Goal: Transaction & Acquisition: Purchase product/service

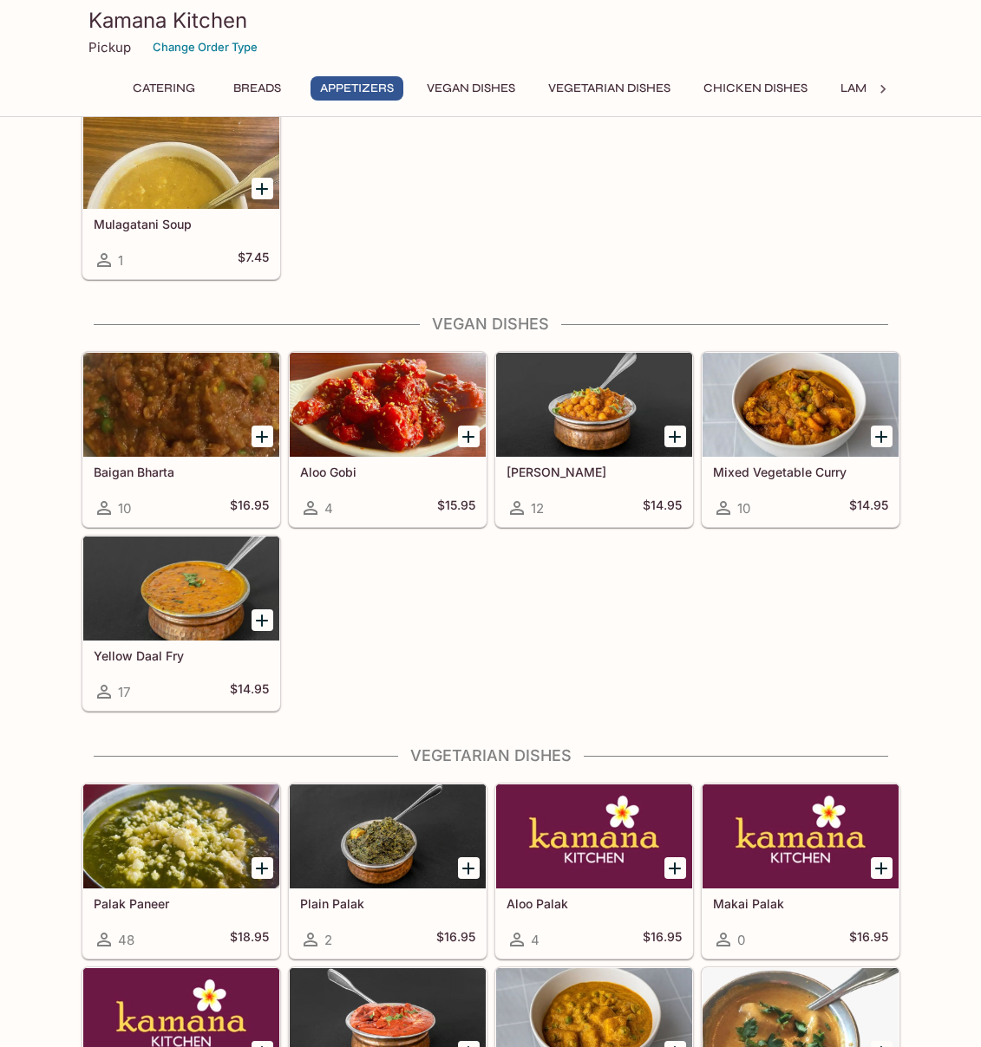
scroll to position [1693, 0]
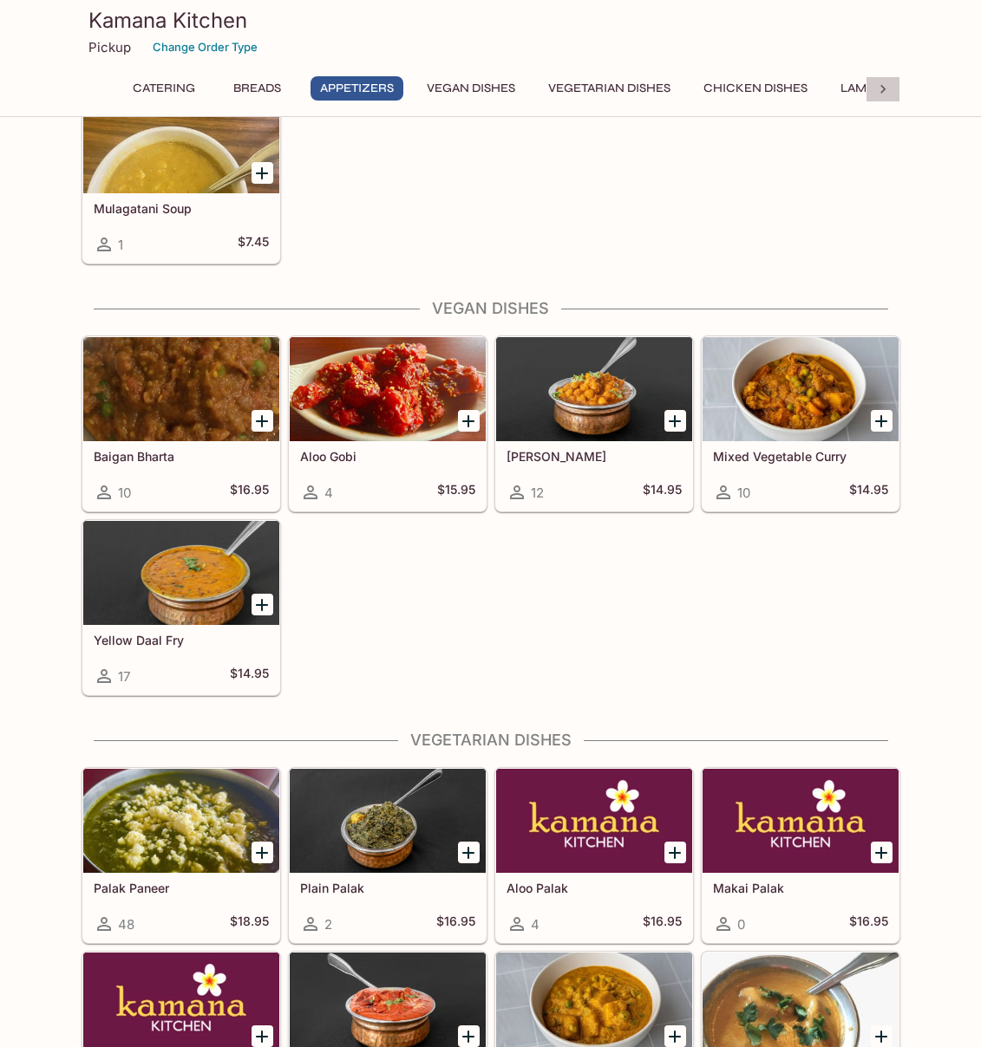
click at [877, 93] on icon at bounding box center [882, 89] width 17 height 17
click at [893, 85] on div at bounding box center [882, 89] width 35 height 26
click at [893, 85] on div "Catering Breads Appetizers Vegan Dishes Vegetarian Dishes Chicken Dishes Lamb D…" at bounding box center [490, 93] width 818 height 35
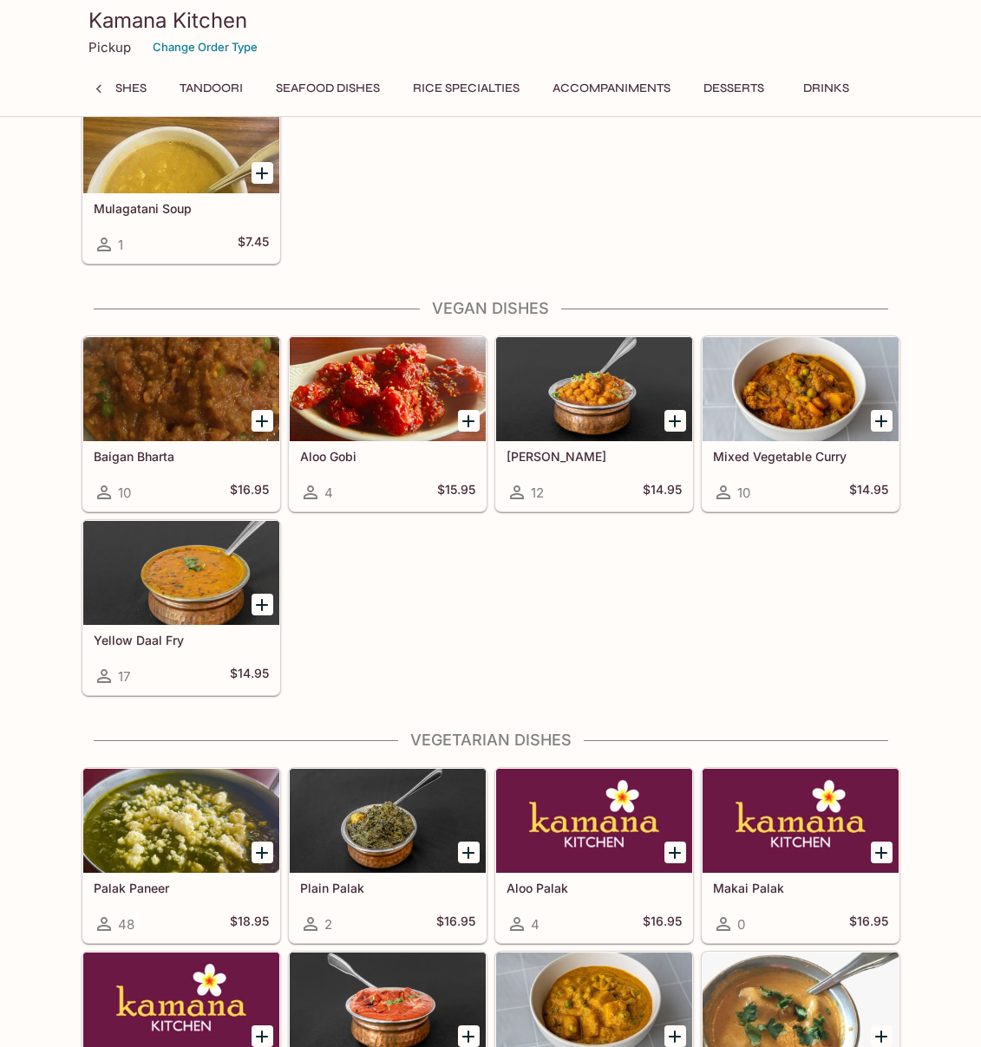
click at [466, 86] on button "Rice Specialties" at bounding box center [466, 88] width 126 height 24
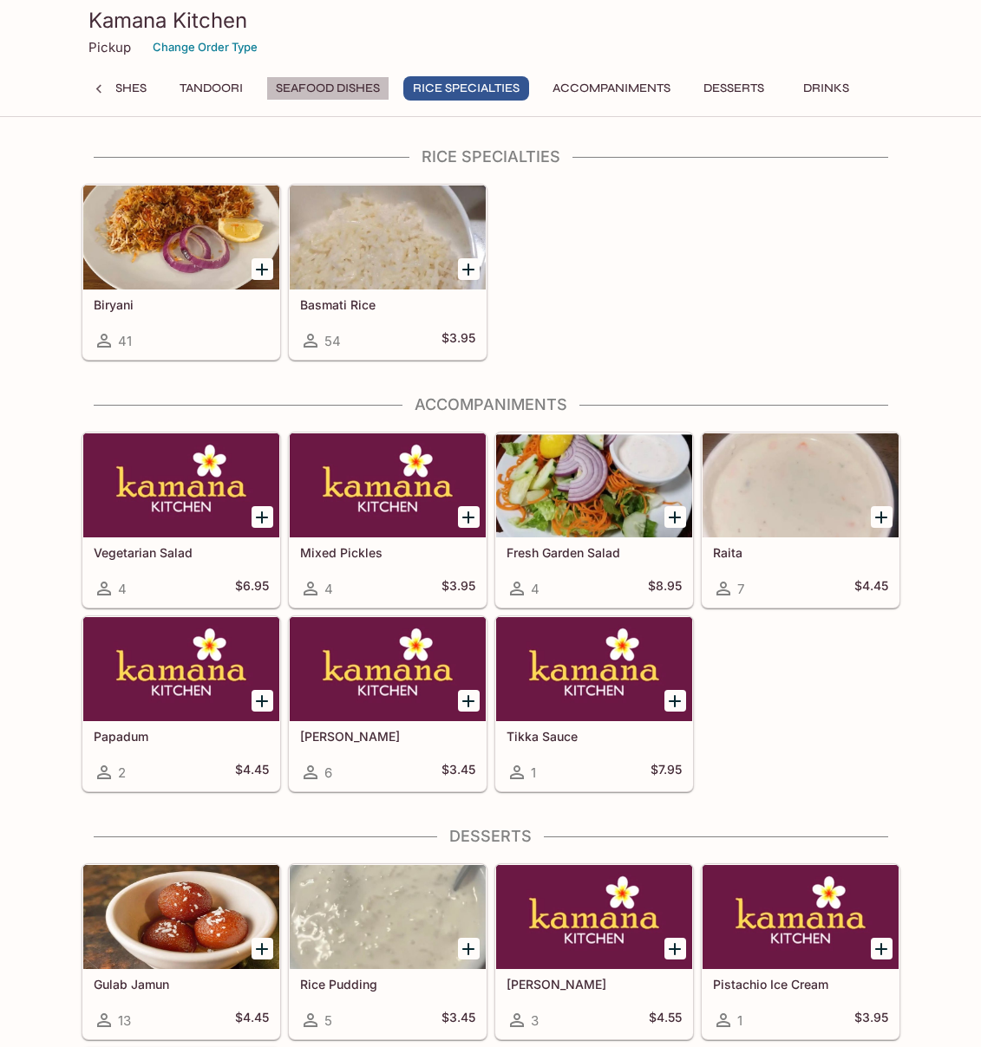
click at [333, 88] on button "Seafood Dishes" at bounding box center [327, 88] width 123 height 24
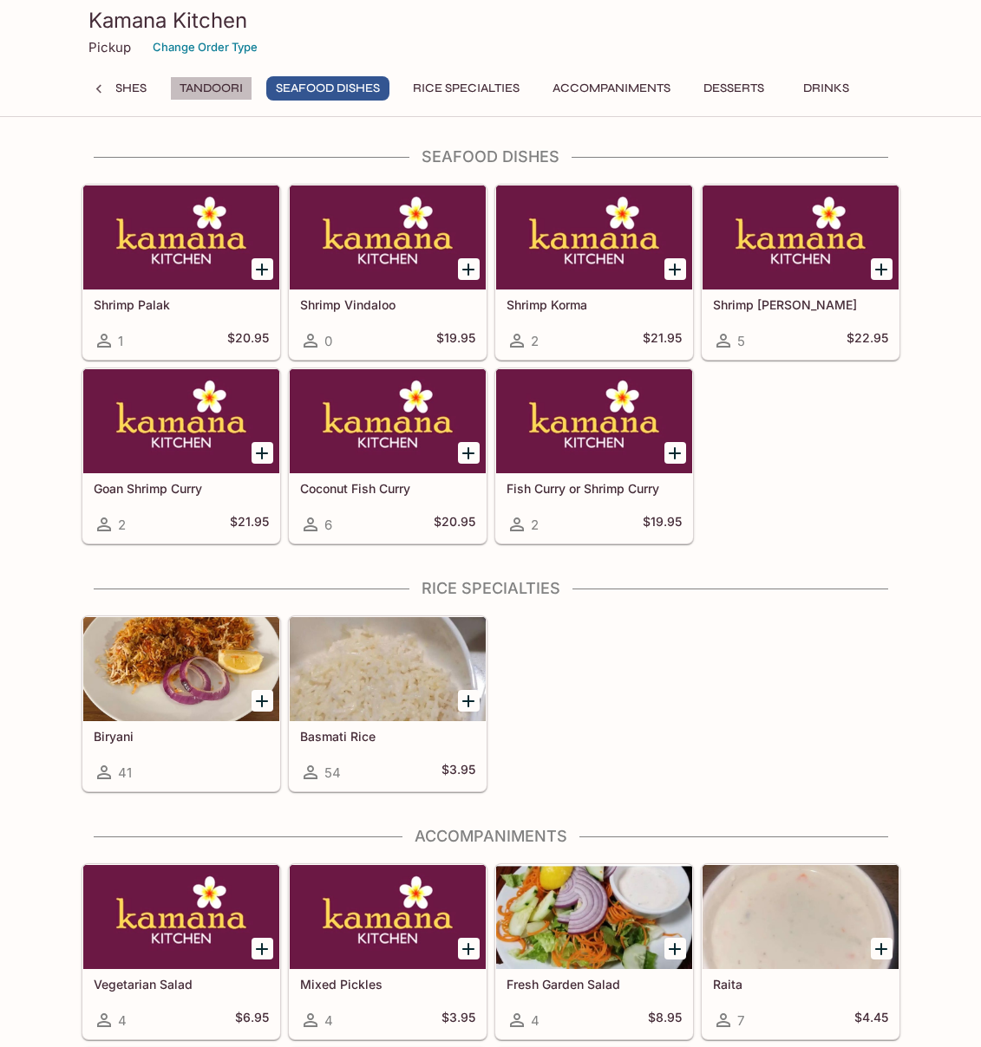
click at [235, 98] on button "Tandoori" at bounding box center [211, 88] width 82 height 24
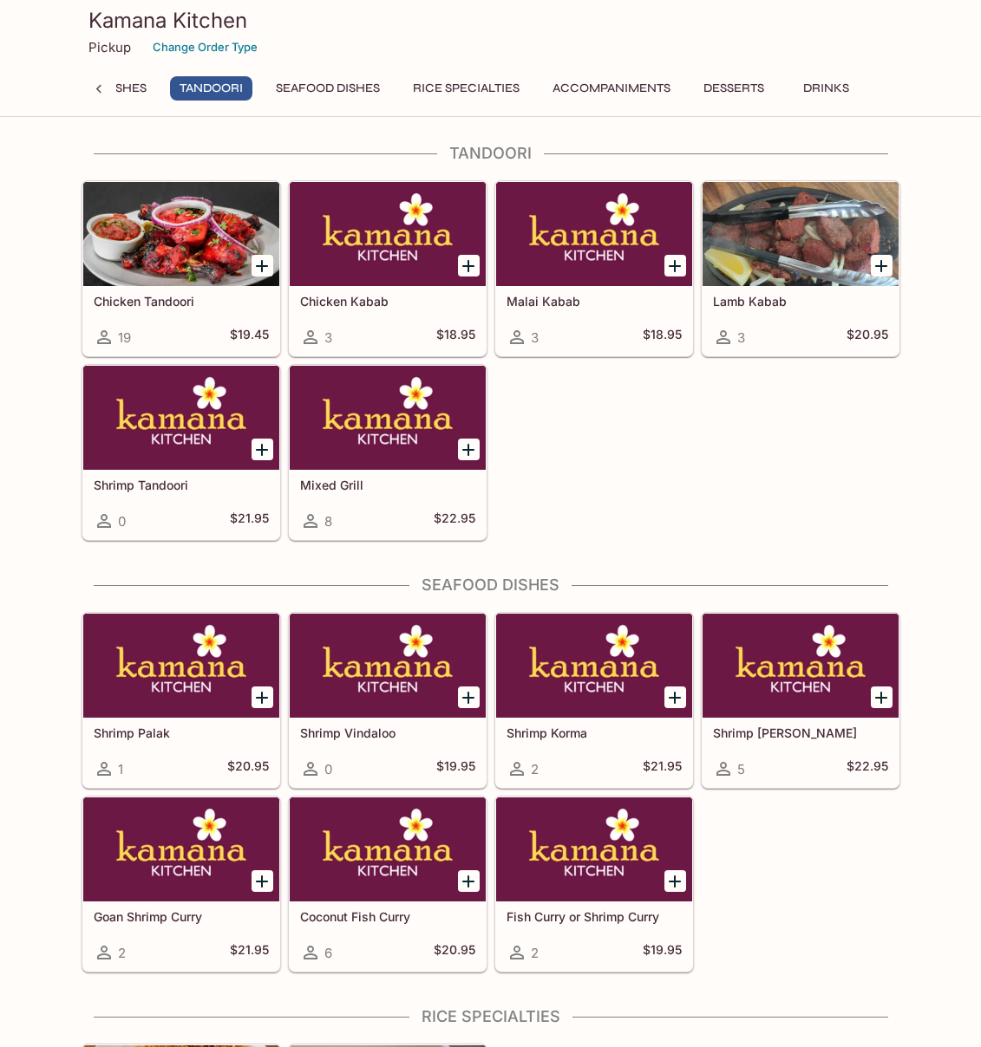
scroll to position [3940, 0]
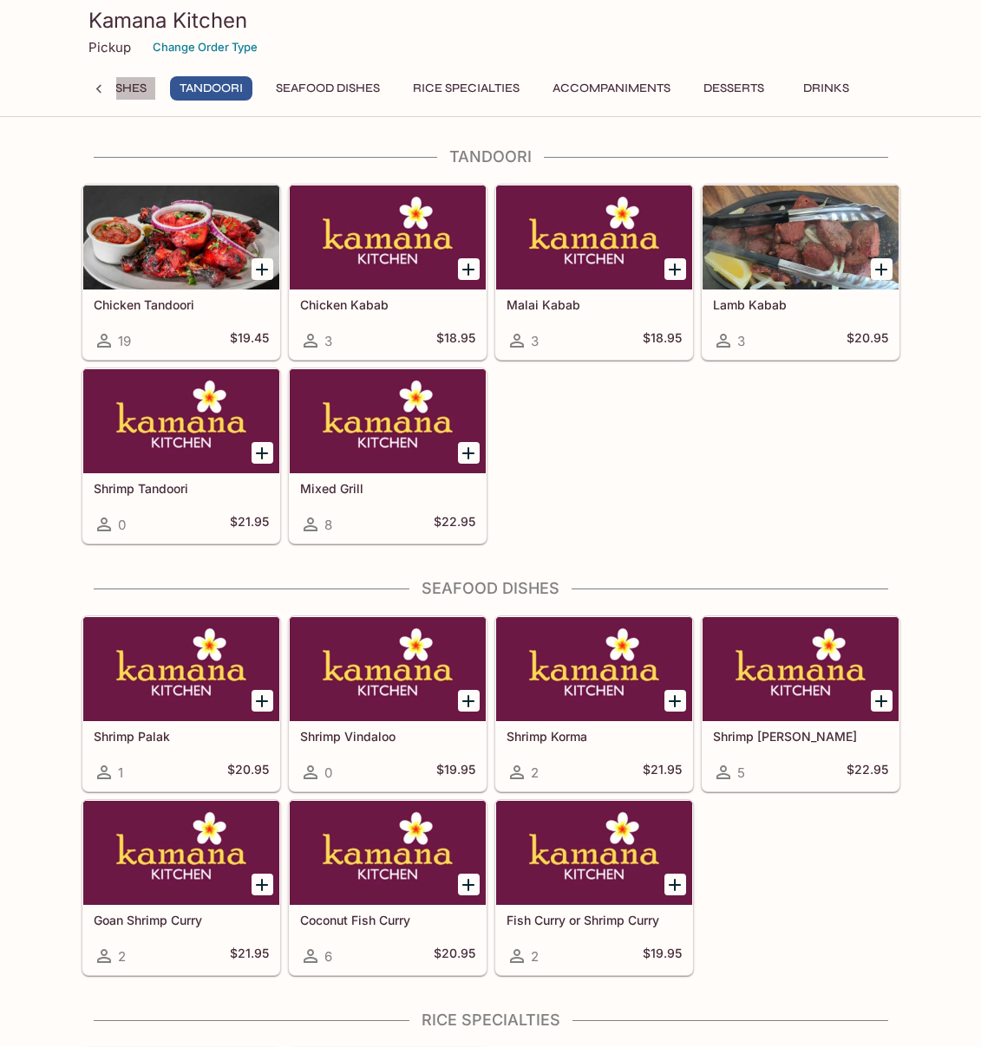
click at [127, 92] on button "Lamb Dishes" at bounding box center [106, 88] width 99 height 24
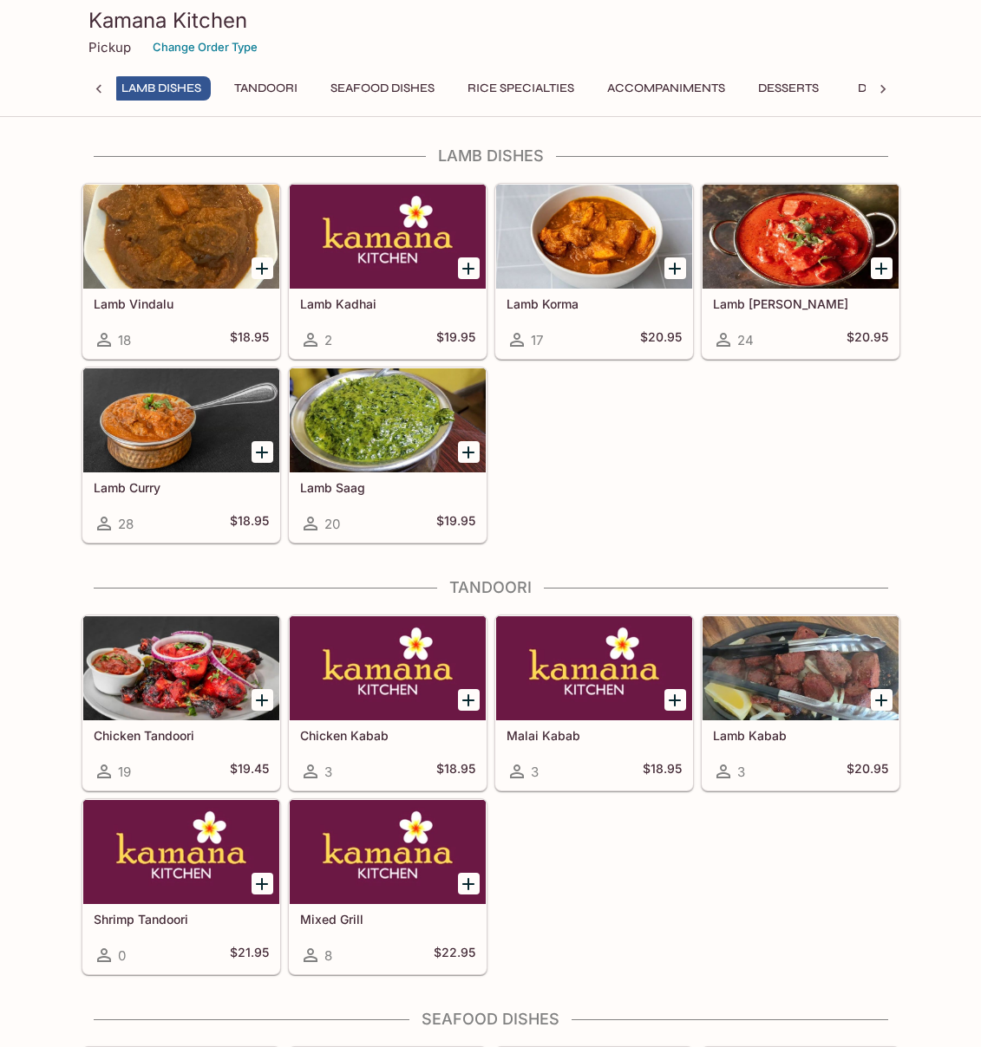
scroll to position [3508, 0]
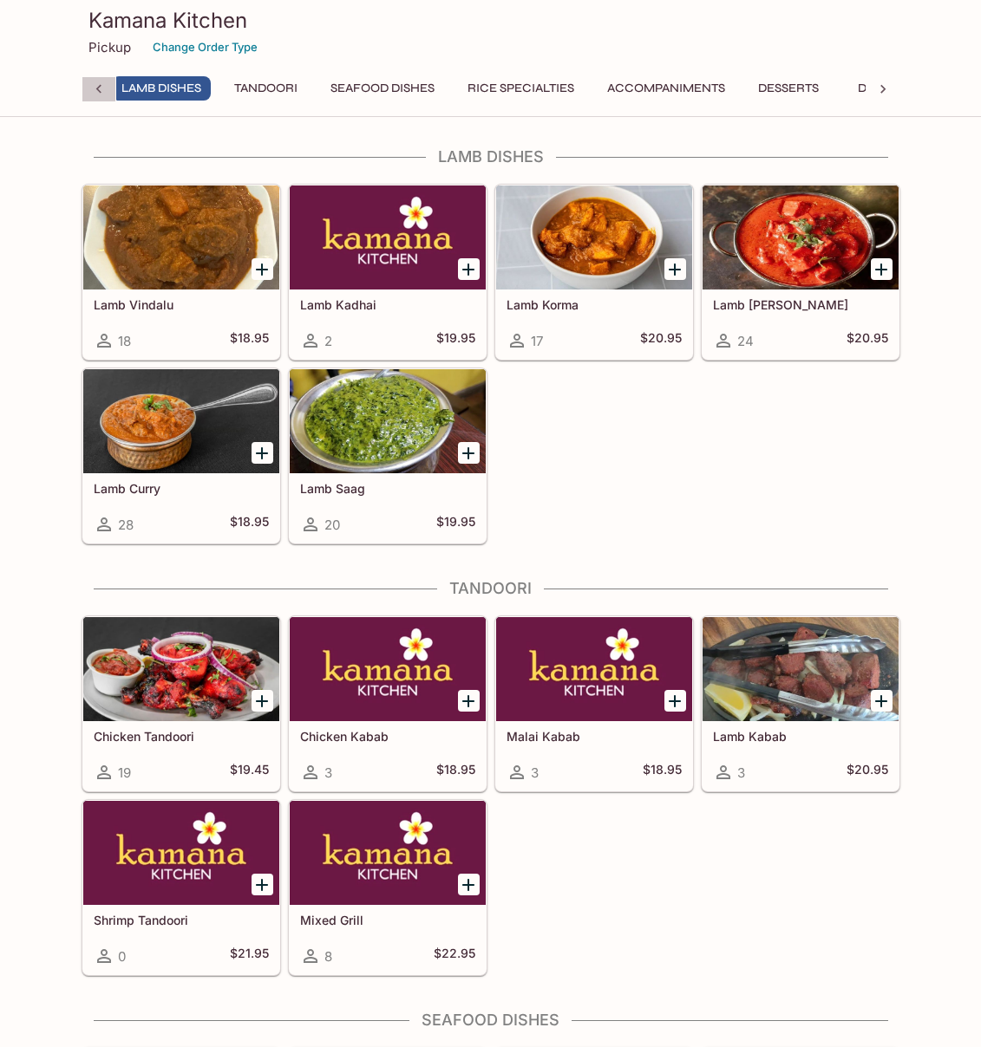
click at [95, 90] on icon at bounding box center [98, 89] width 17 height 17
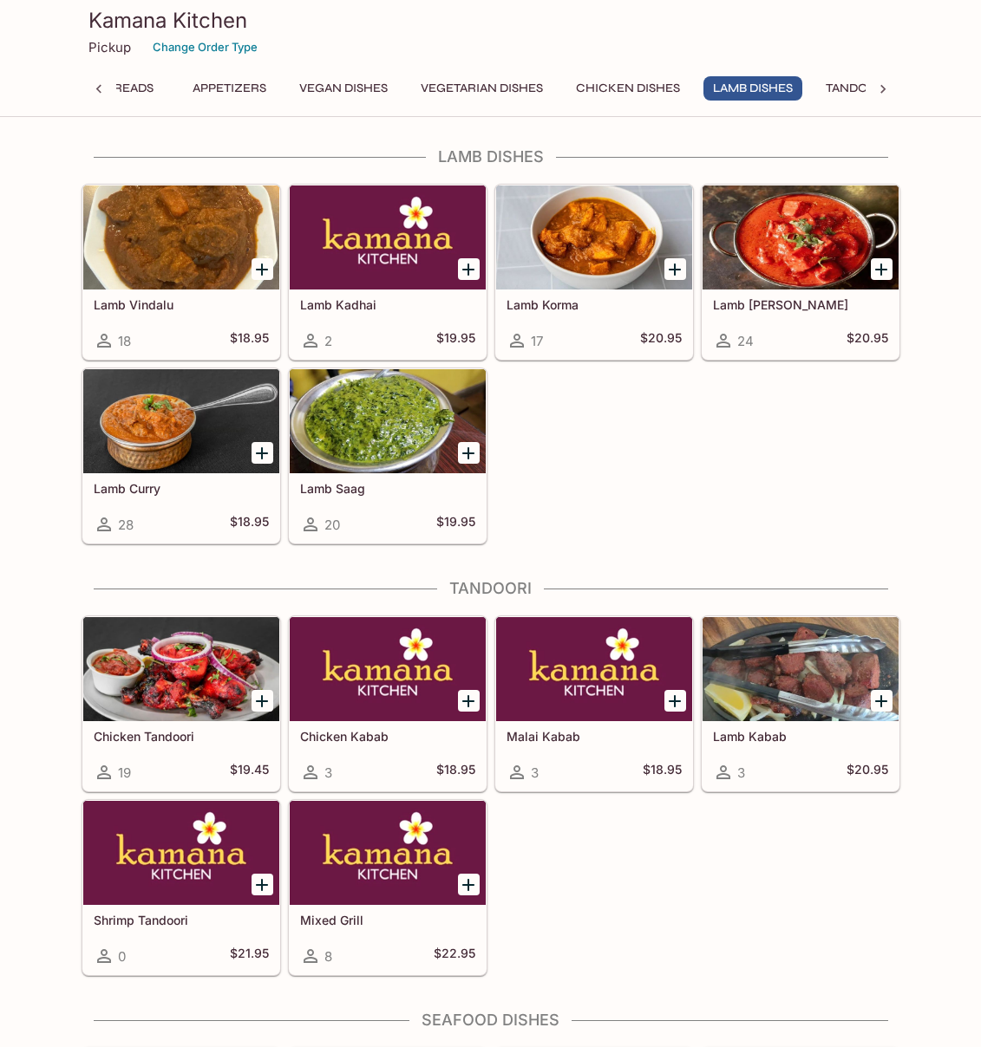
scroll to position [0, 0]
click at [758, 95] on button "Chicken Dishes" at bounding box center [755, 88] width 123 height 24
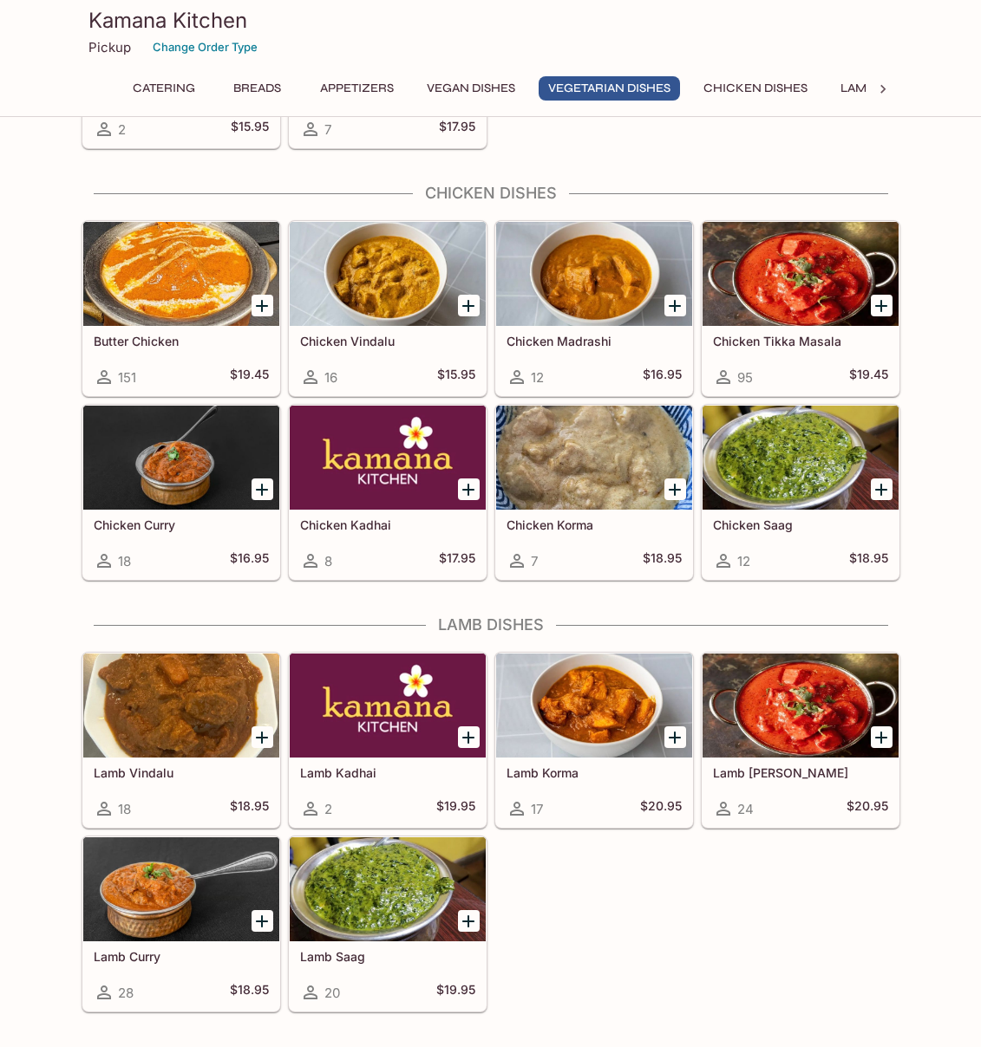
scroll to position [2988, 0]
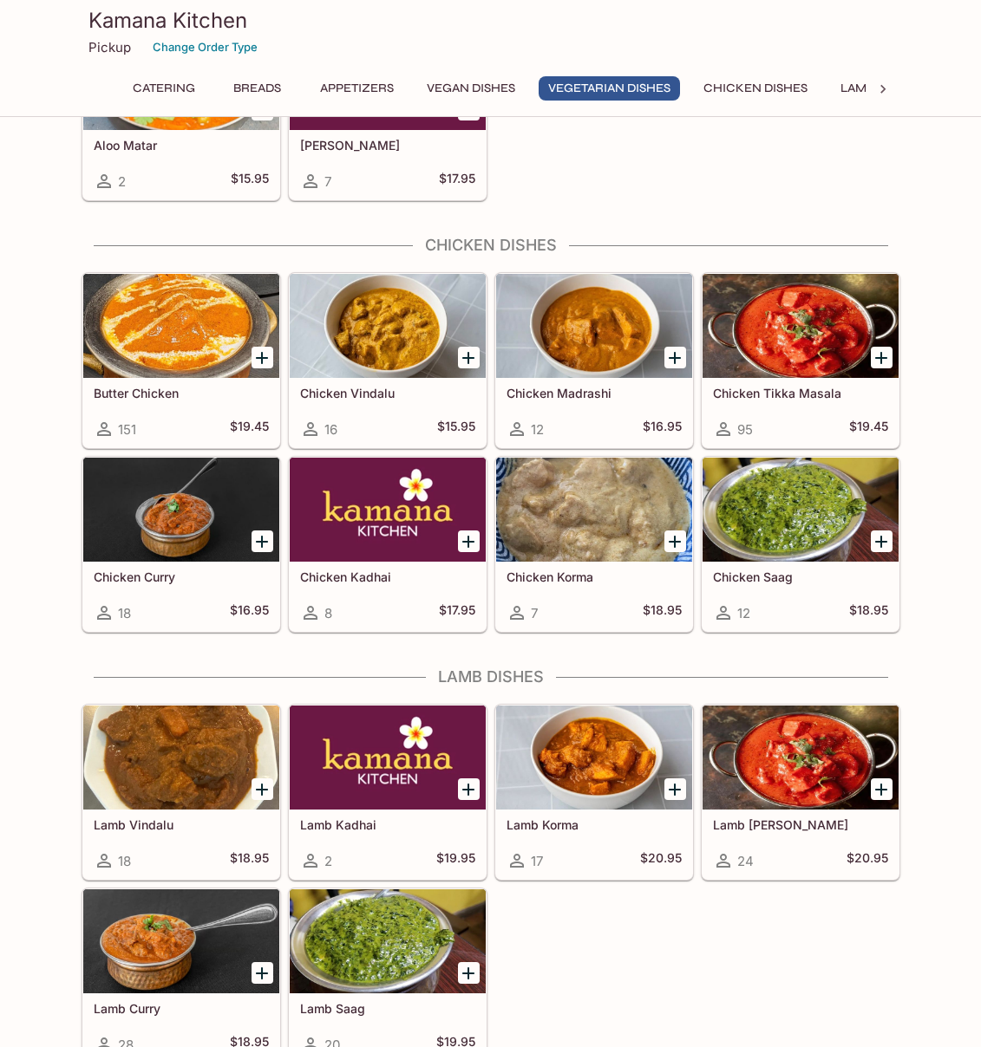
click at [332, 390] on h5 "Chicken Vindalu" at bounding box center [387, 393] width 175 height 15
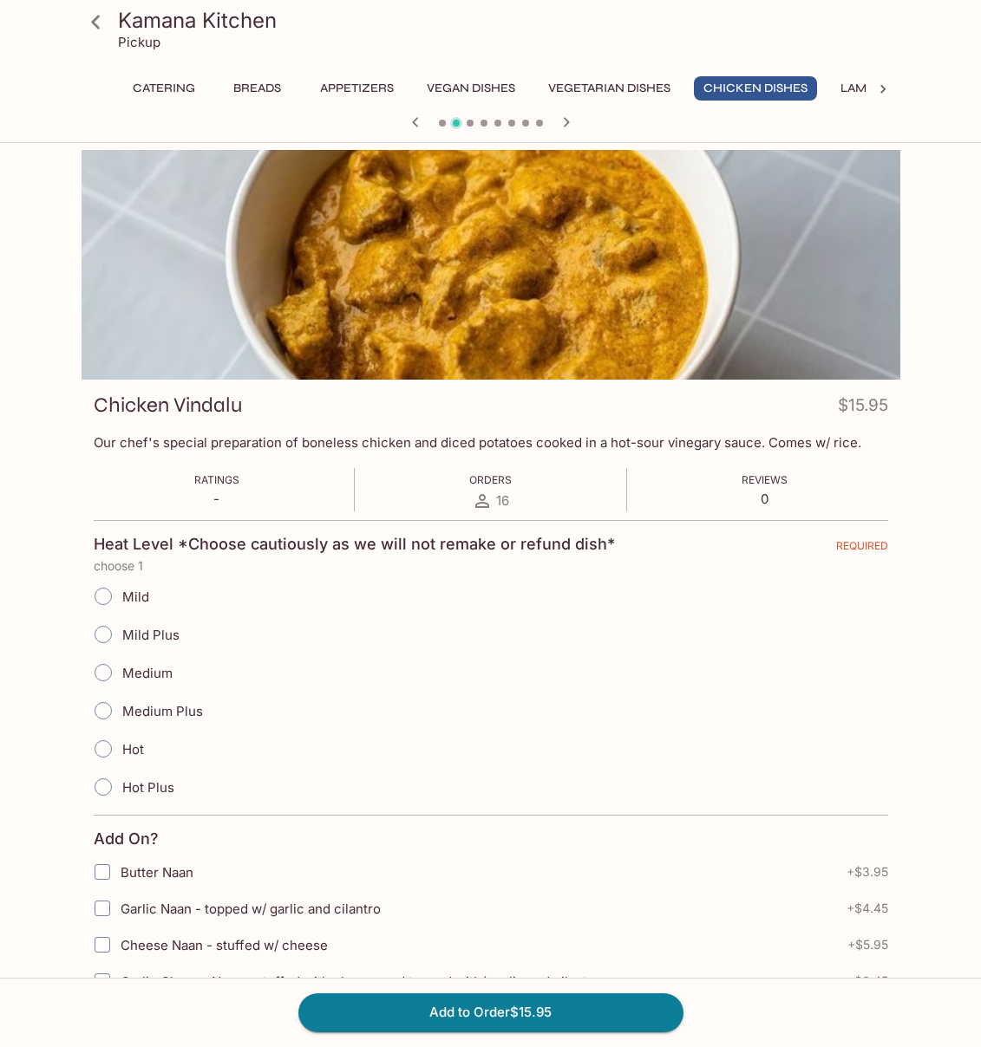
click at [95, 16] on icon at bounding box center [96, 22] width 30 height 30
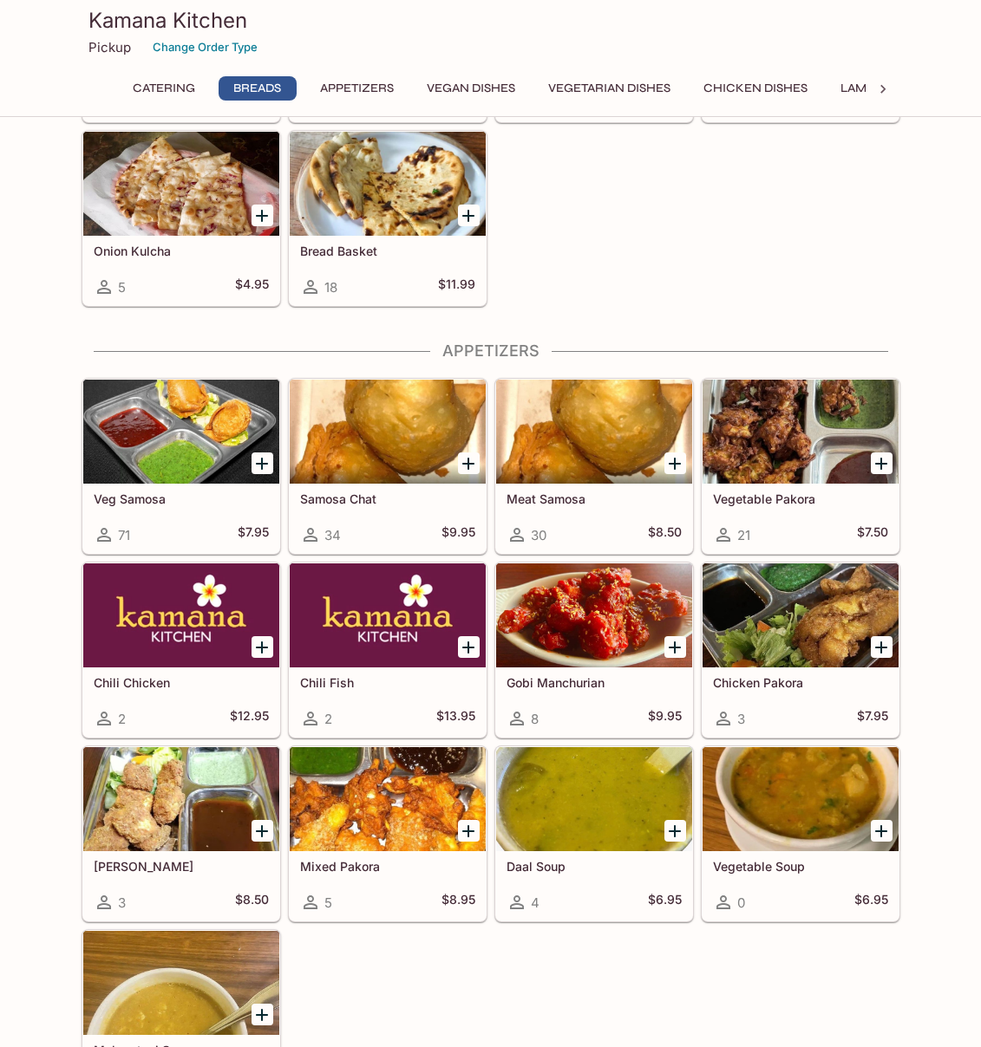
scroll to position [854, 0]
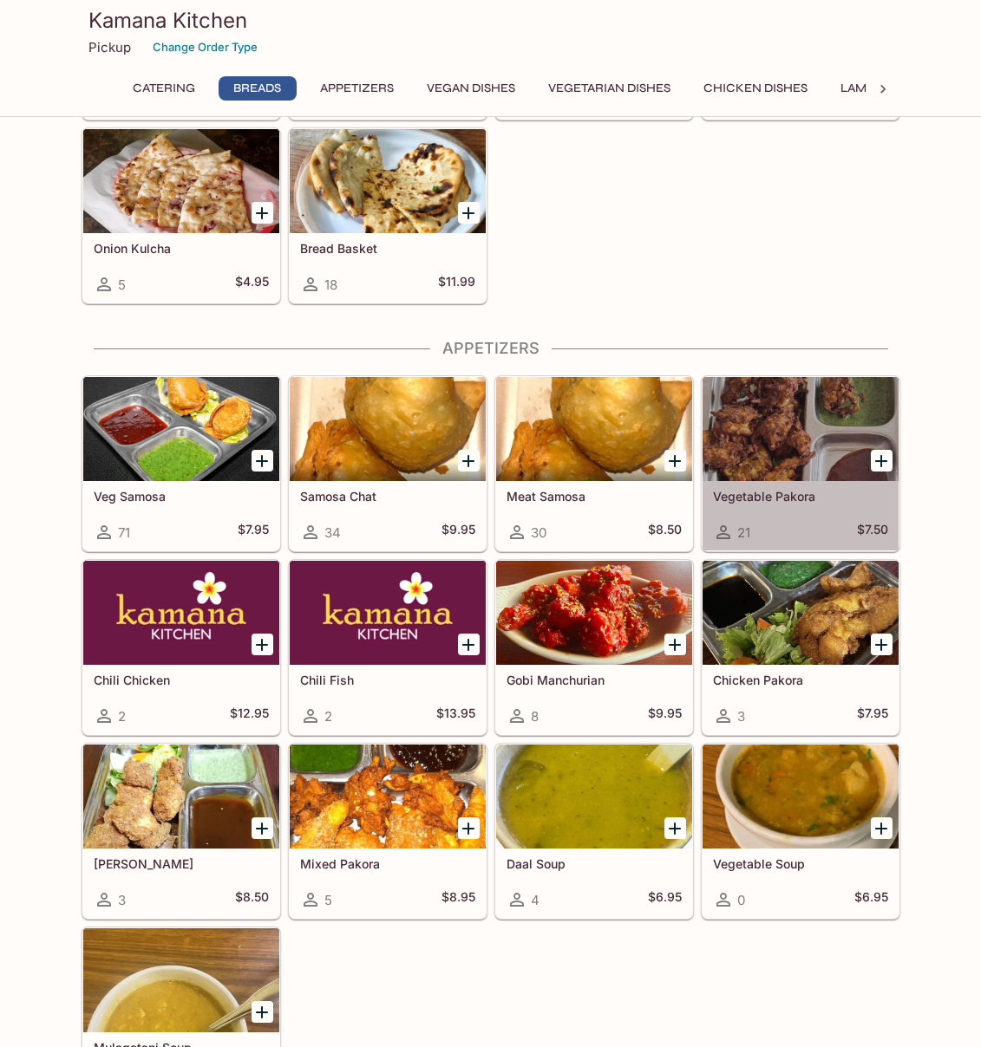
click at [741, 499] on h5 "Vegetable Pakora" at bounding box center [800, 496] width 175 height 15
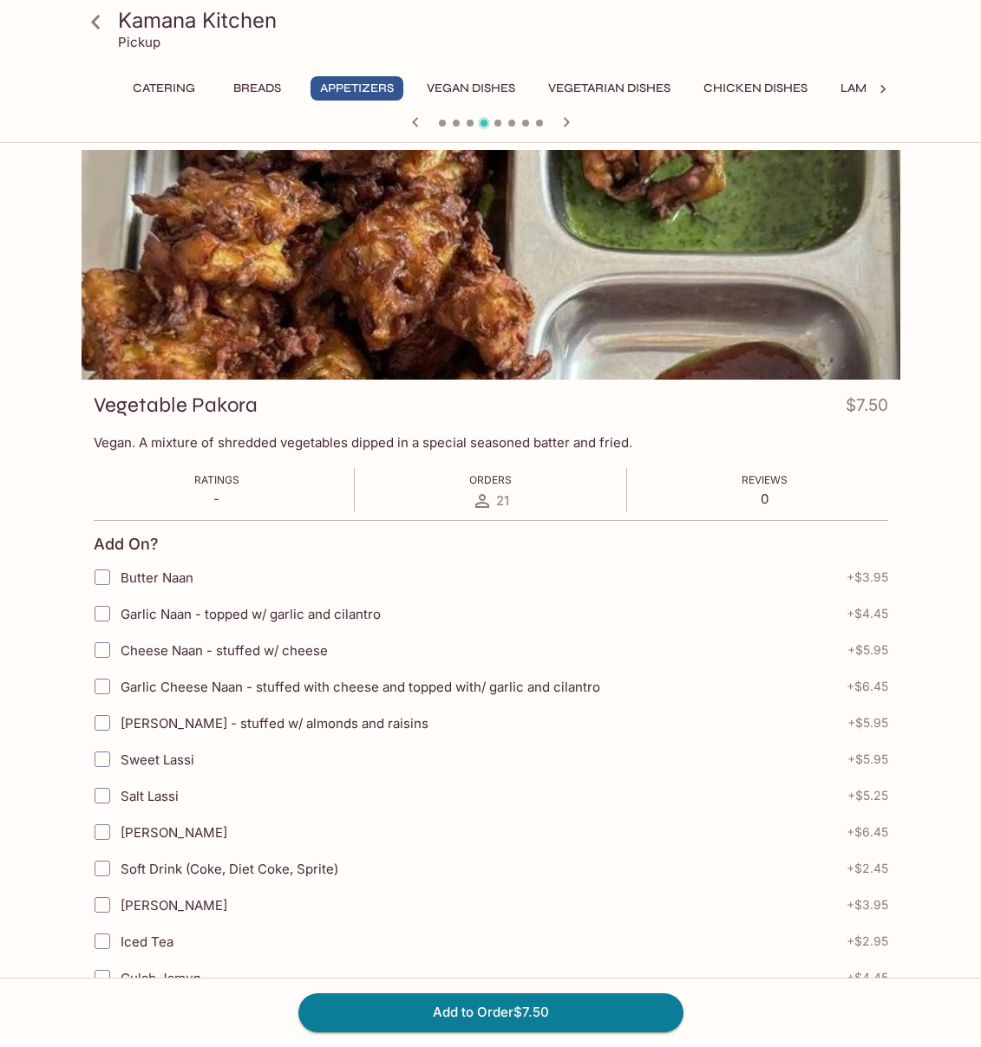
scroll to position [407, 0]
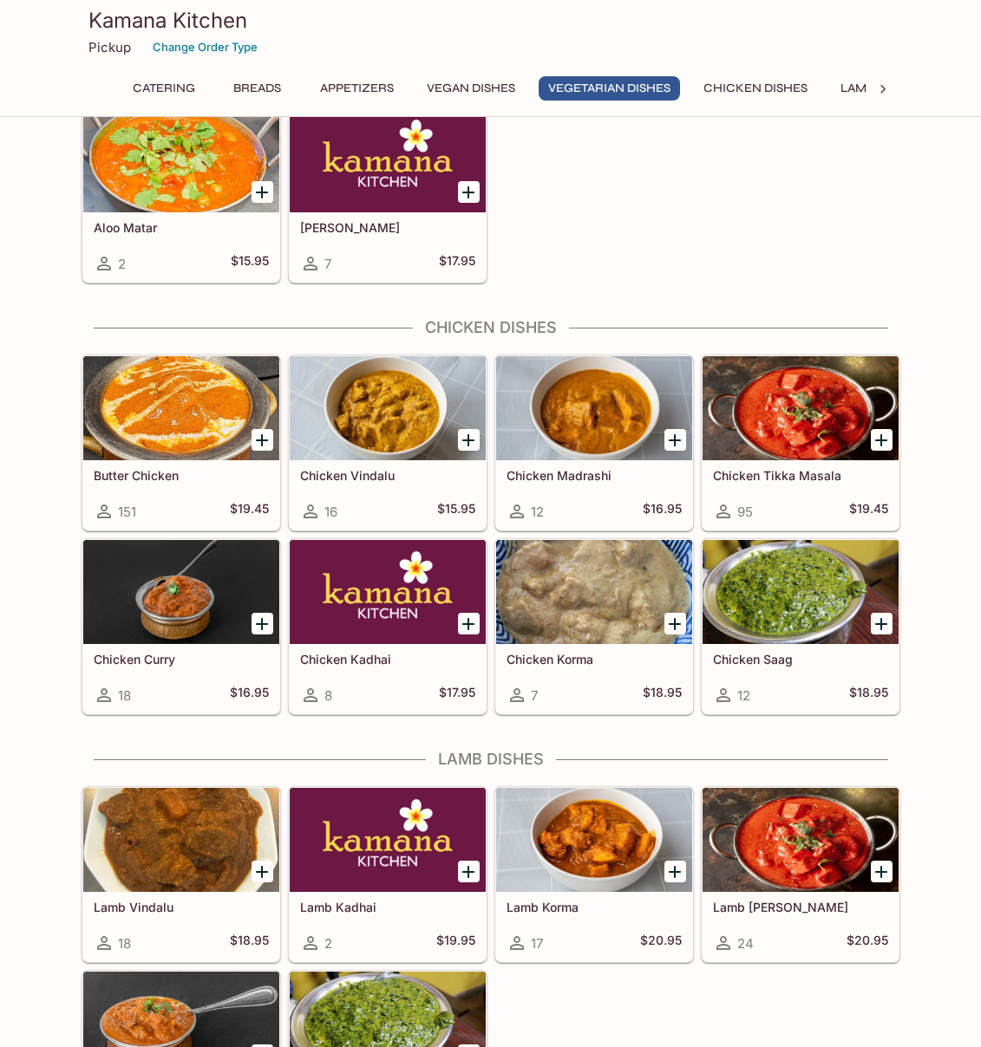
scroll to position [3035, 0]
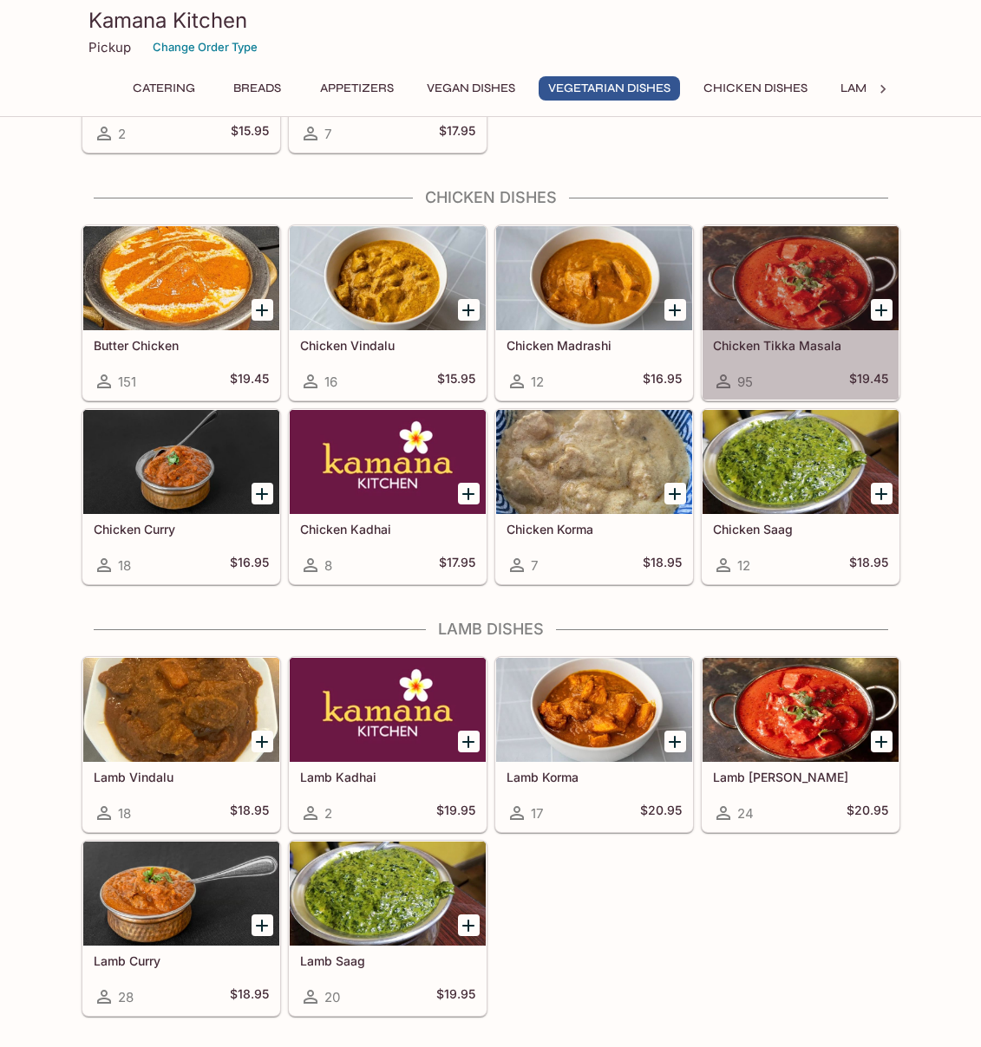
click at [809, 343] on h5 "Chicken Tikka Masala" at bounding box center [800, 345] width 175 height 15
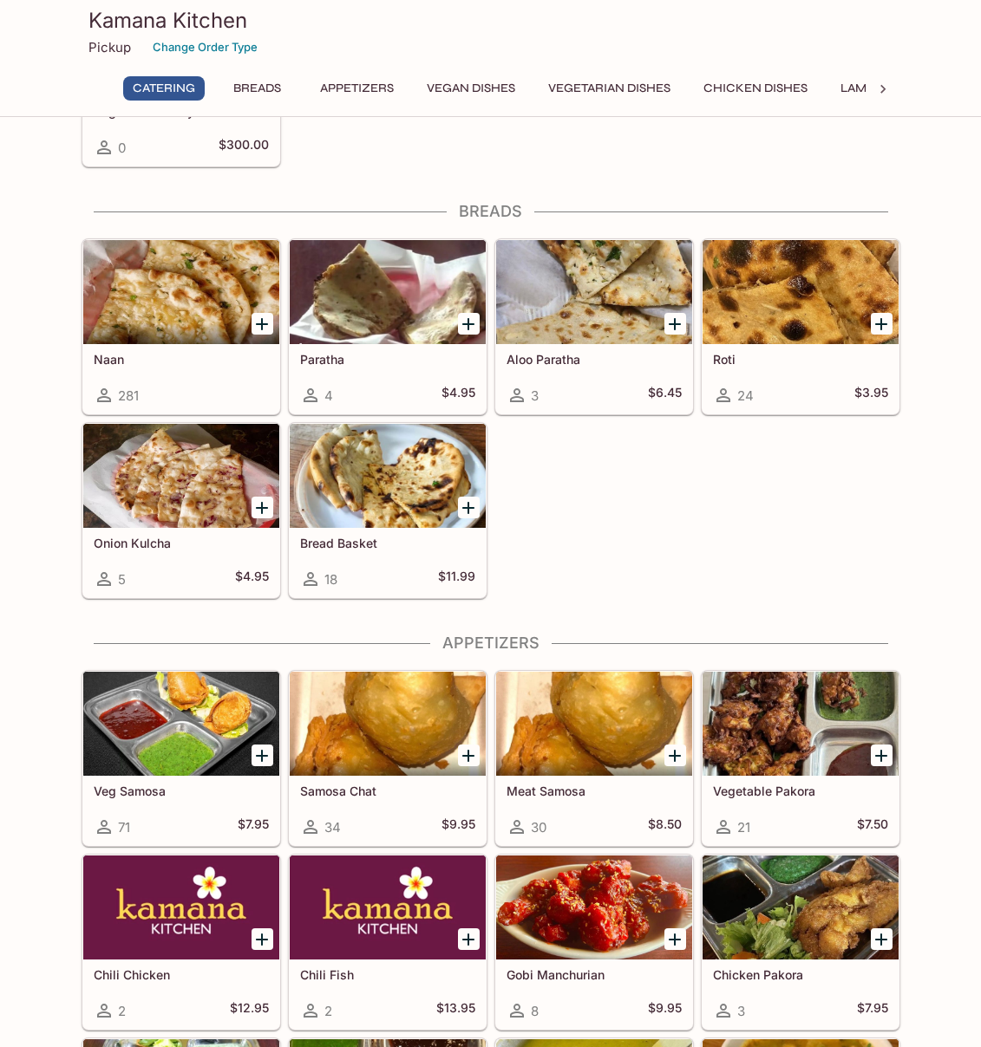
scroll to position [532, 0]
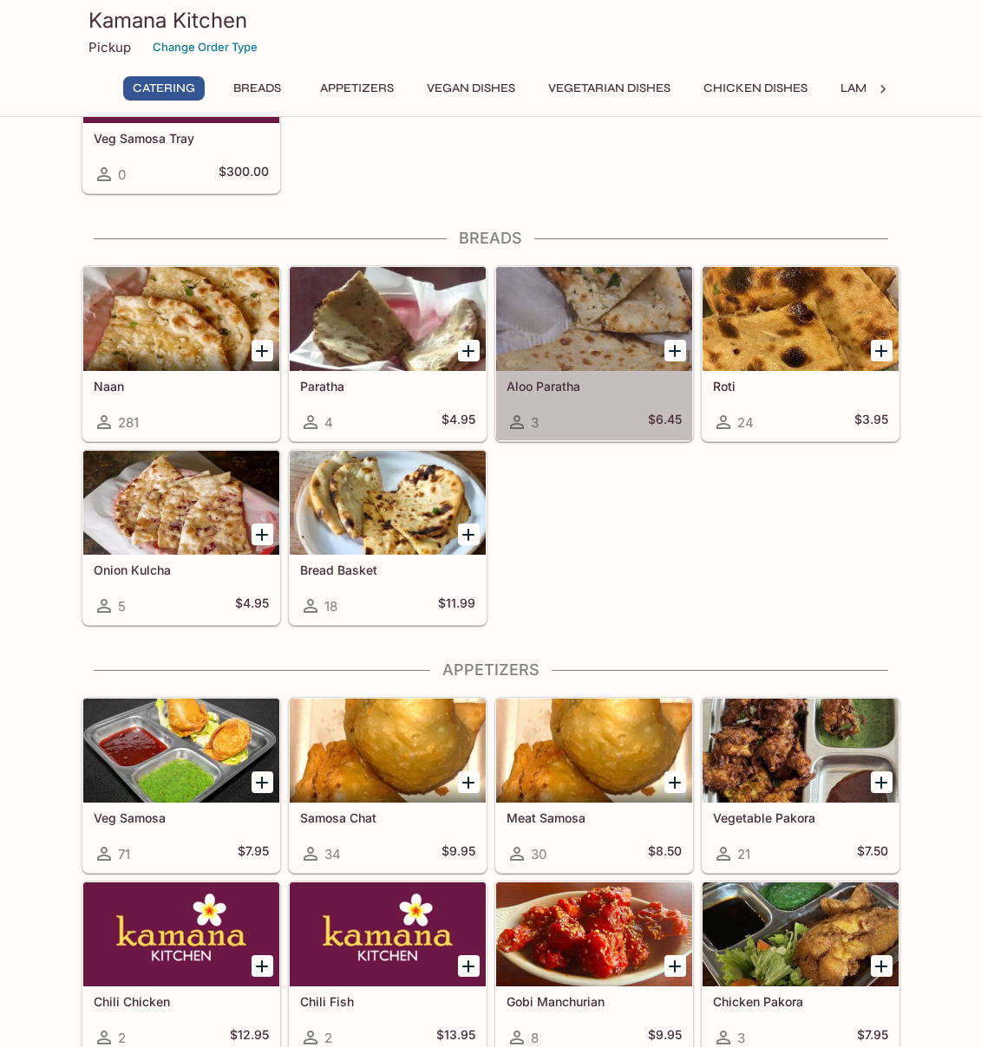
click at [596, 367] on div at bounding box center [594, 319] width 196 height 104
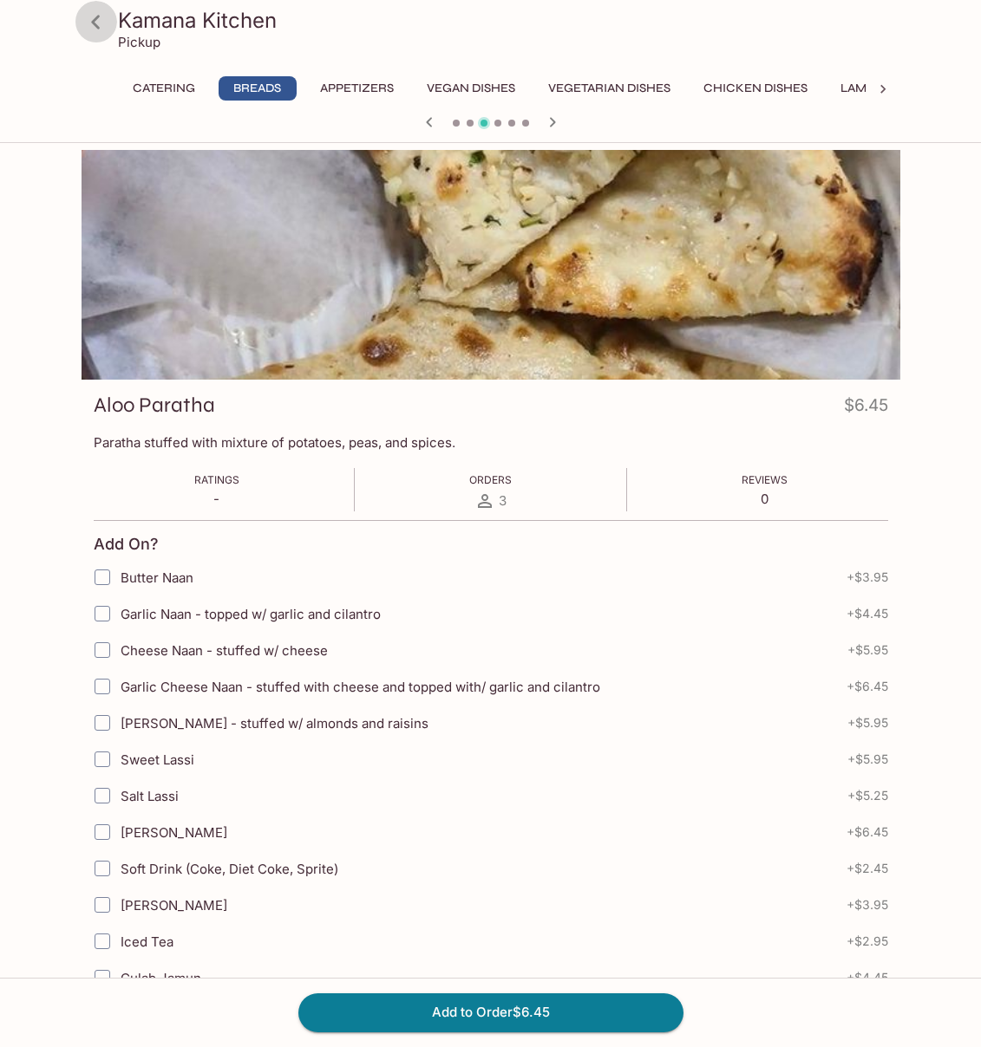
click at [97, 21] on icon at bounding box center [96, 22] width 30 height 30
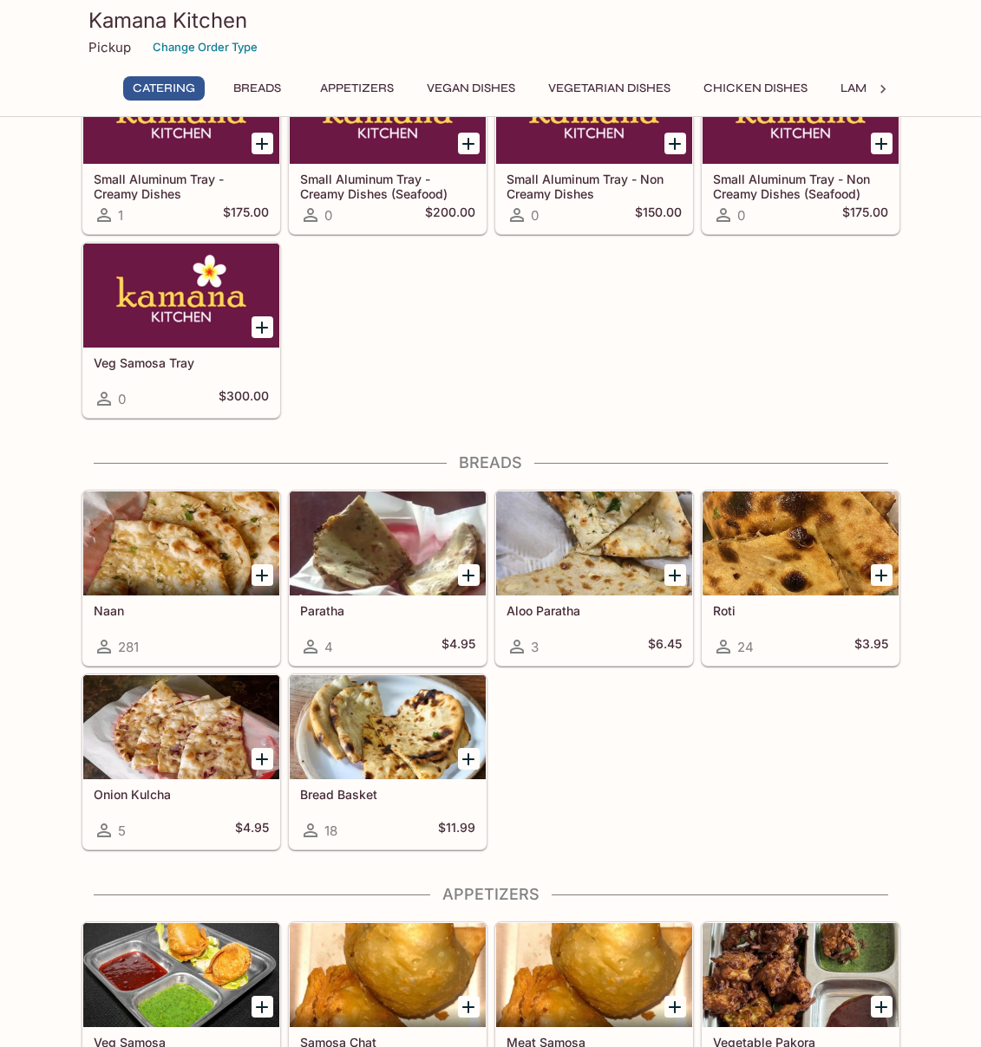
scroll to position [344, 0]
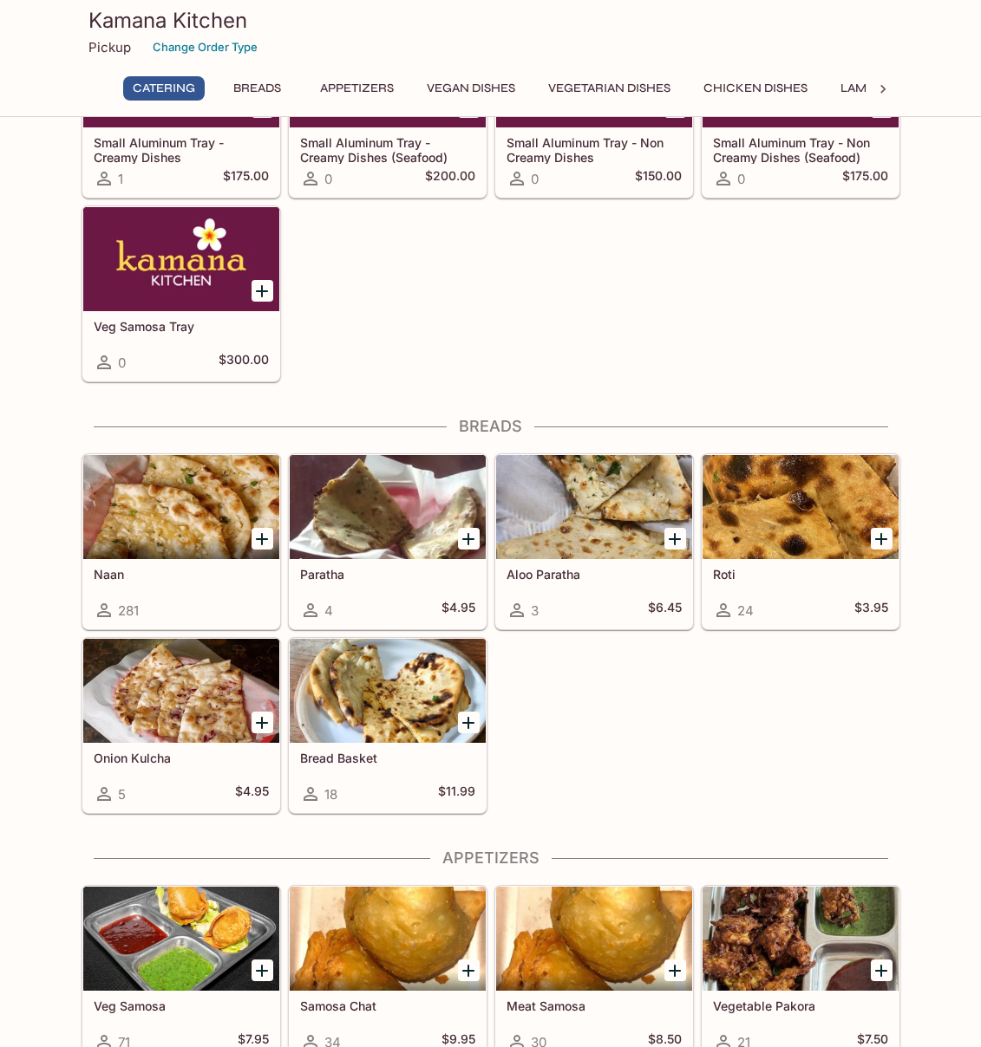
click at [257, 532] on icon "Add Naan" at bounding box center [261, 539] width 21 height 21
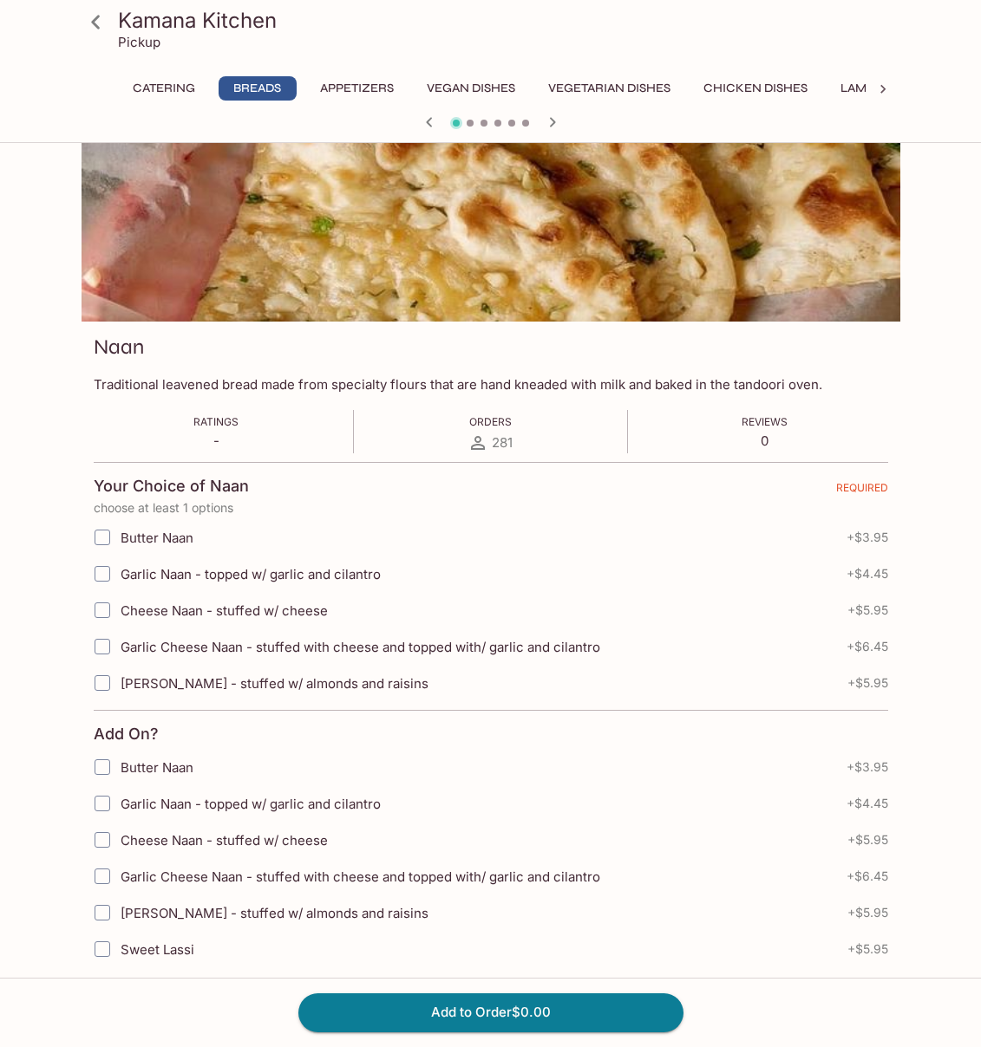
scroll to position [123, 0]
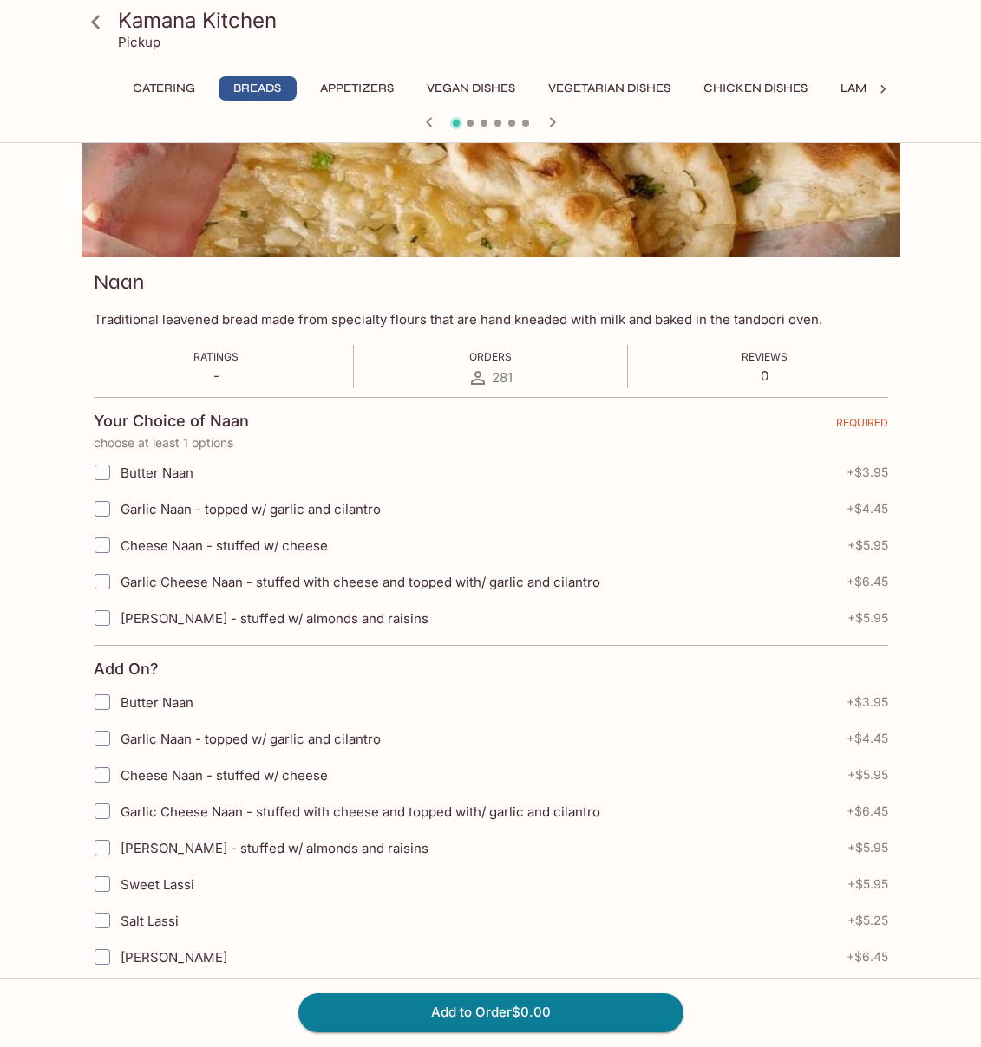
click at [160, 515] on span "Garlic Naan - topped w/ garlic and cilantro" at bounding box center [251, 509] width 260 height 16
click at [120, 515] on input "Garlic Naan - topped w/ garlic and cilantro" at bounding box center [102, 509] width 35 height 35
checkbox input "true"
click at [246, 580] on span "Garlic Cheese Naan - stuffed with cheese and topped with/ garlic and cilantro" at bounding box center [360, 582] width 479 height 16
click at [120, 580] on input "Garlic Cheese Naan - stuffed with cheese and topped with/ garlic and cilantro" at bounding box center [102, 581] width 35 height 35
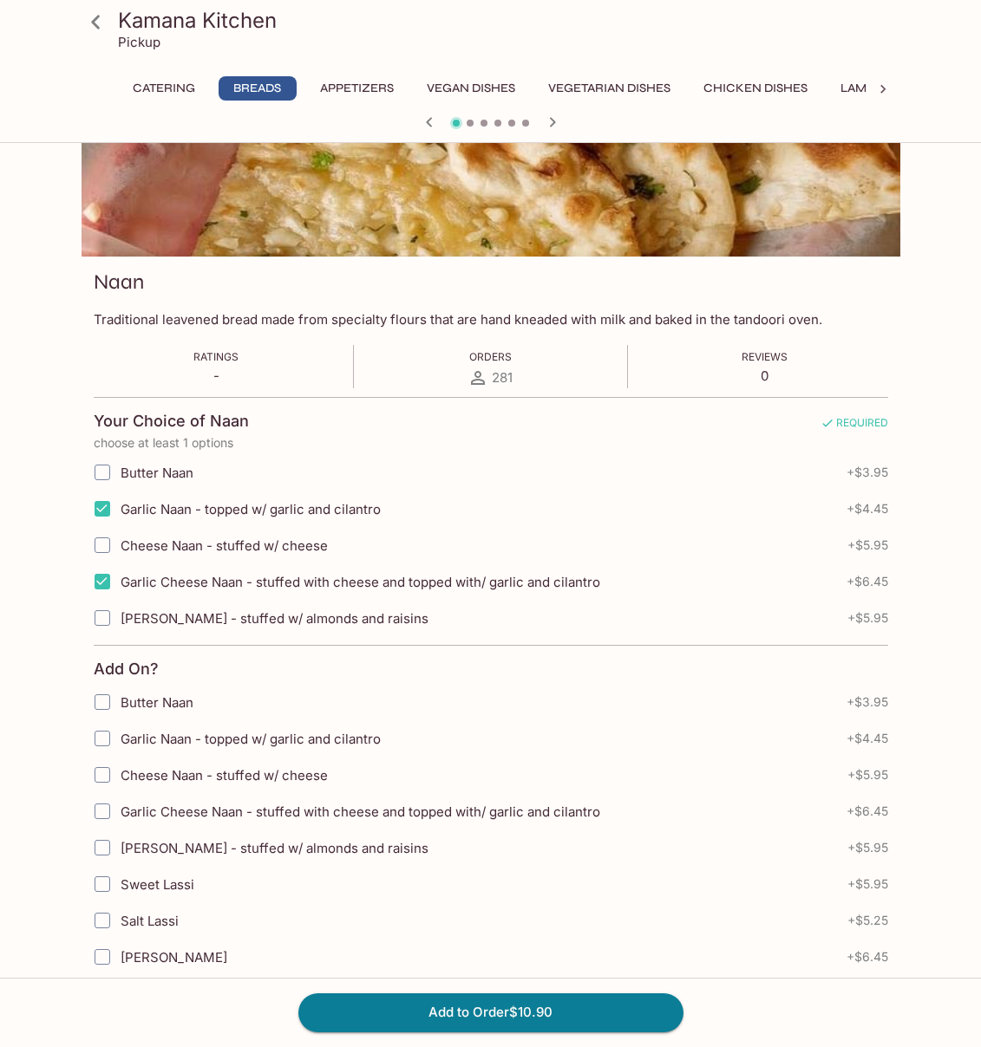
click at [216, 580] on span "Garlic Cheese Naan - stuffed with cheese and topped with/ garlic and cilantro" at bounding box center [360, 582] width 479 height 16
click at [120, 580] on input "Garlic Cheese Naan - stuffed with cheese and topped with/ garlic and cilantro" at bounding box center [102, 581] width 35 height 35
checkbox input "false"
click at [471, 1014] on button "Add to Order $4.45" at bounding box center [490, 1013] width 385 height 38
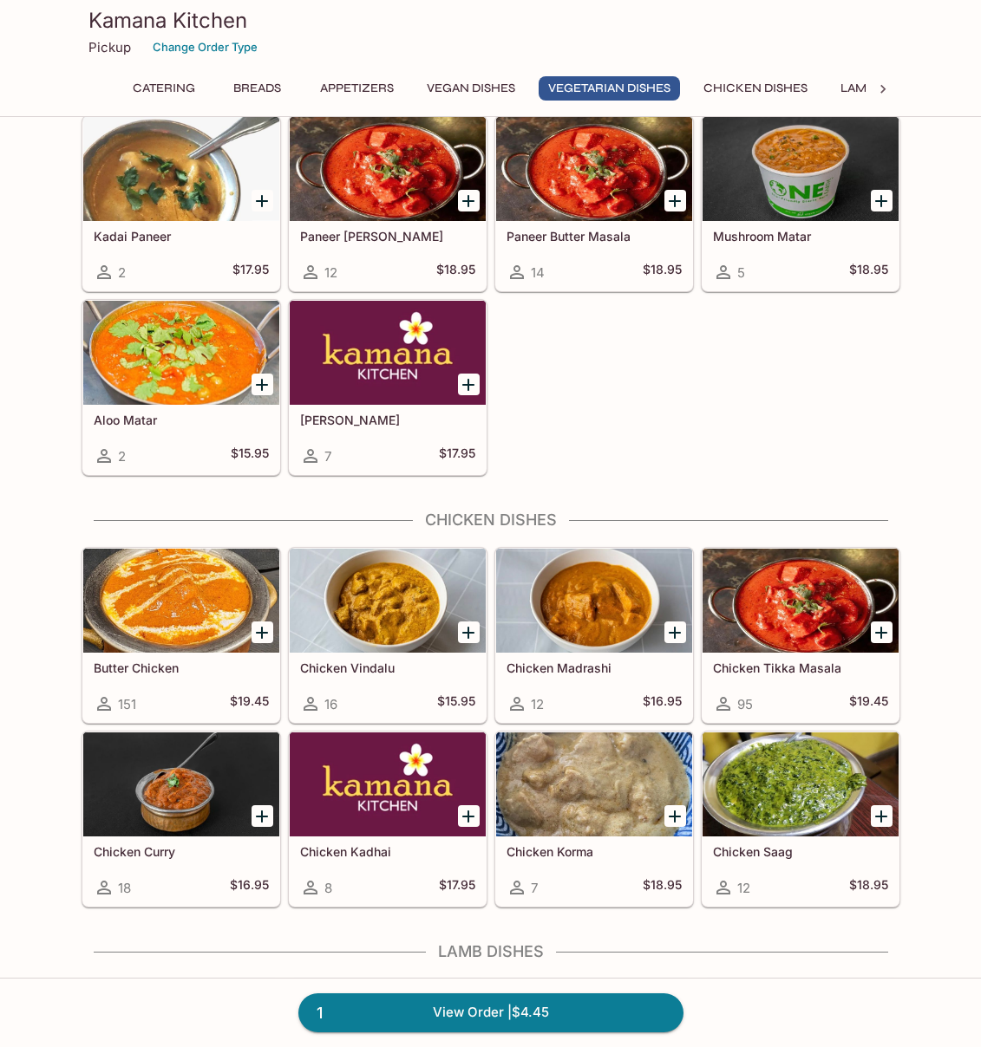
scroll to position [2716, 0]
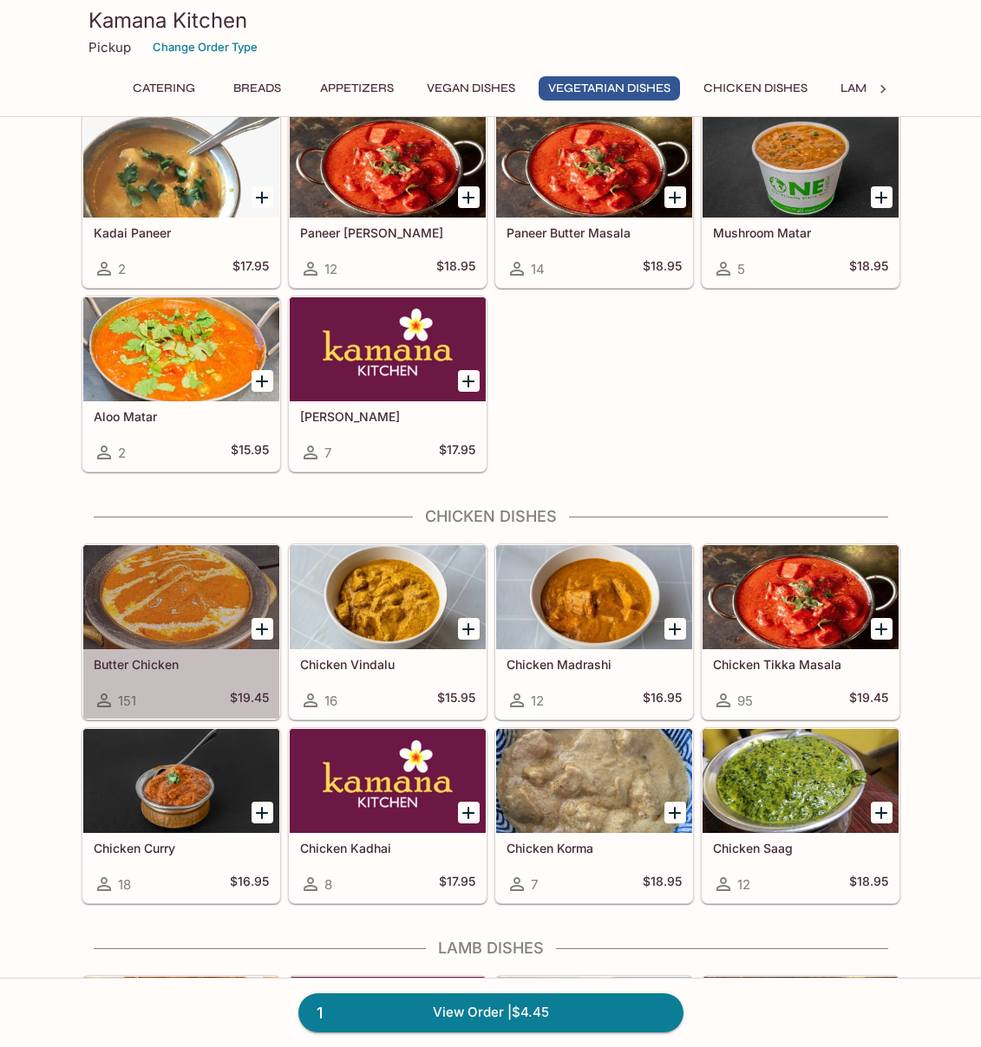
click at [217, 657] on h5 "Butter Chicken" at bounding box center [181, 664] width 175 height 15
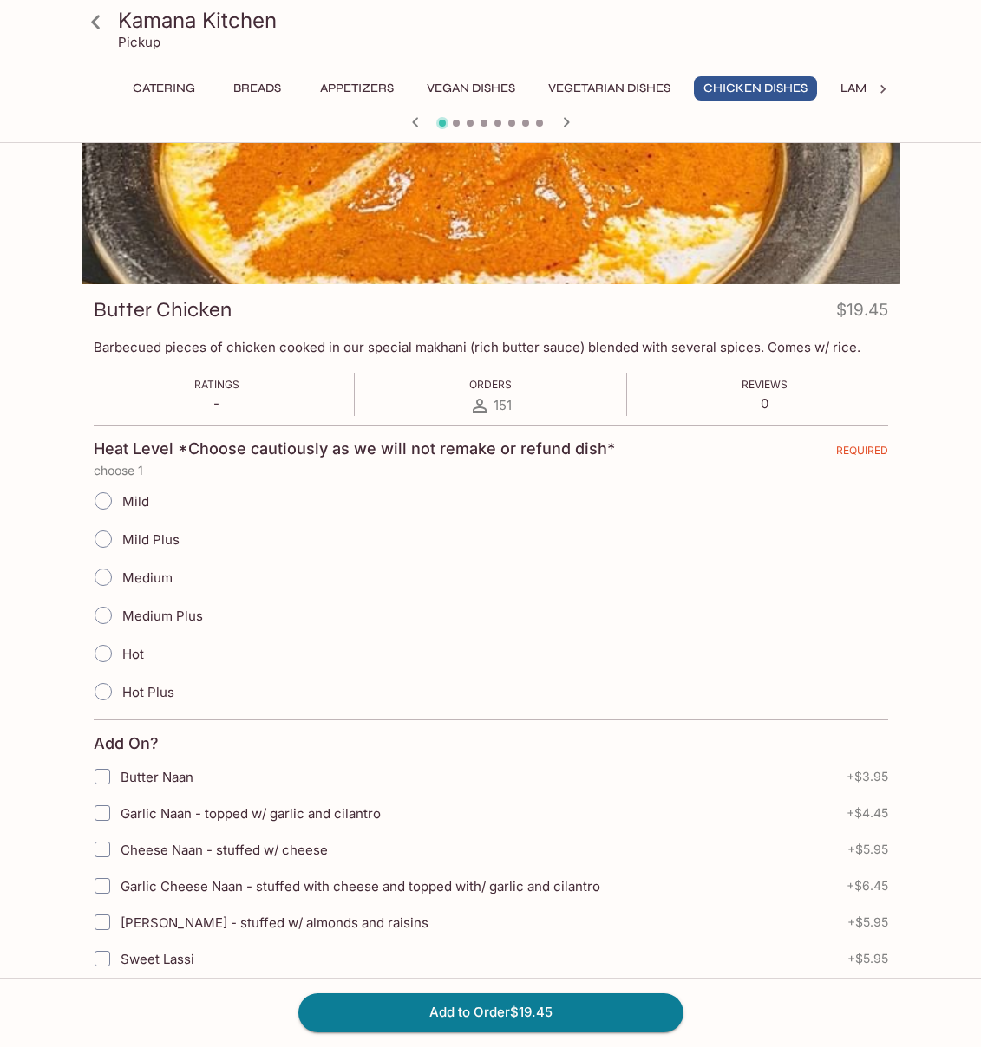
scroll to position [129, 0]
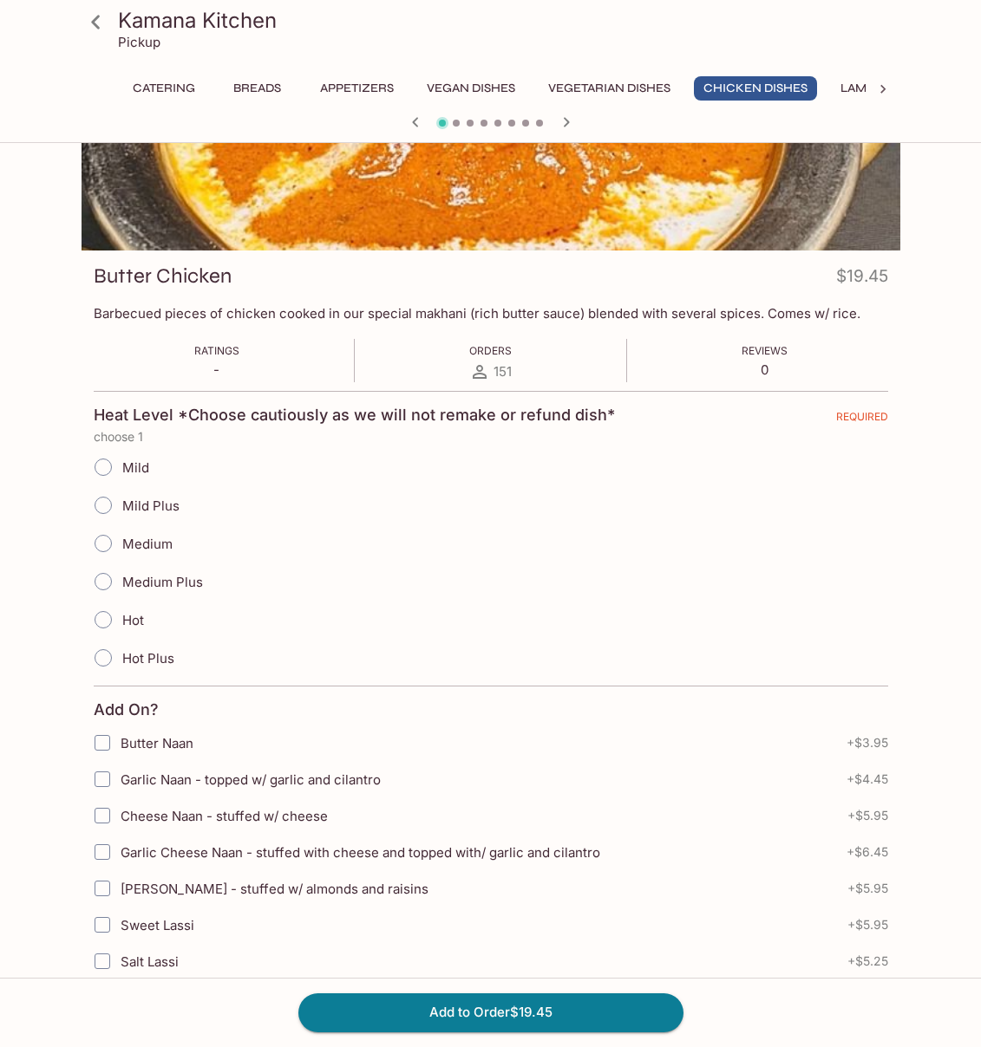
click at [134, 473] on span "Mild" at bounding box center [135, 467] width 27 height 16
click at [121, 473] on input "Mild" at bounding box center [103, 467] width 36 height 36
radio input "true"
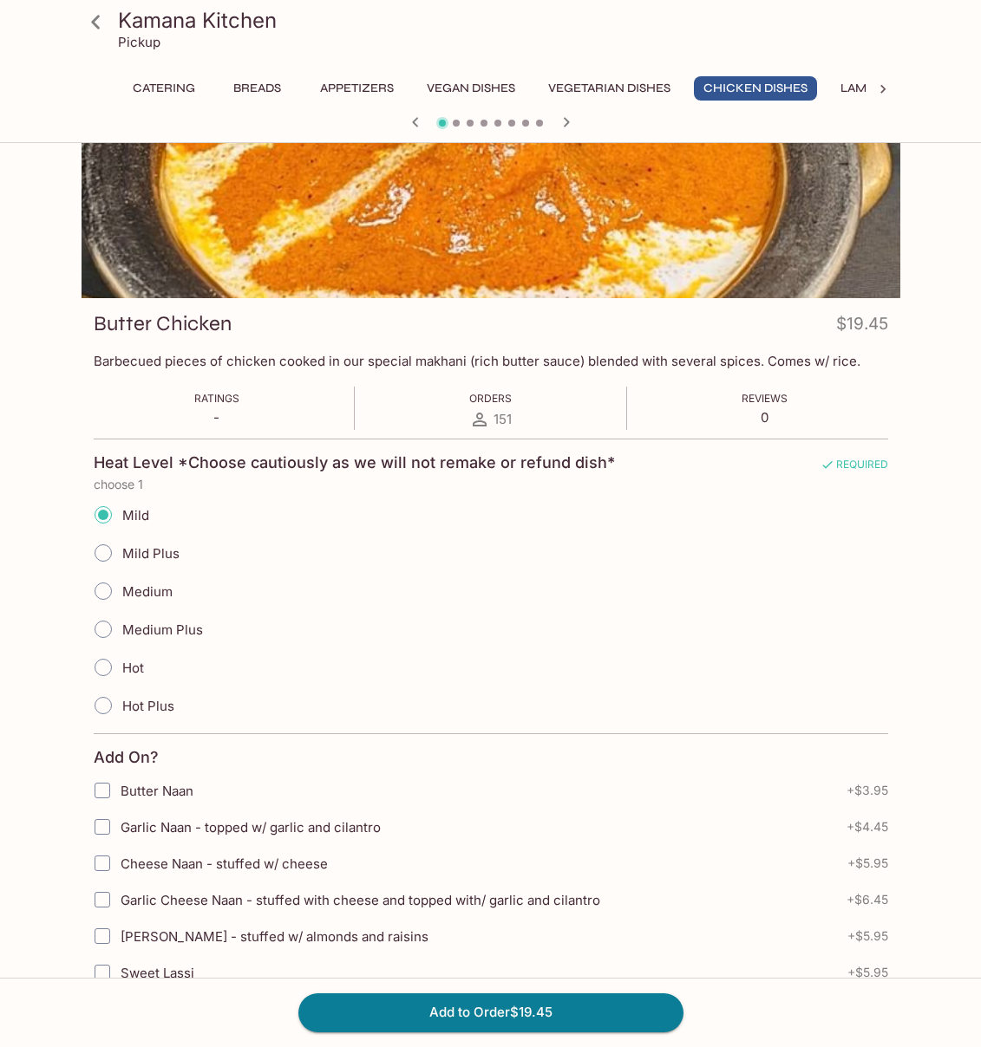
scroll to position [0, 0]
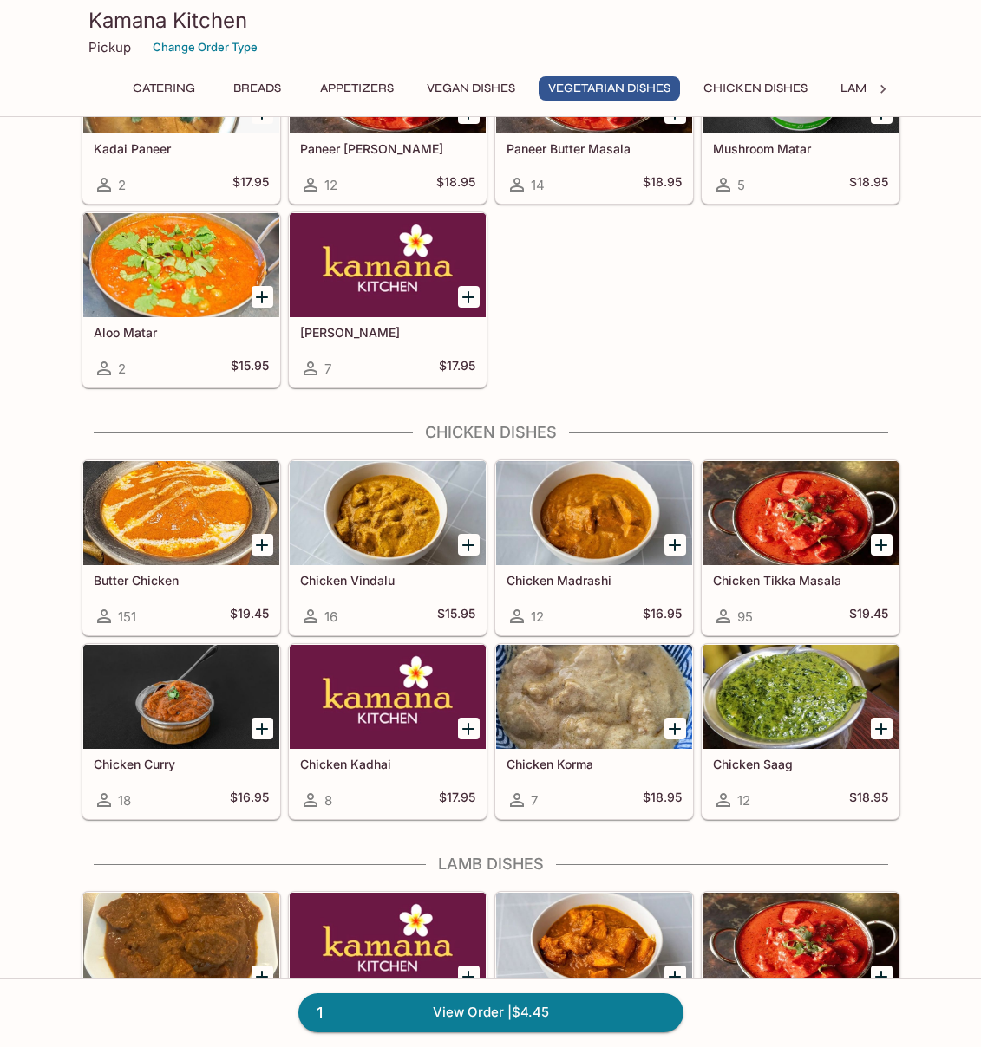
scroll to position [2952, 0]
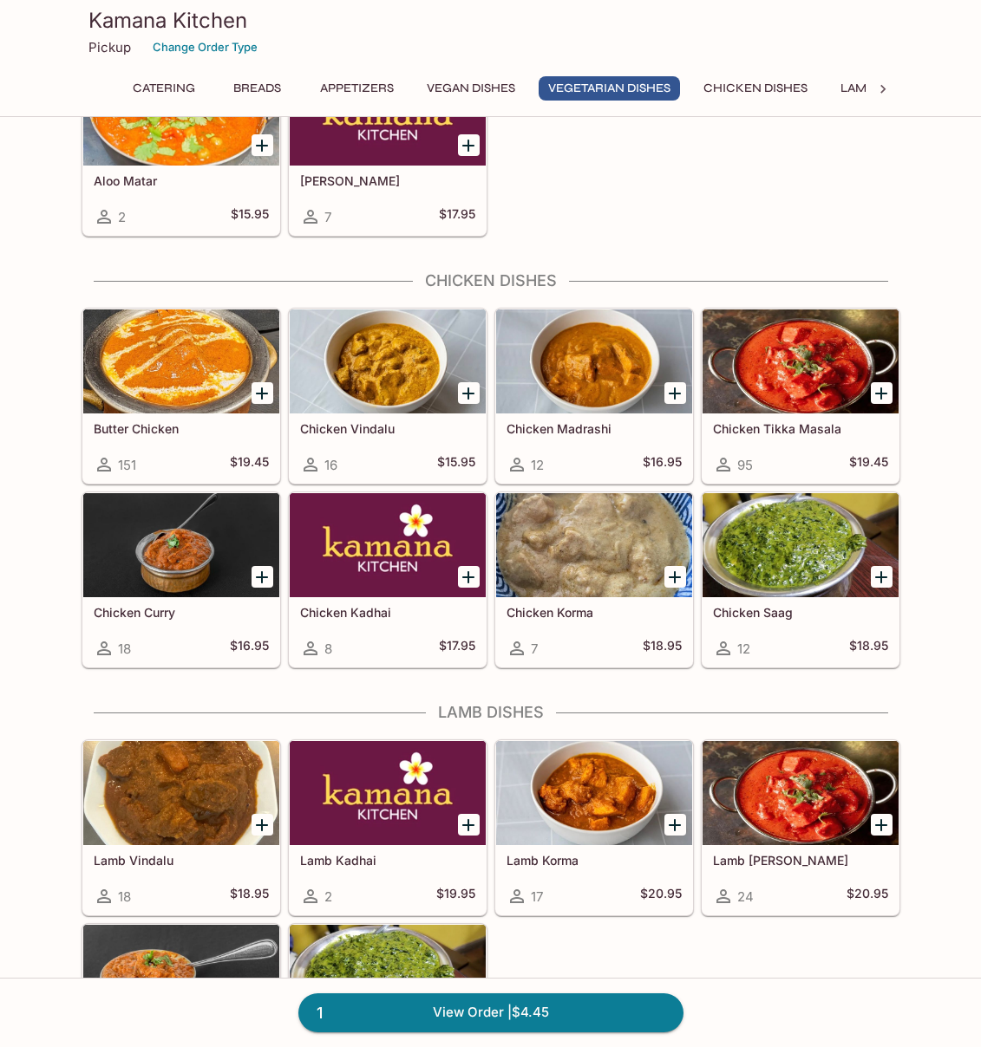
click at [886, 83] on icon at bounding box center [882, 89] width 17 height 17
click at [795, 86] on button "Desserts" at bounding box center [787, 88] width 80 height 24
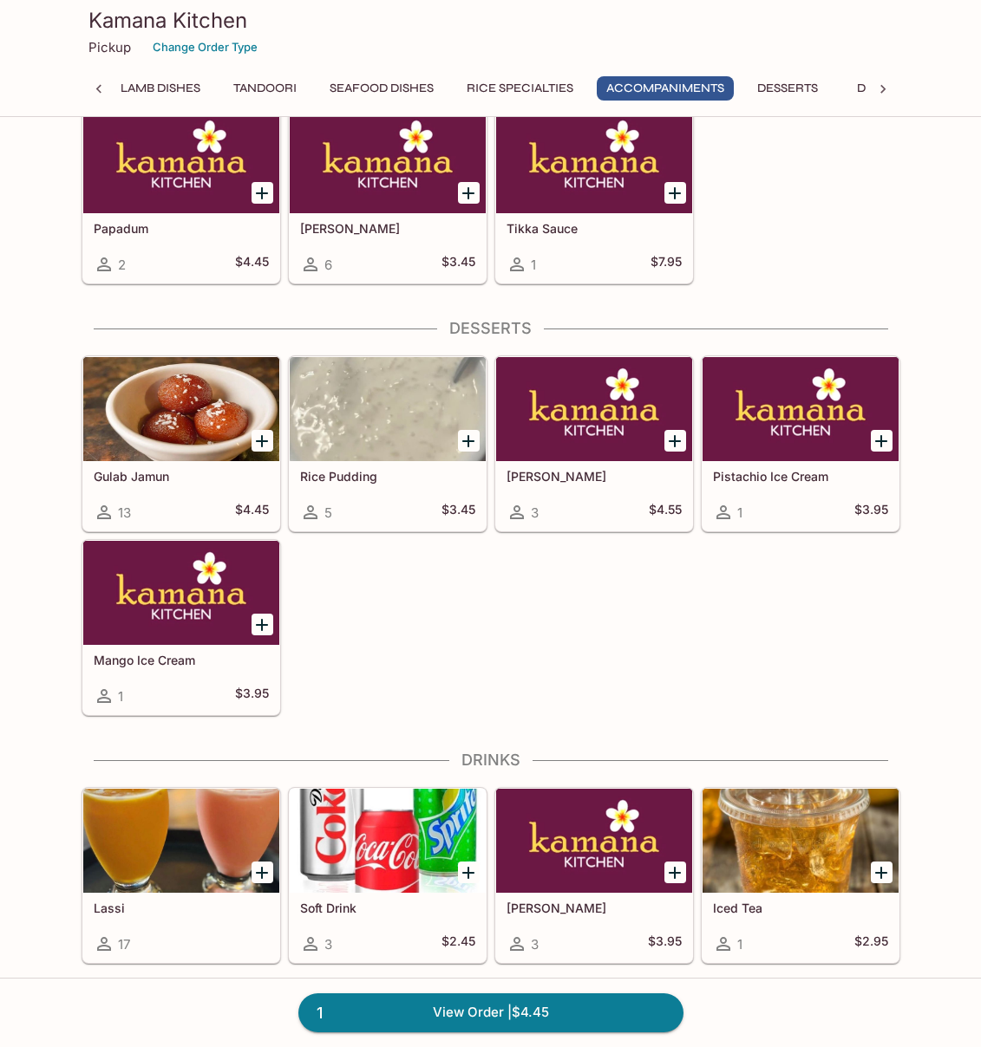
scroll to position [5315, 0]
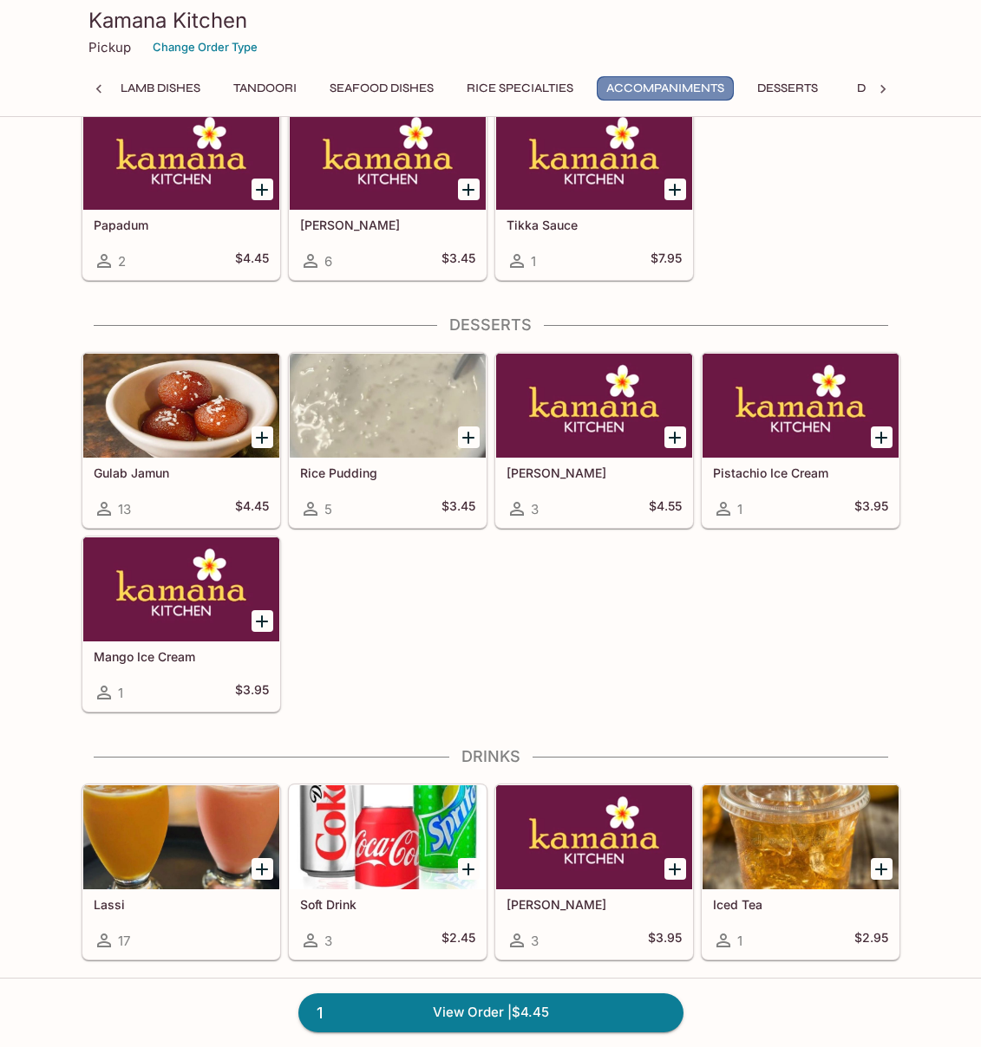
click at [717, 88] on button "Accompaniments" at bounding box center [664, 88] width 137 height 24
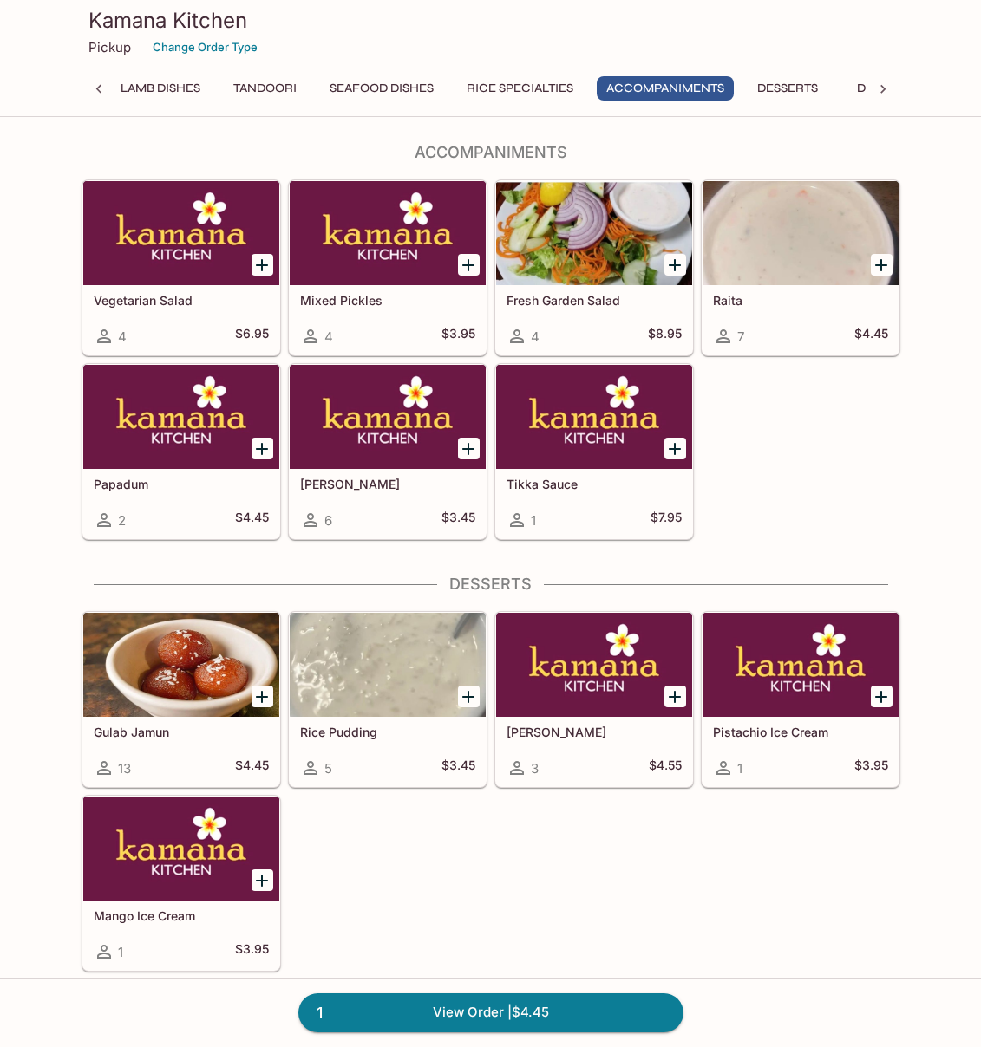
scroll to position [5051, 0]
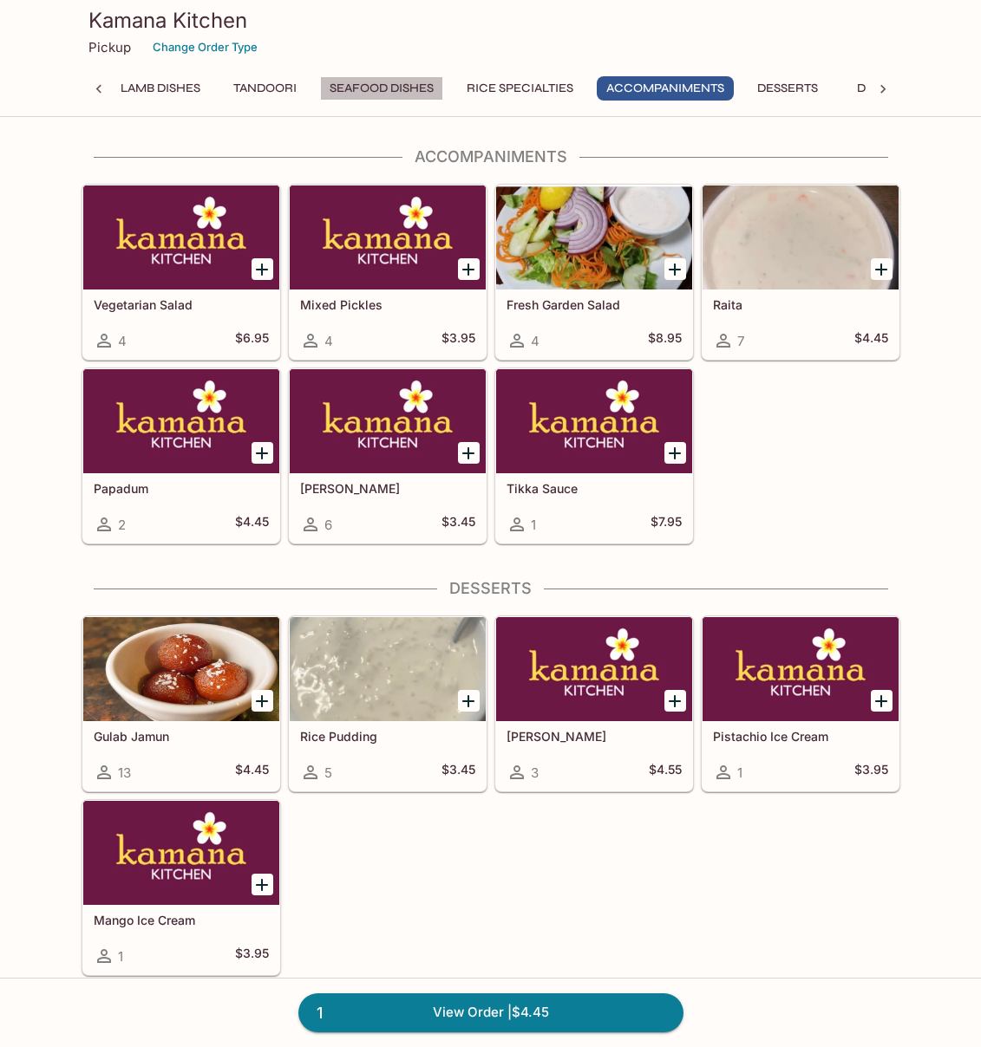
click at [370, 95] on button "Seafood Dishes" at bounding box center [381, 88] width 123 height 24
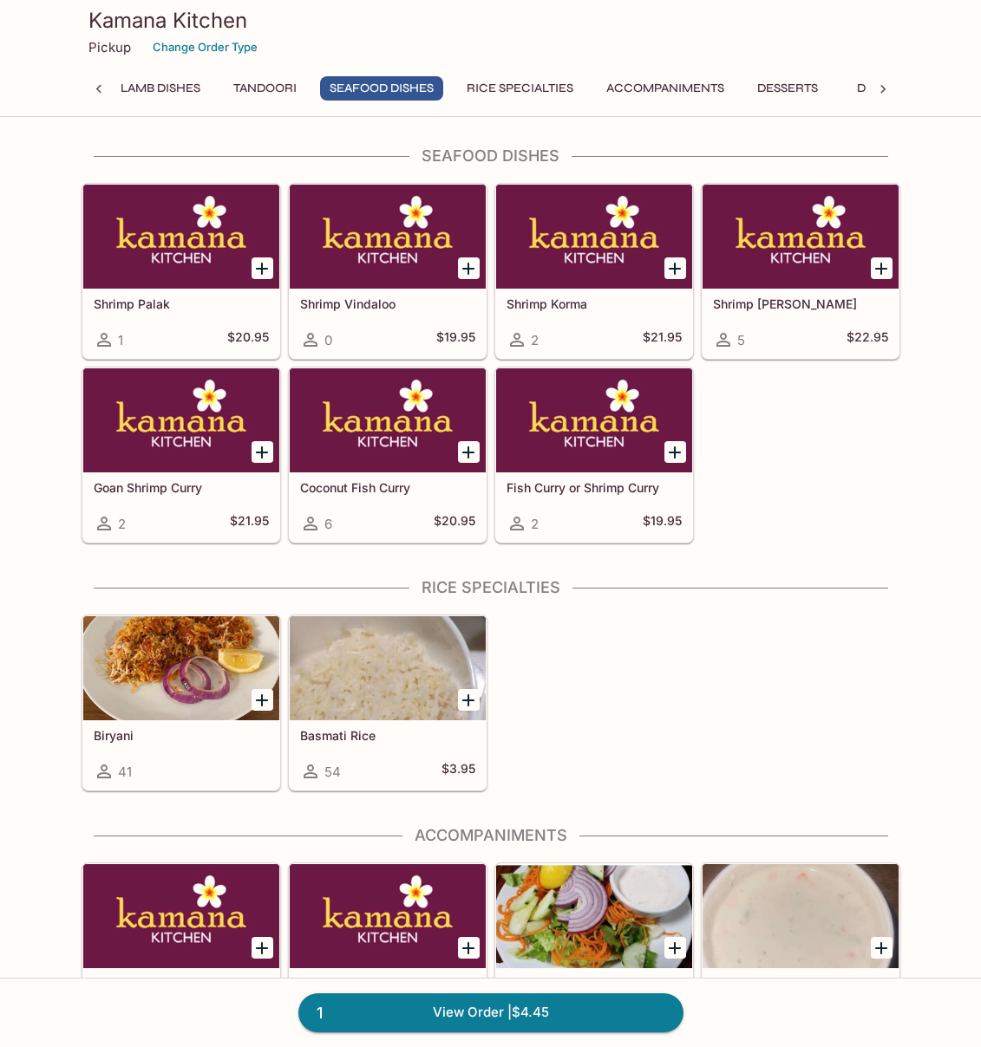
scroll to position [4371, 0]
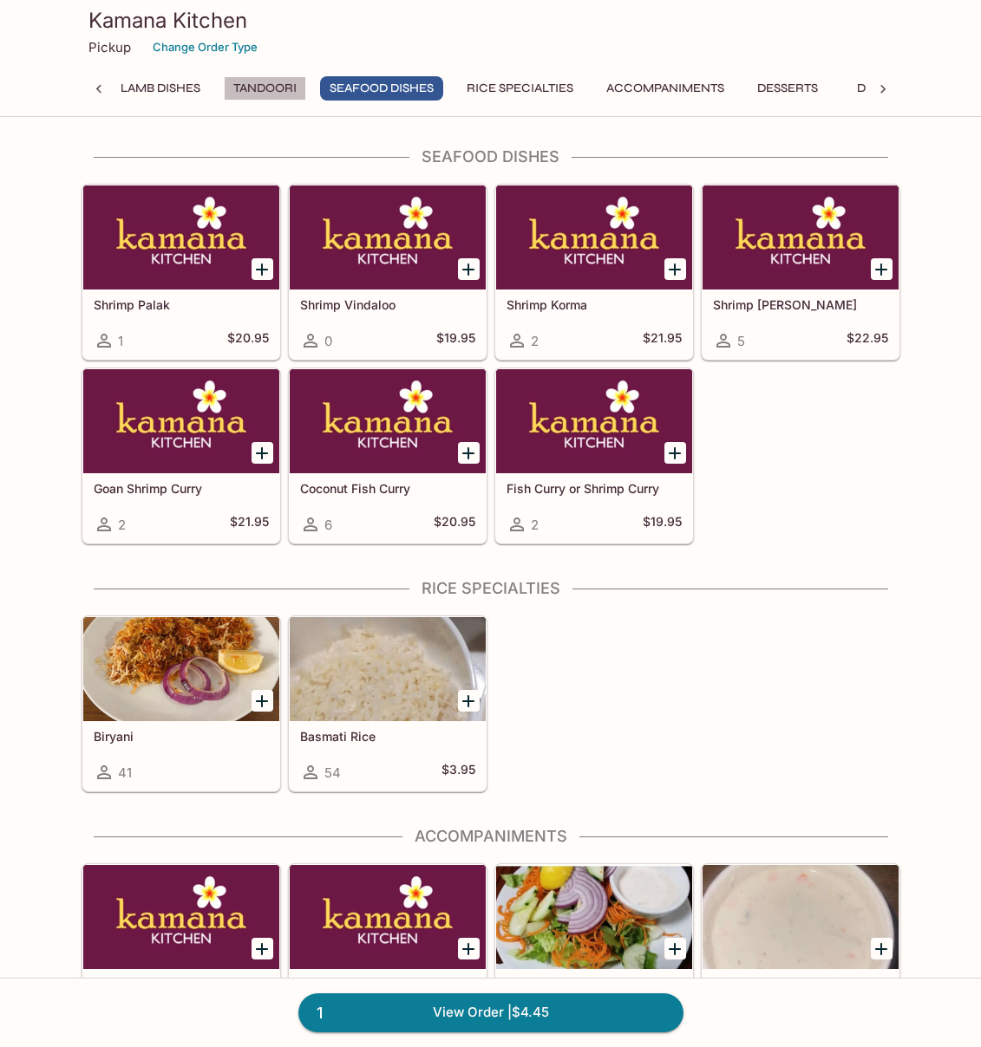
click at [282, 94] on button "Tandoori" at bounding box center [265, 88] width 82 height 24
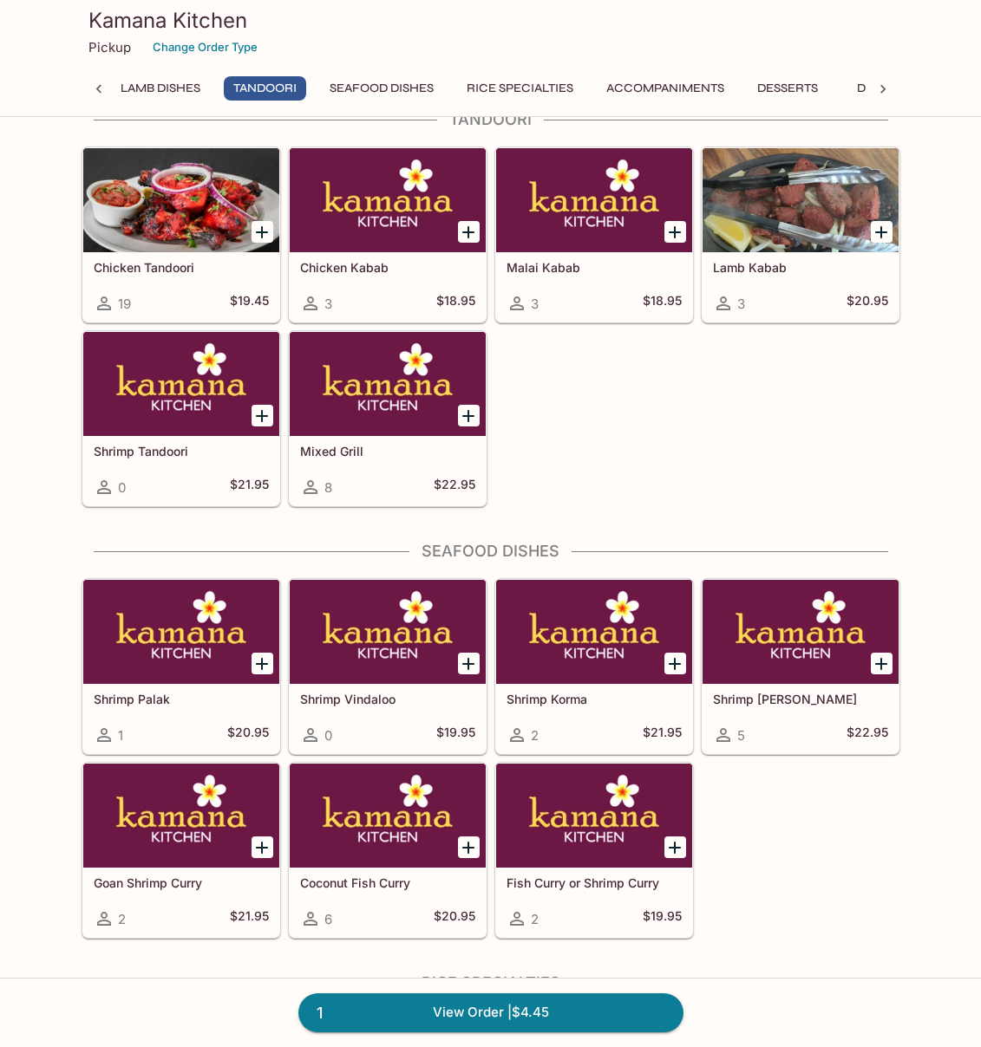
scroll to position [3940, 0]
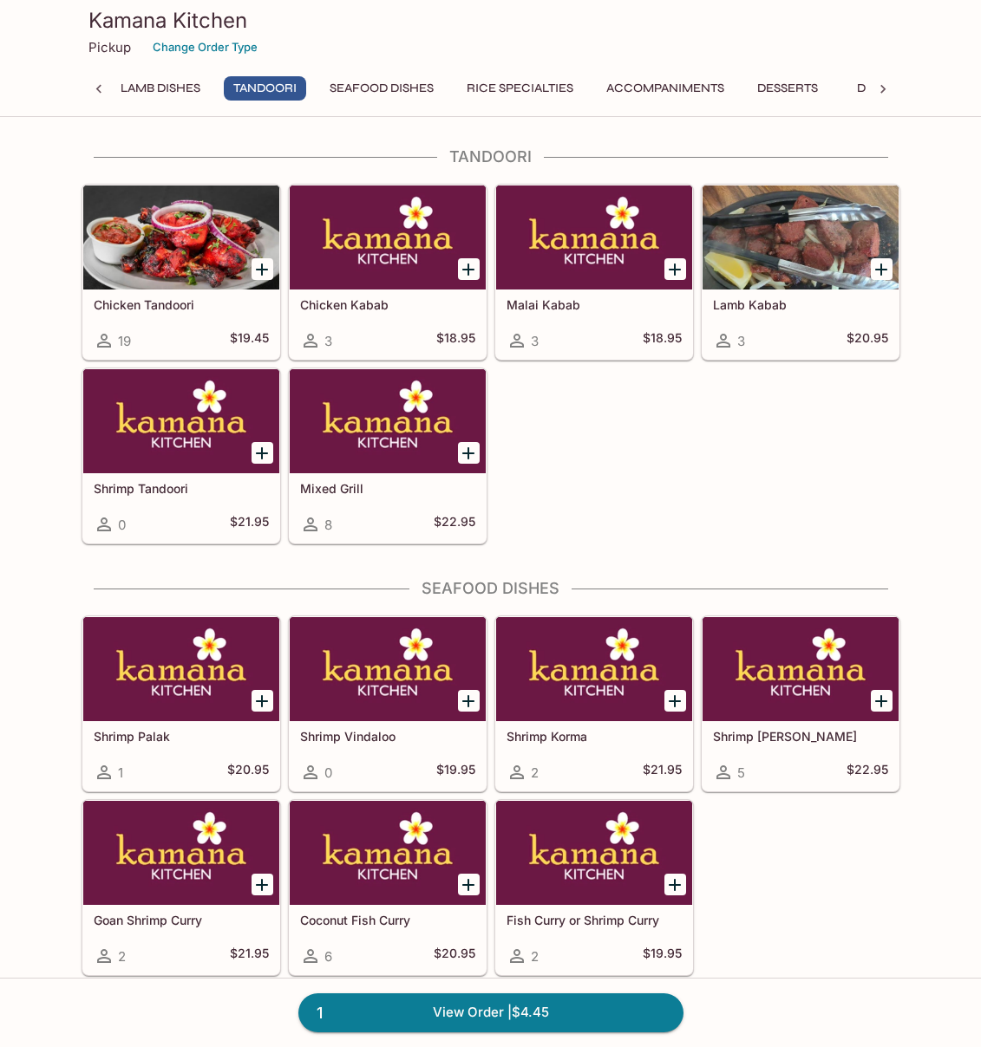
click at [195, 232] on div at bounding box center [181, 238] width 196 height 104
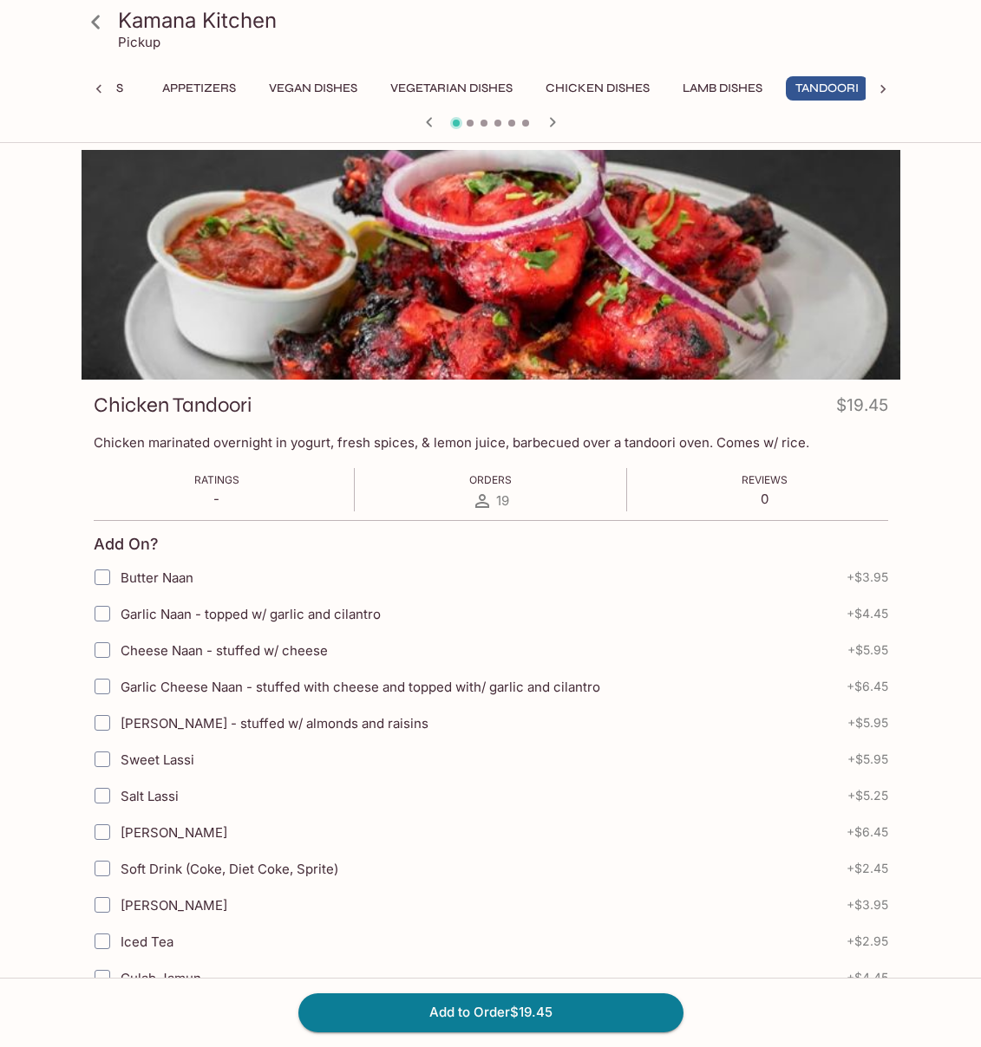
scroll to position [0, 169]
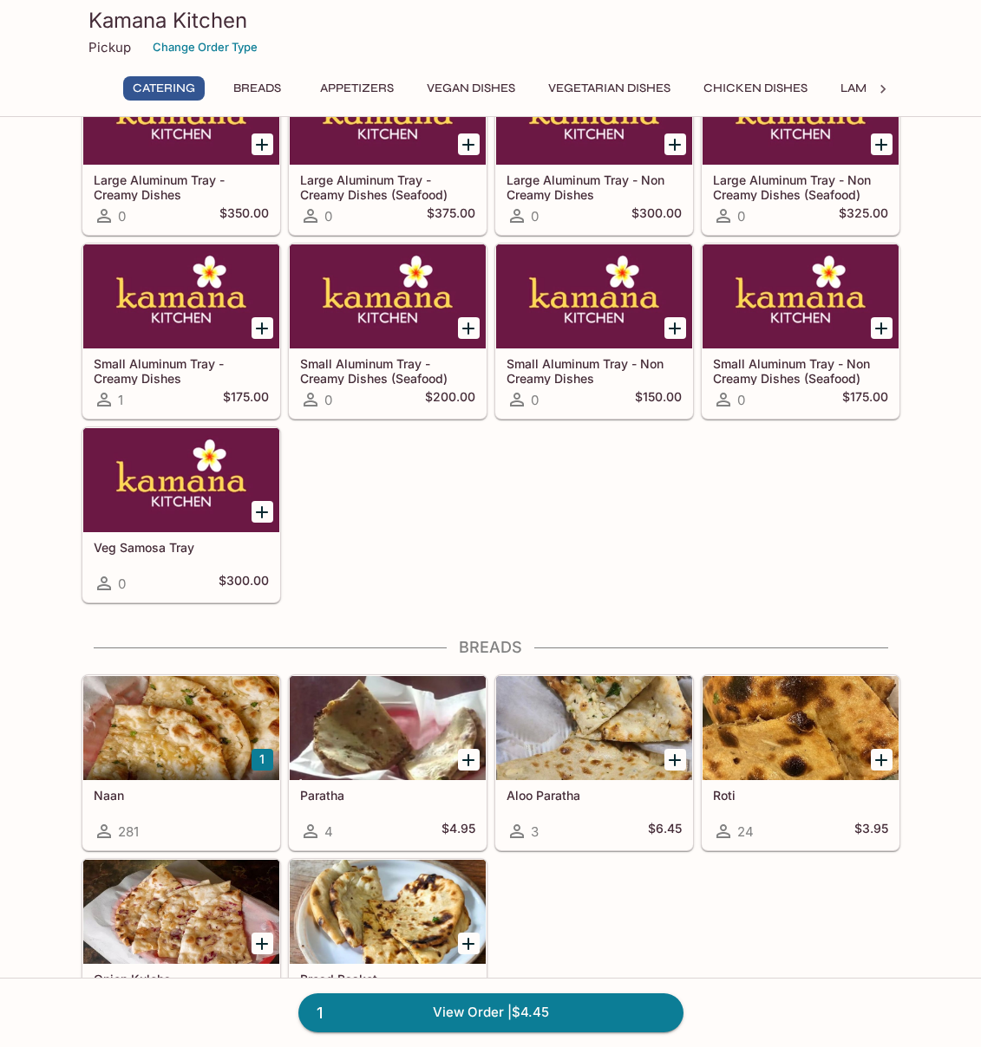
scroll to position [106, 0]
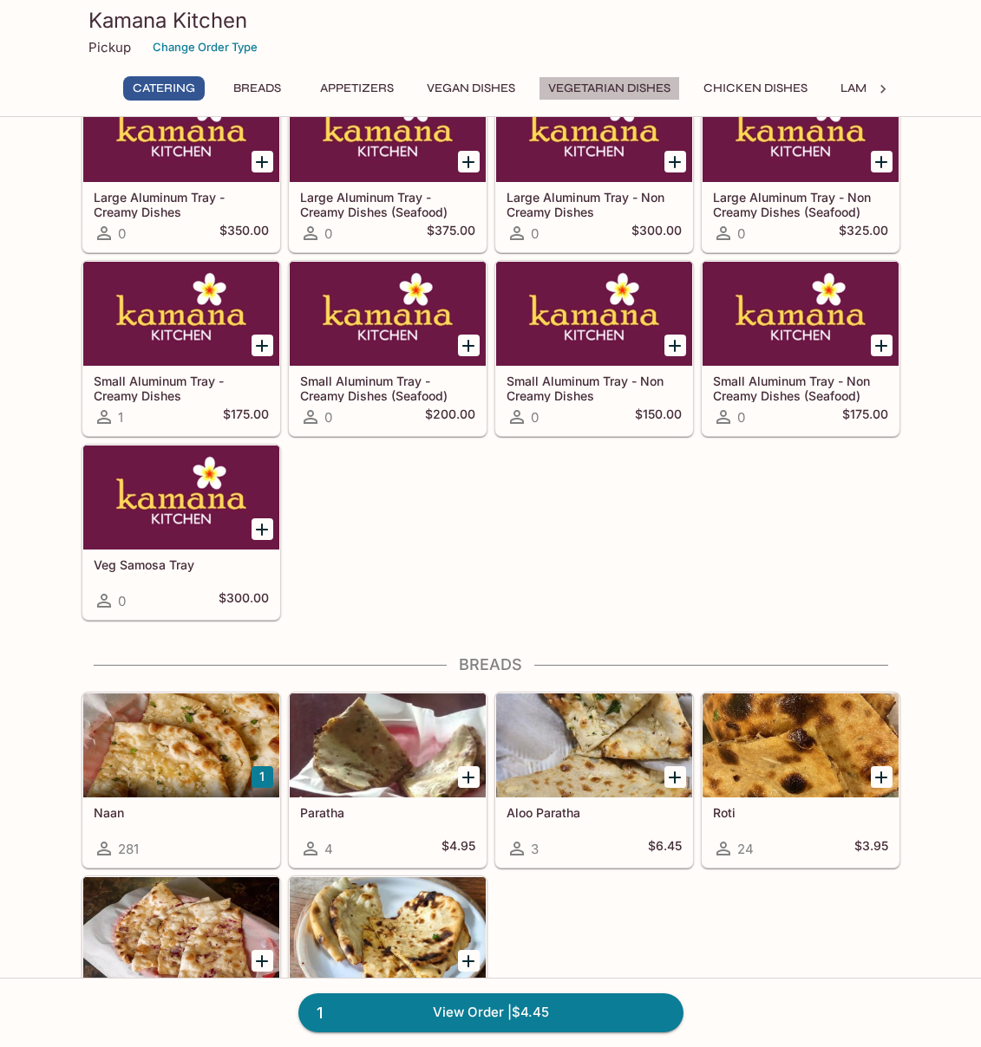
click at [609, 82] on button "Vegetarian Dishes" at bounding box center [608, 88] width 141 height 24
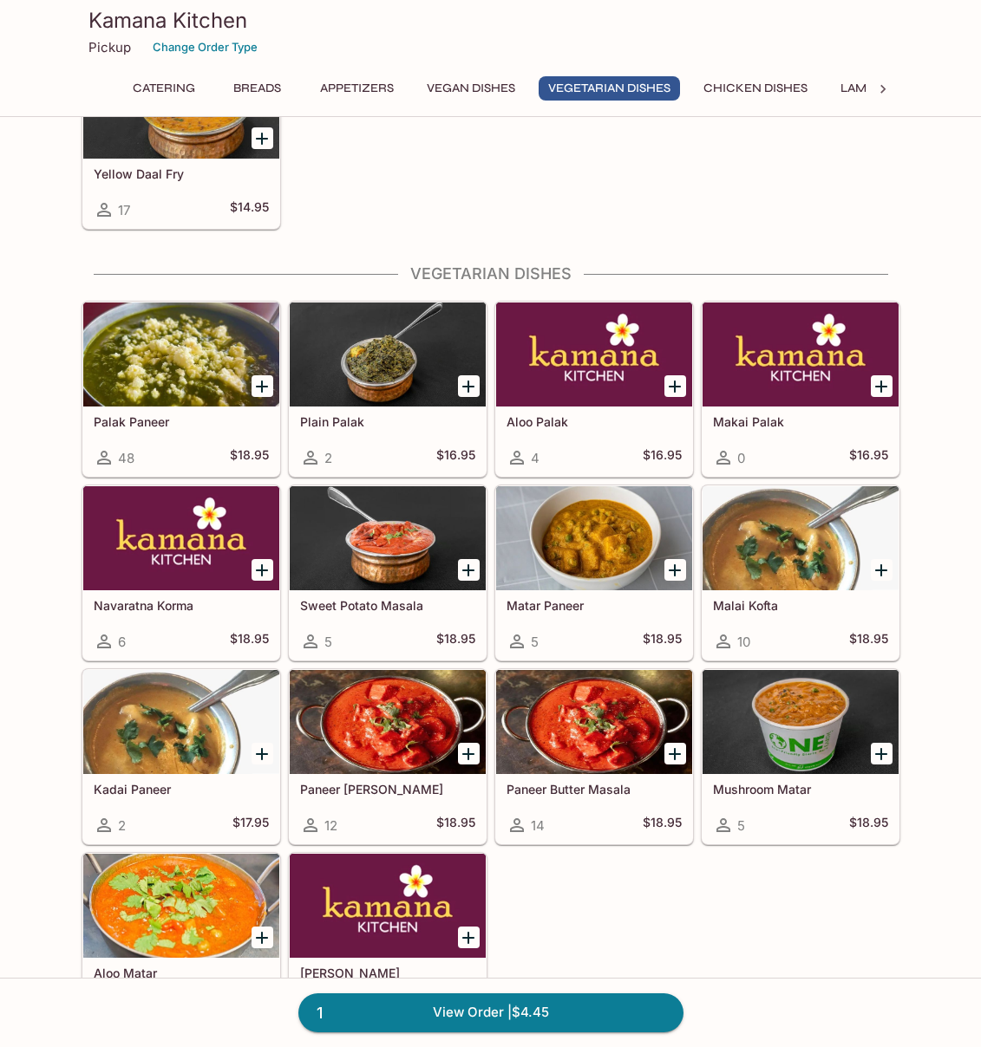
click at [755, 82] on button "Chicken Dishes" at bounding box center [755, 88] width 123 height 24
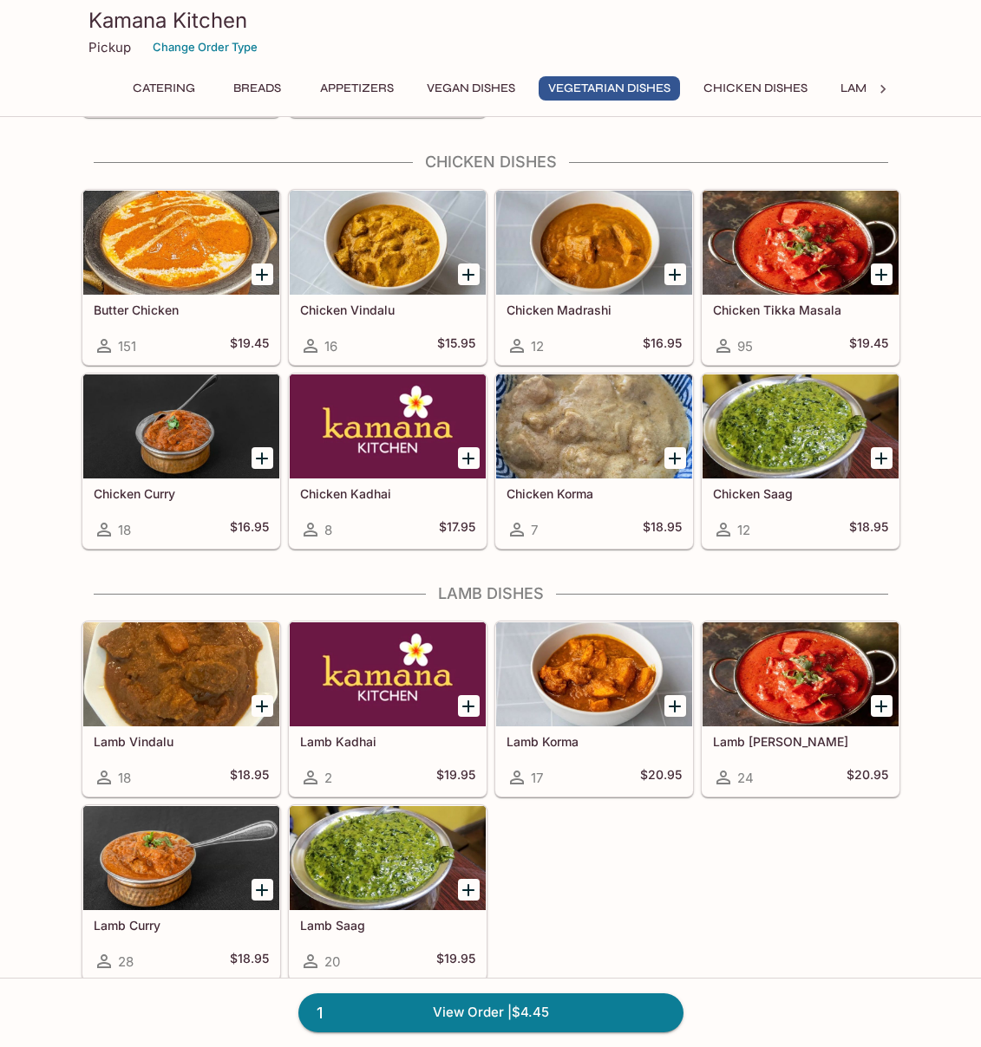
scroll to position [3076, 0]
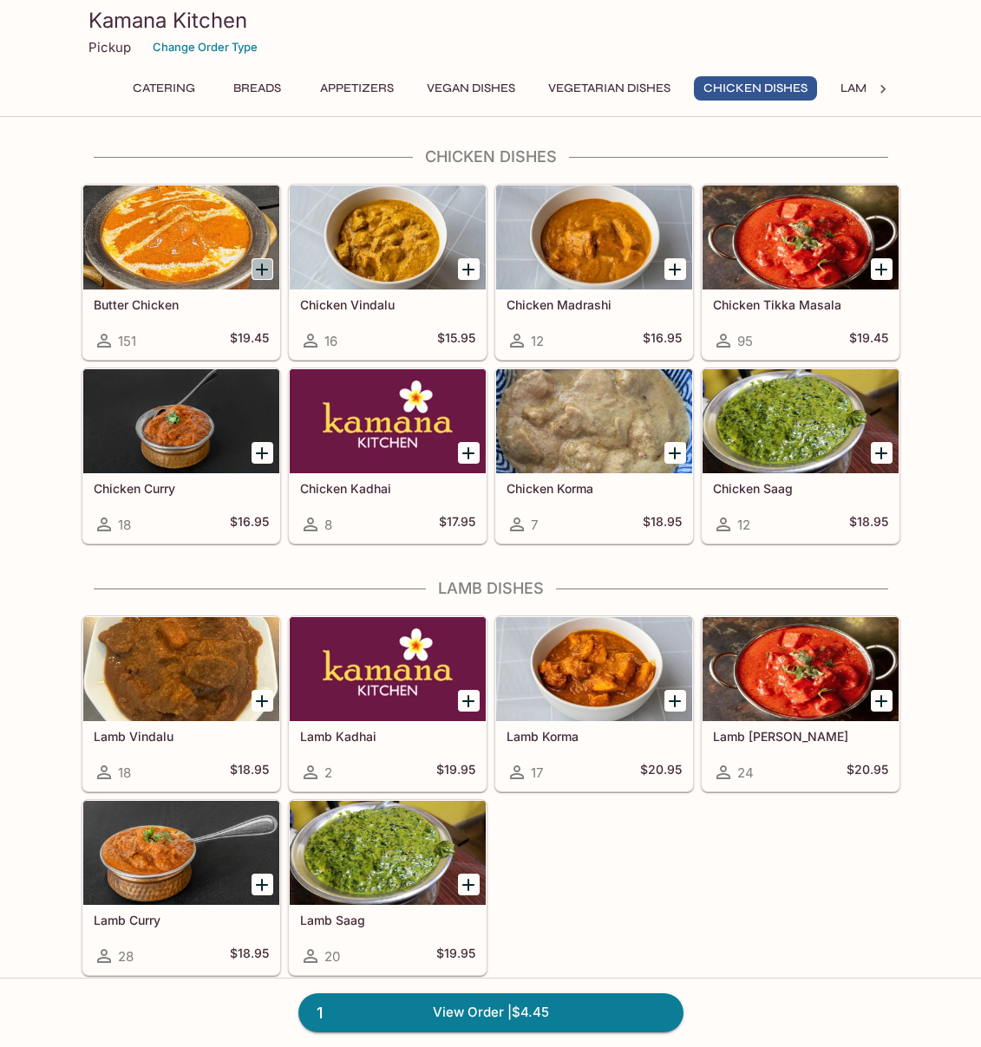
click at [270, 270] on icon "Add Butter Chicken" at bounding box center [261, 269] width 21 height 21
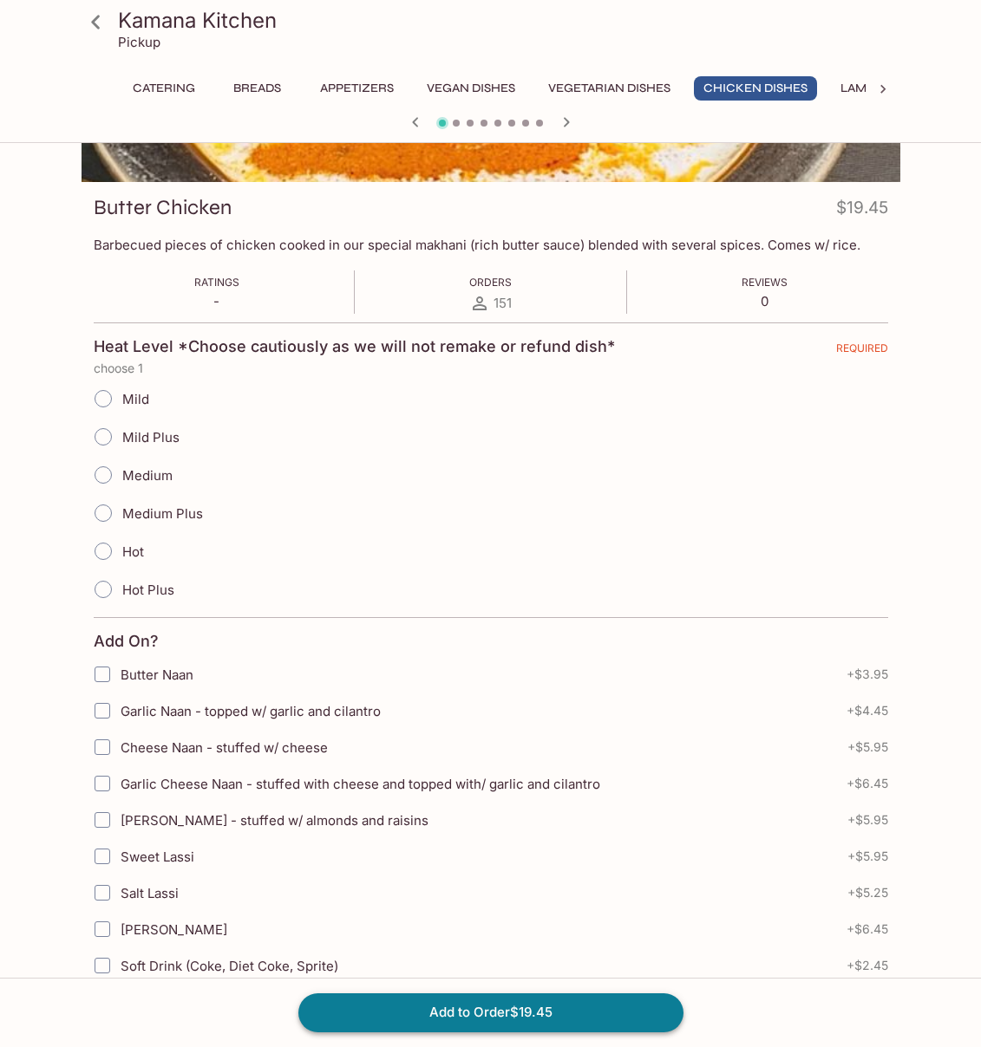
scroll to position [343, 0]
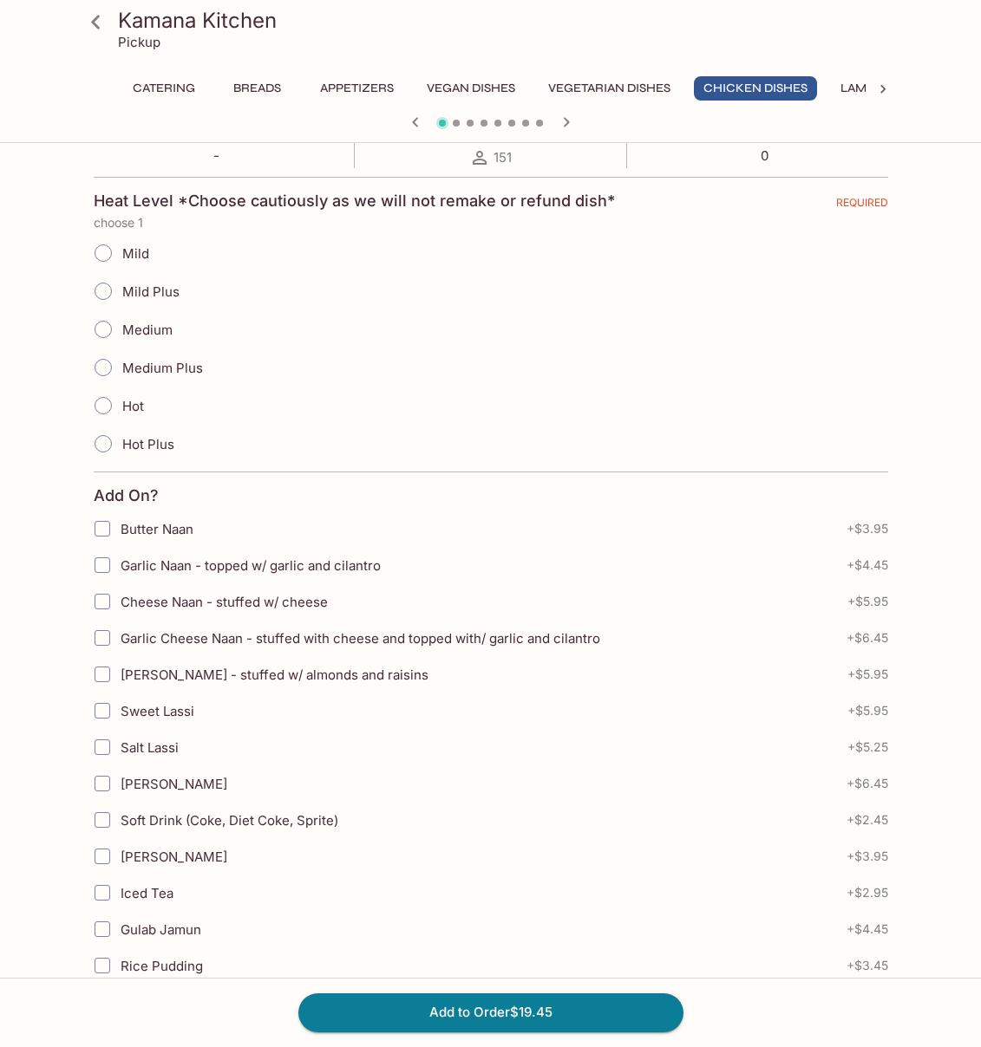
drag, startPoint x: 549, startPoint y: 1026, endPoint x: 435, endPoint y: 502, distance: 536.7
click at [466, 538] on div "Kamana Kitchen Pickup Catering Breads Appetizers Vegan Dishes Vegetarian Dishes…" at bounding box center [490, 614] width 981 height 1615
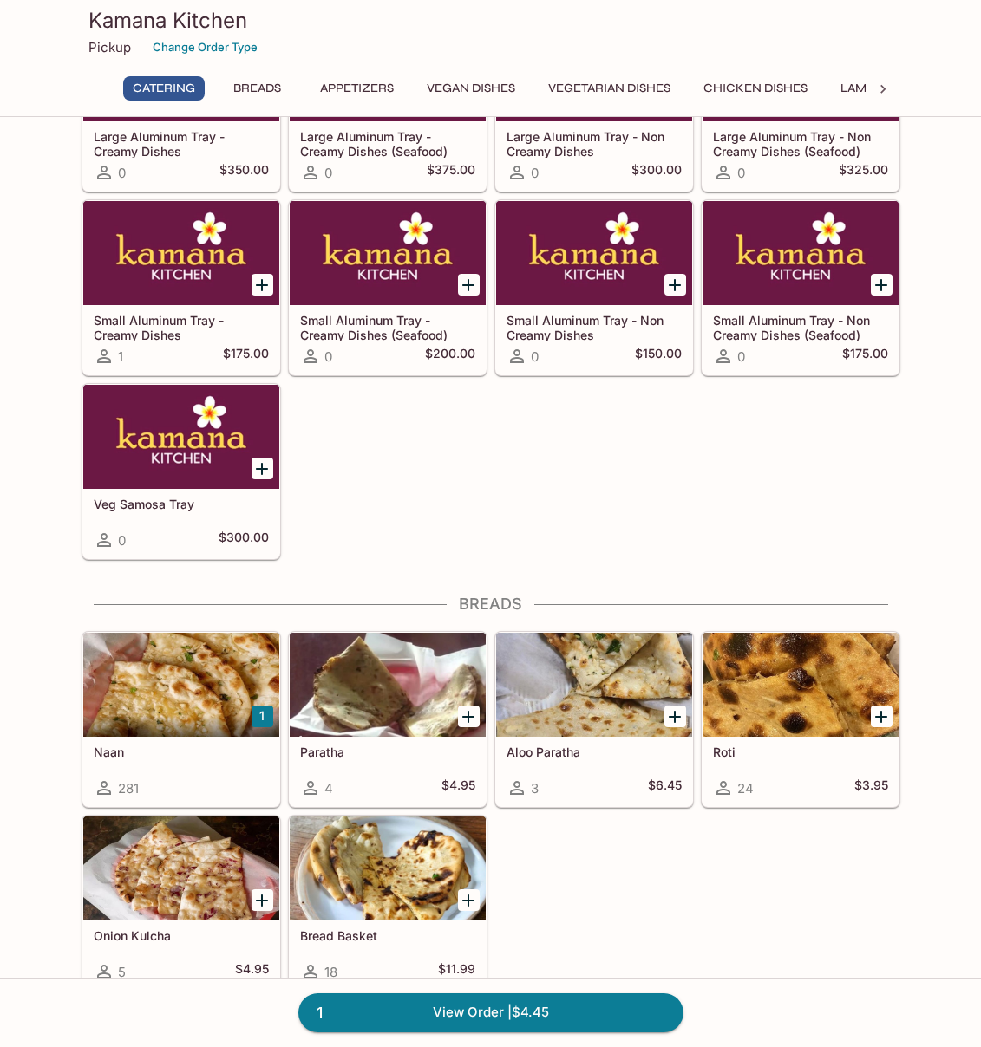
scroll to position [164, 0]
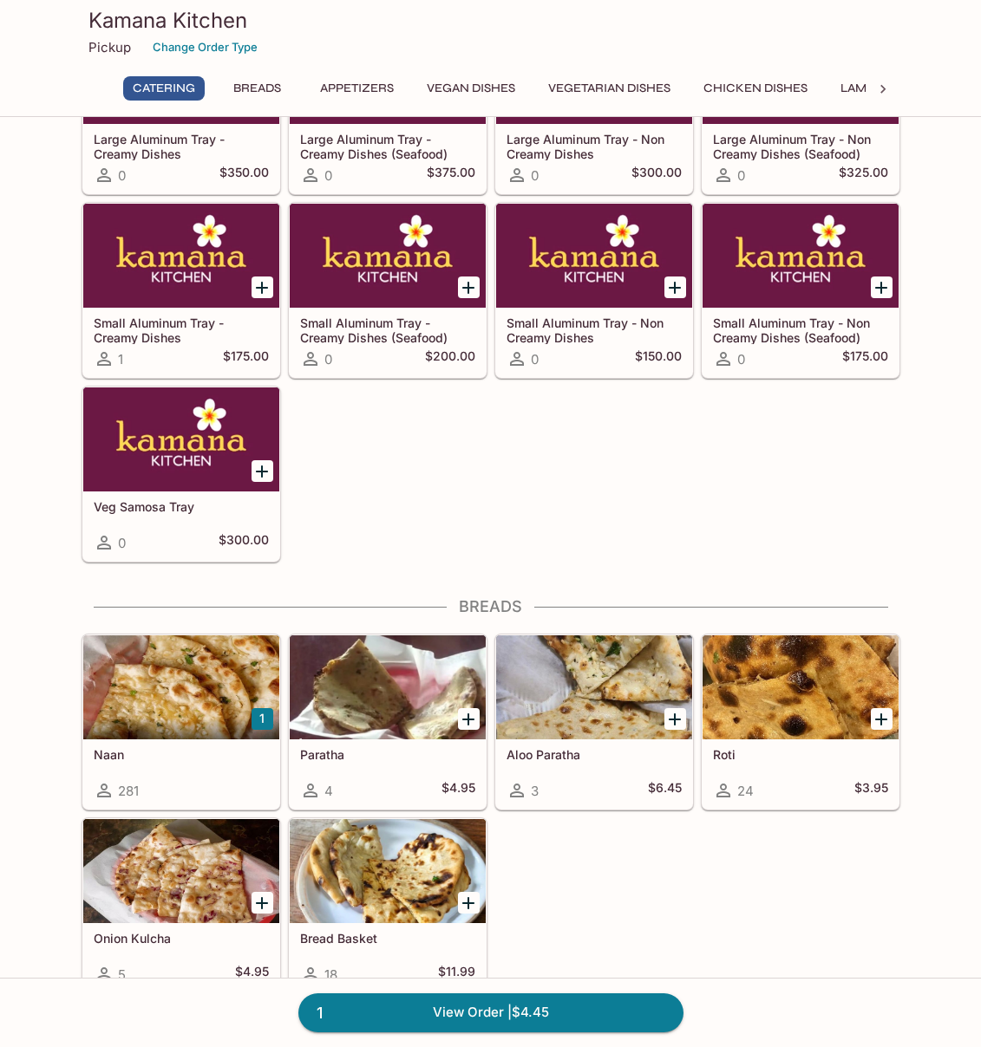
click at [762, 94] on button "Chicken Dishes" at bounding box center [755, 88] width 123 height 24
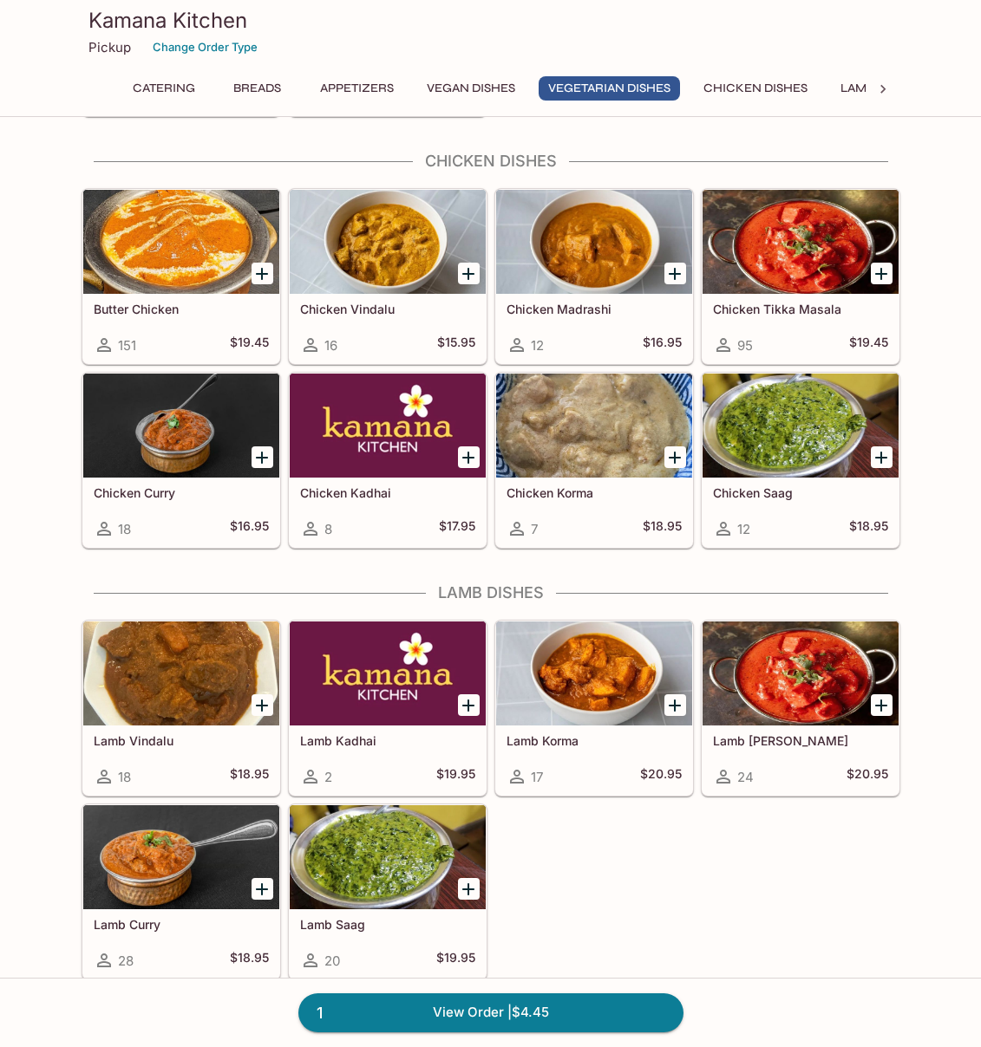
scroll to position [3076, 0]
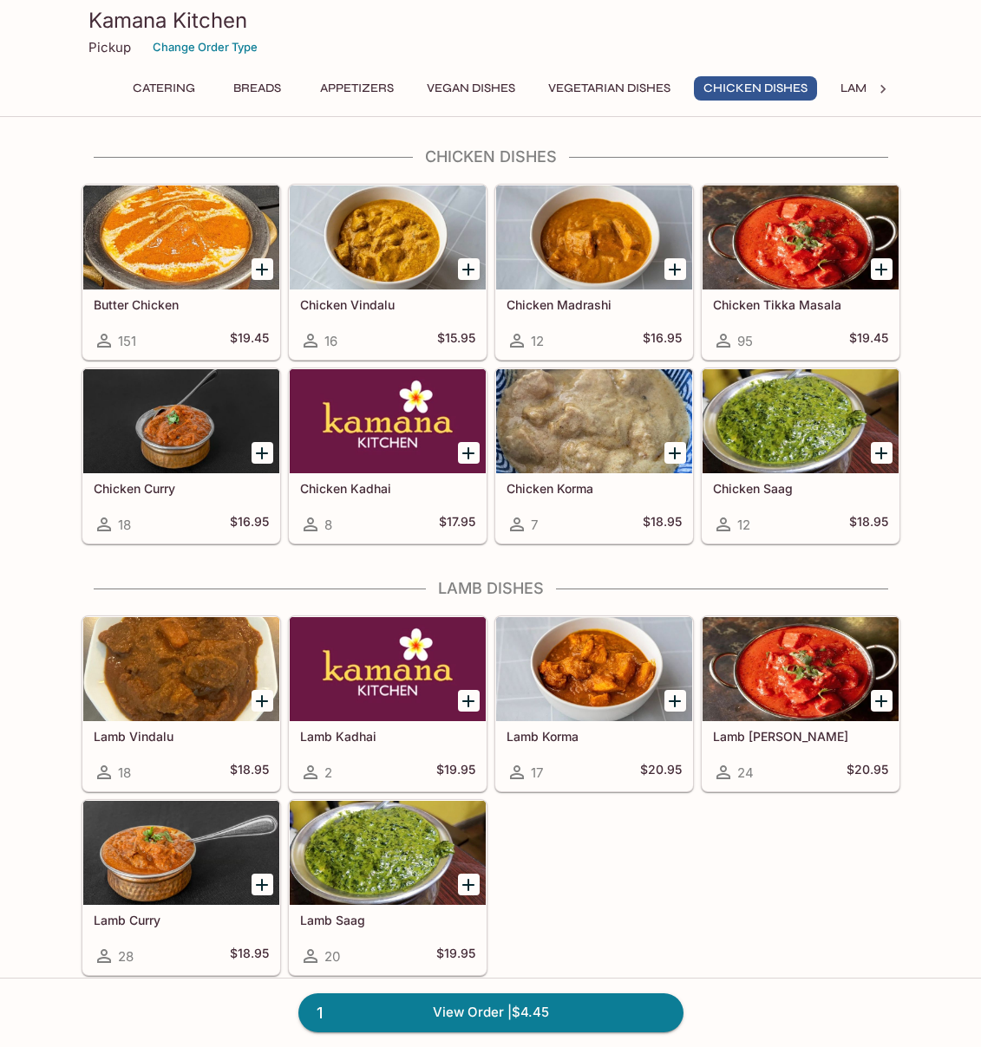
click at [801, 305] on h5 "Chicken Tikka Masala" at bounding box center [800, 304] width 175 height 15
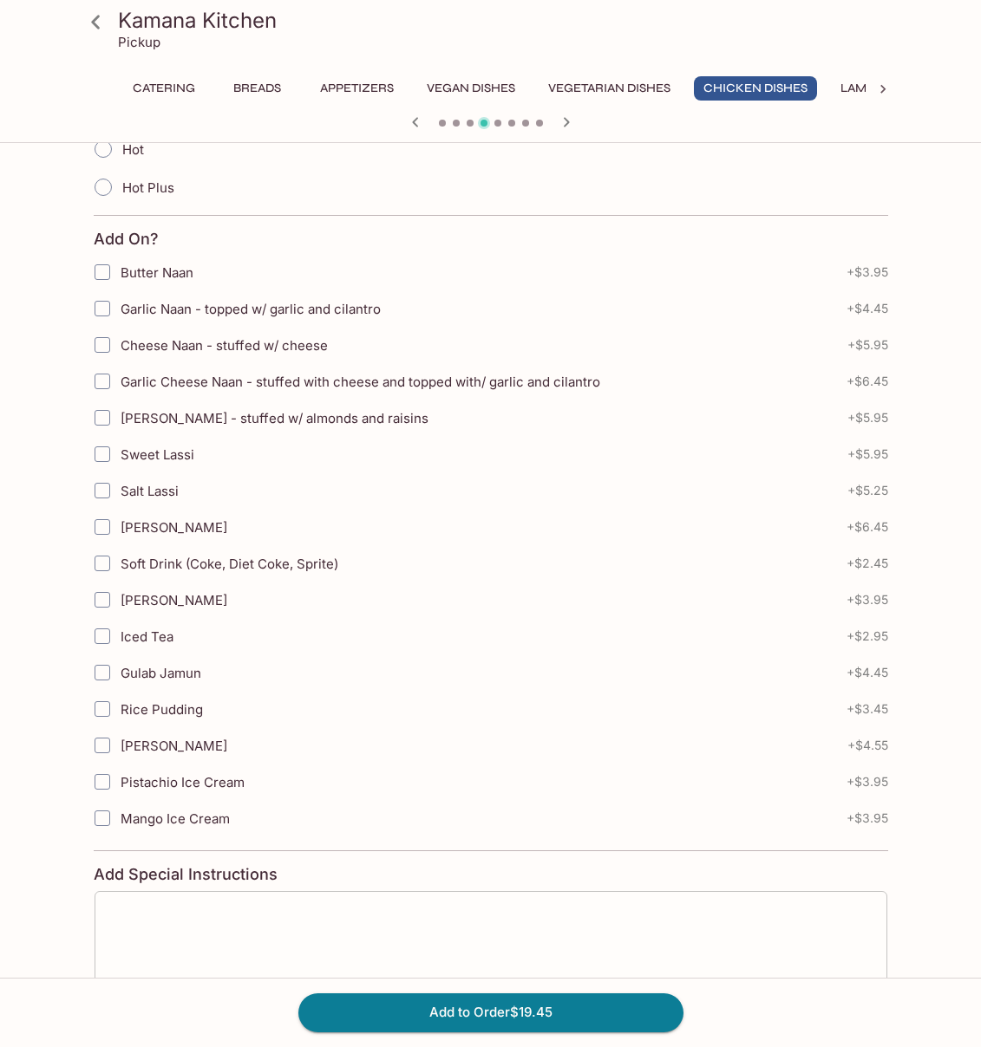
scroll to position [718, 0]
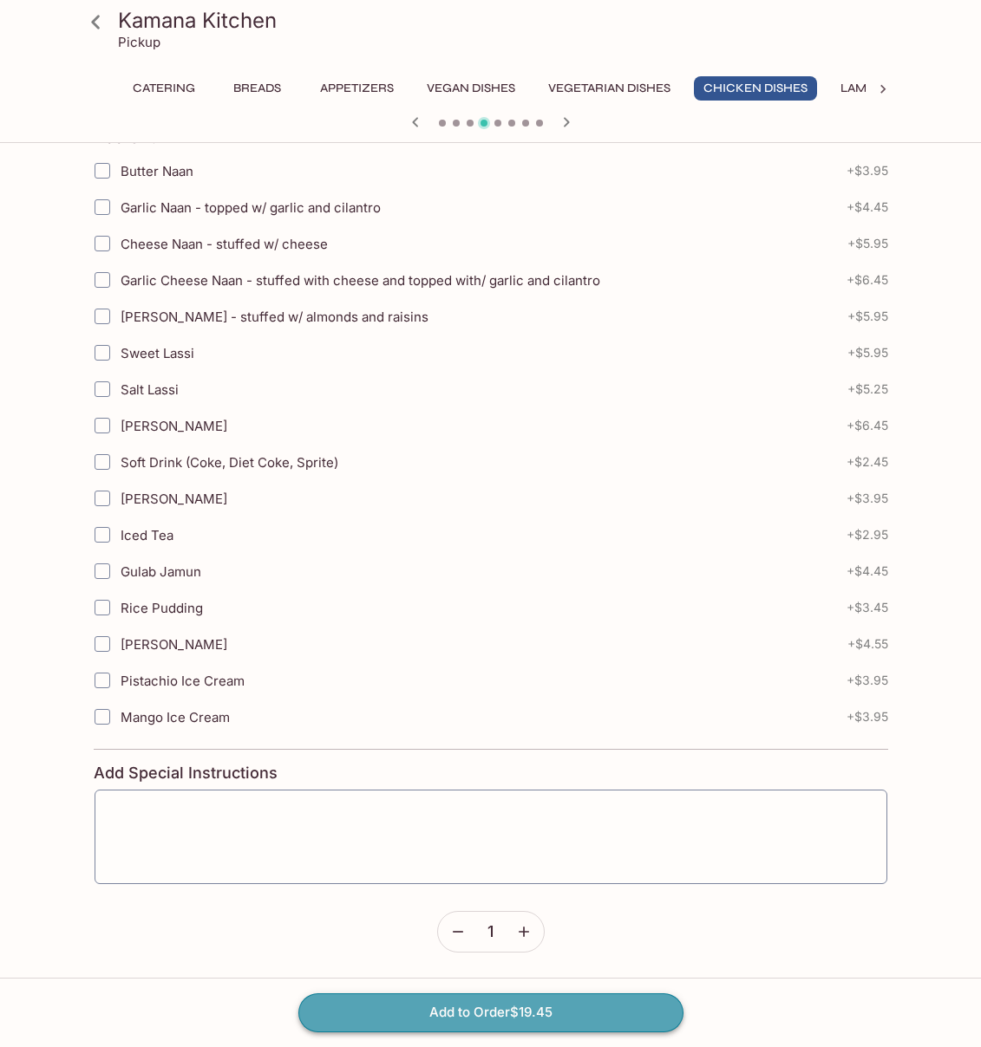
click at [480, 1008] on button "Add to Order $19.45" at bounding box center [490, 1013] width 385 height 38
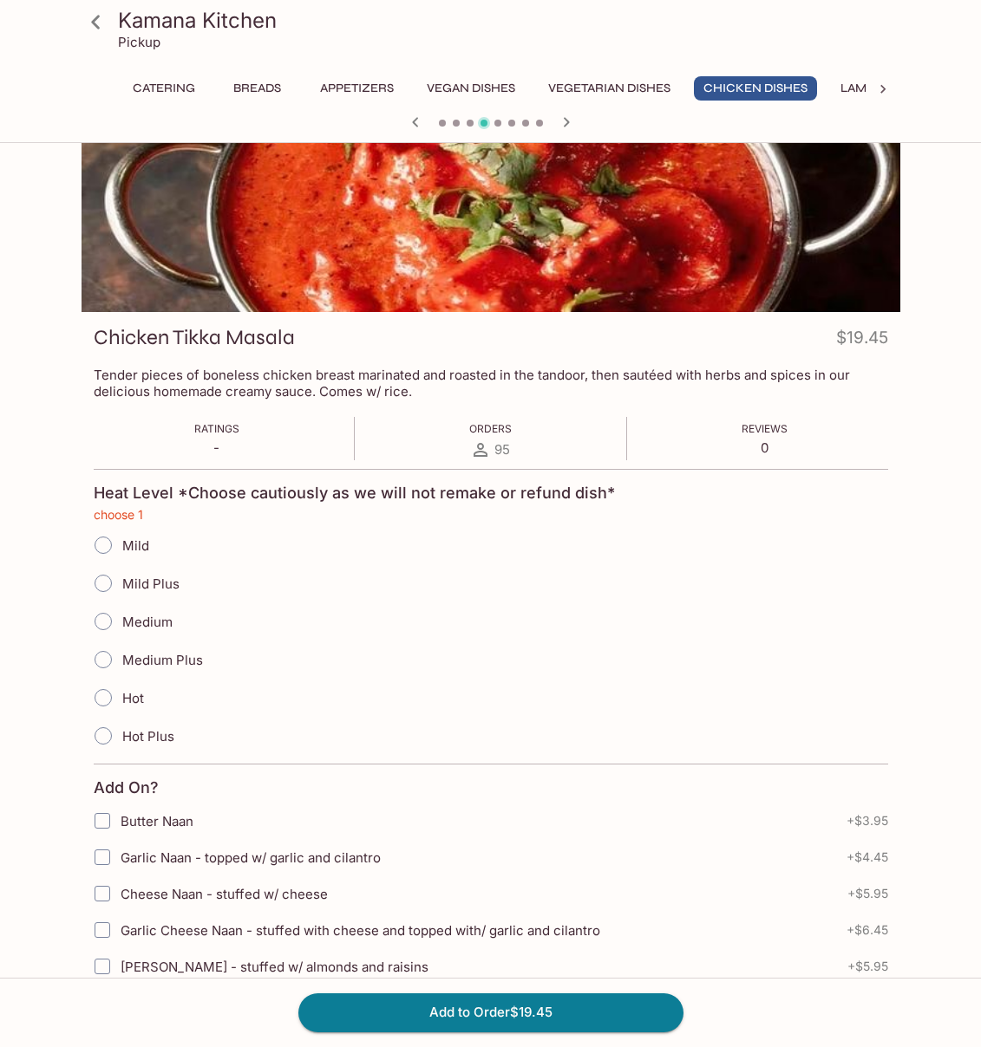
scroll to position [0, 0]
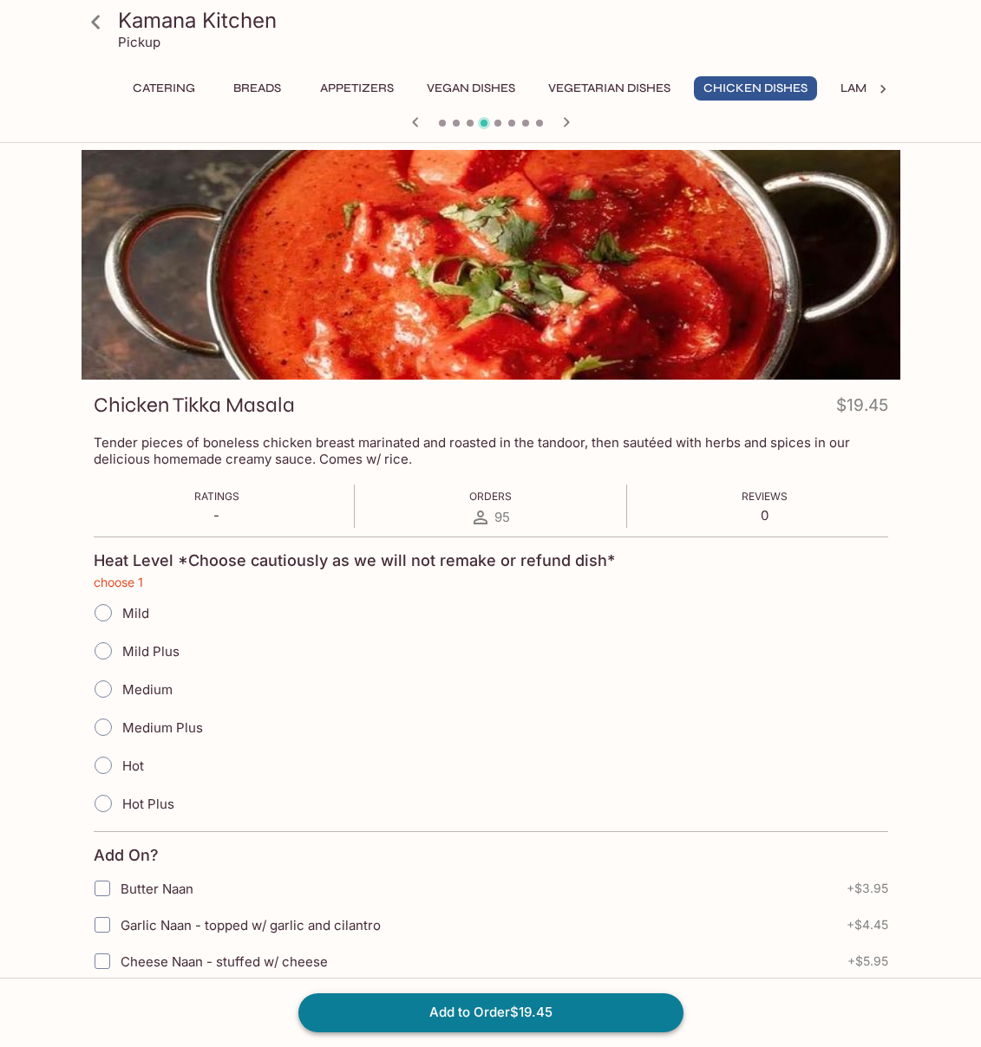
click at [366, 1011] on button "Add to Order $19.45" at bounding box center [490, 1013] width 385 height 38
click at [154, 88] on button "Catering" at bounding box center [163, 88] width 81 height 24
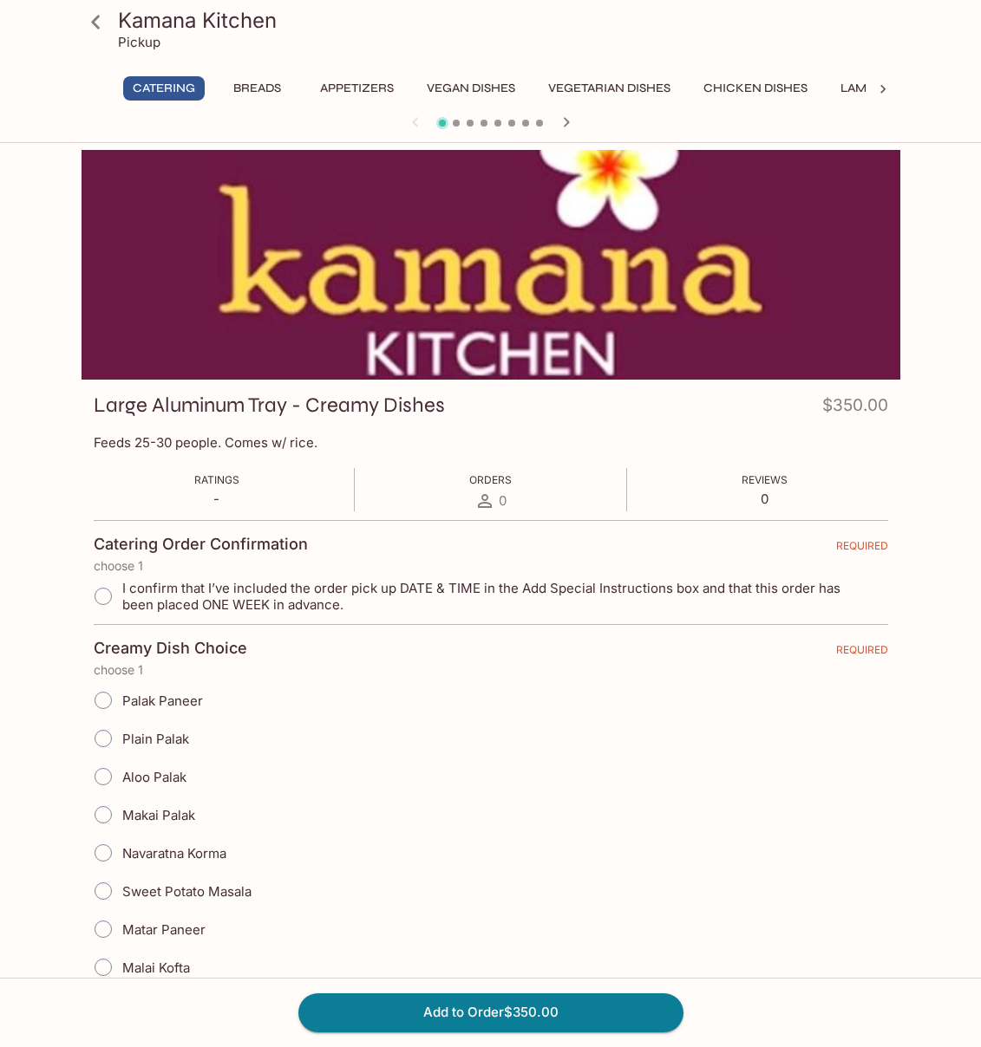
click at [145, 28] on h3 "Kamana Kitchen" at bounding box center [505, 20] width 775 height 27
click at [94, 23] on icon at bounding box center [95, 22] width 9 height 14
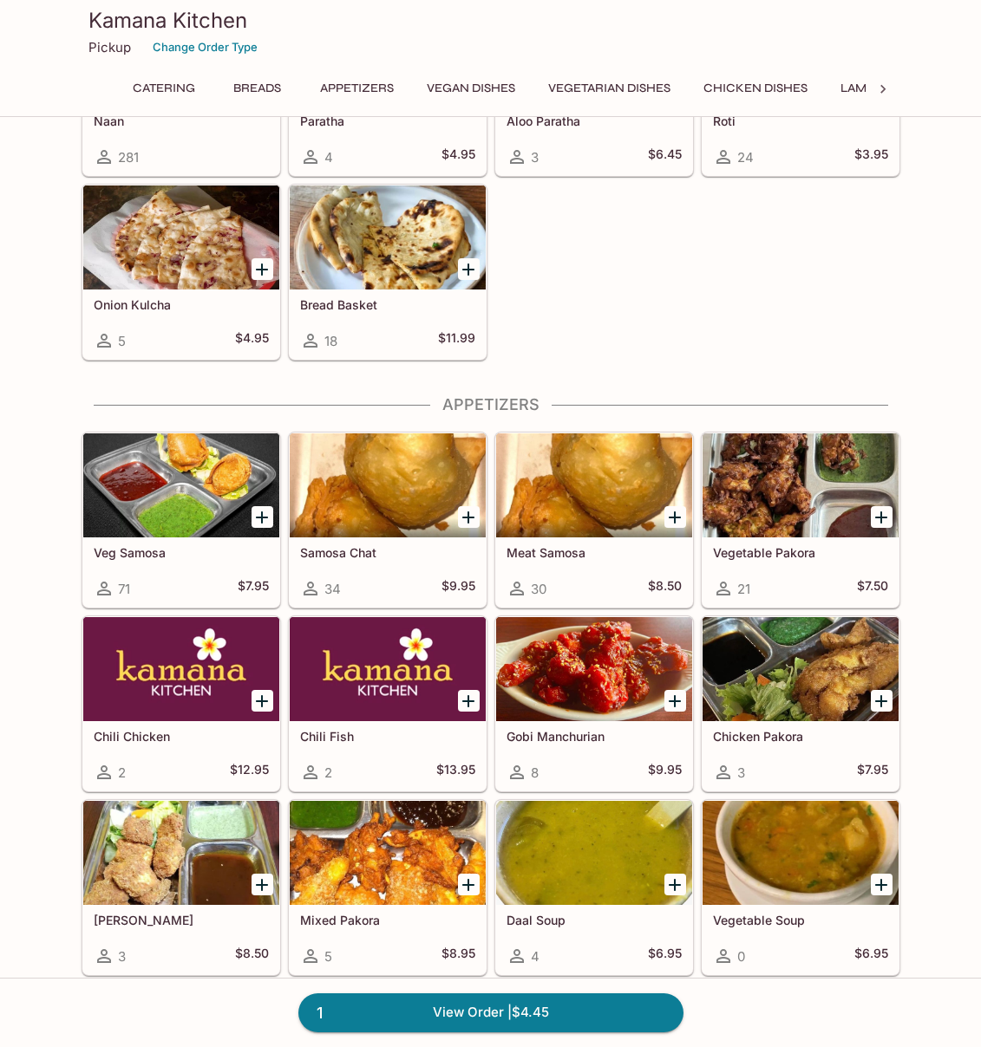
scroll to position [1543, 0]
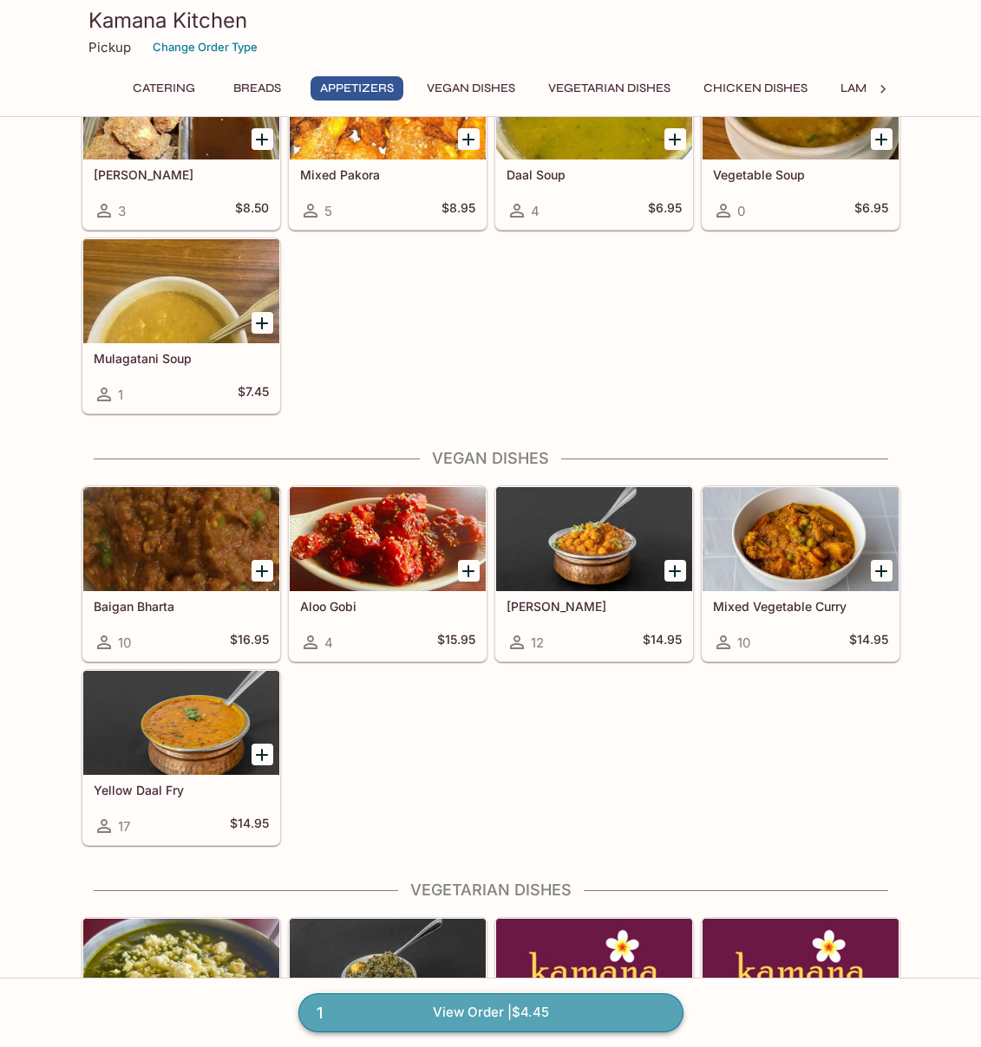
click at [444, 1013] on link "1 View Order | $4.45" at bounding box center [490, 1013] width 385 height 38
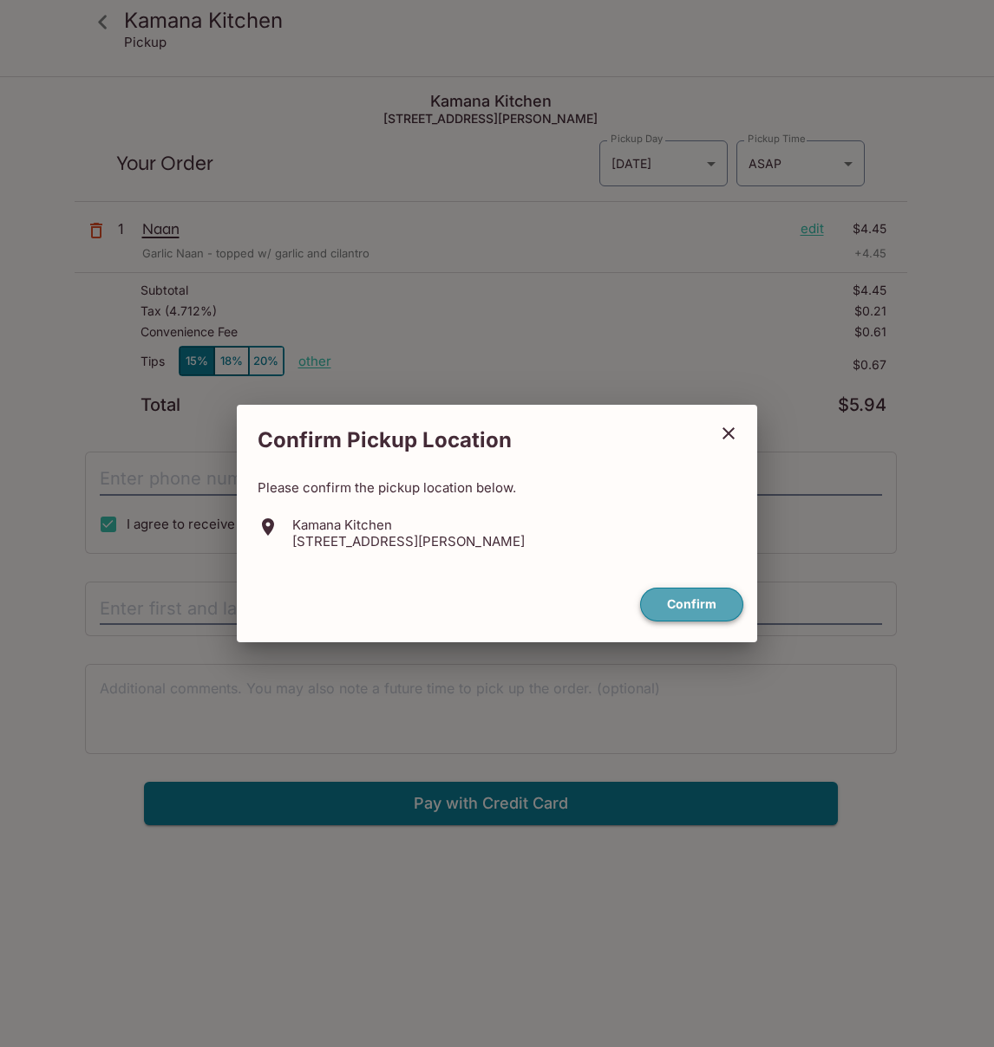
click at [688, 607] on button "Confirm" at bounding box center [691, 605] width 103 height 34
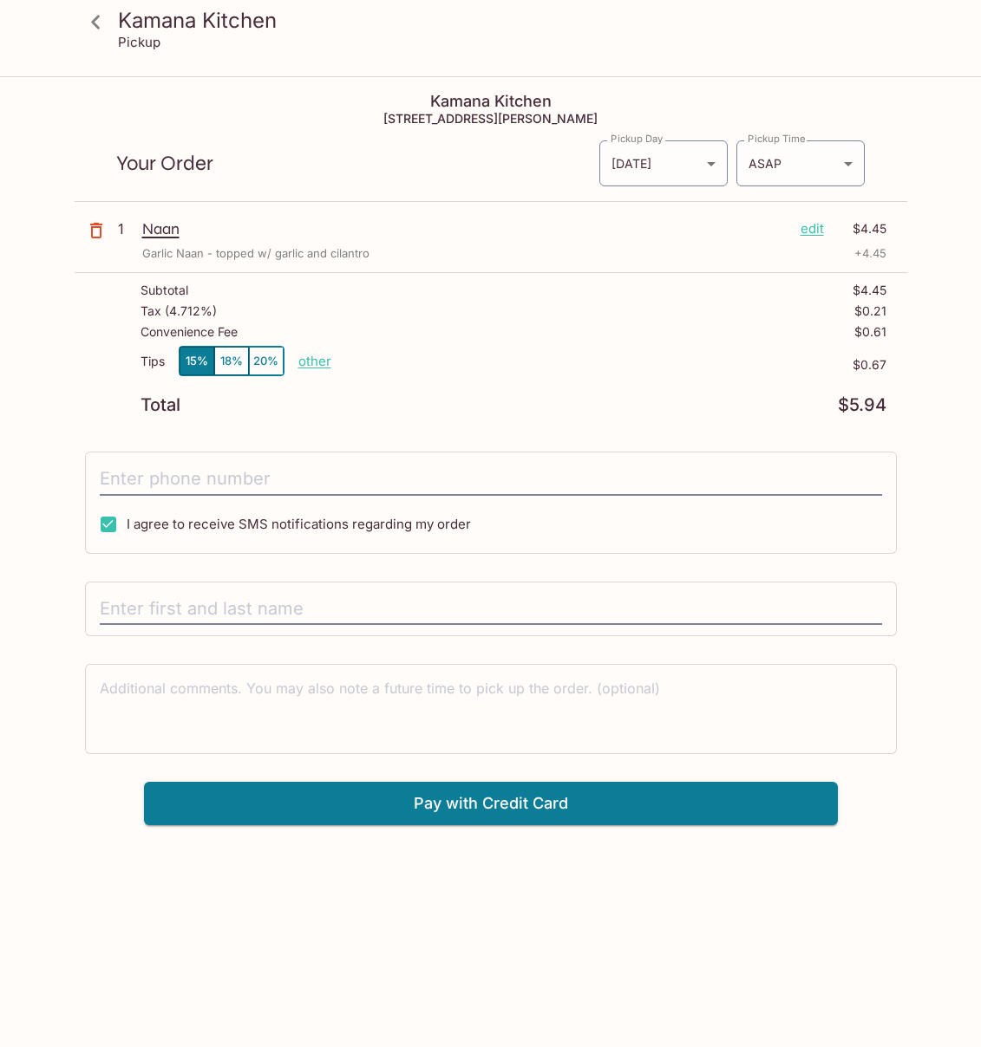
click at [345, 249] on p "Garlic Naan - topped w/ garlic and cilantro" at bounding box center [255, 253] width 227 height 16
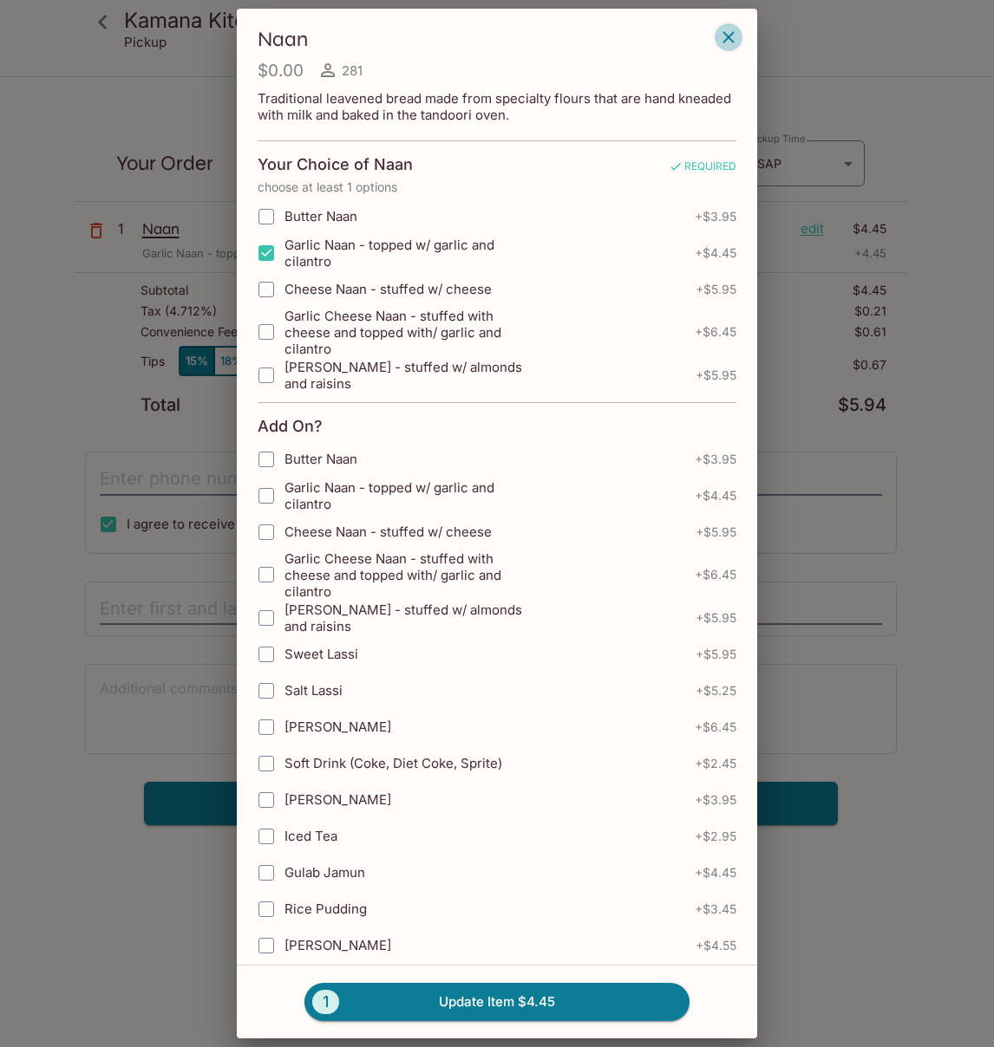
click at [730, 47] on icon "button" at bounding box center [728, 37] width 21 height 21
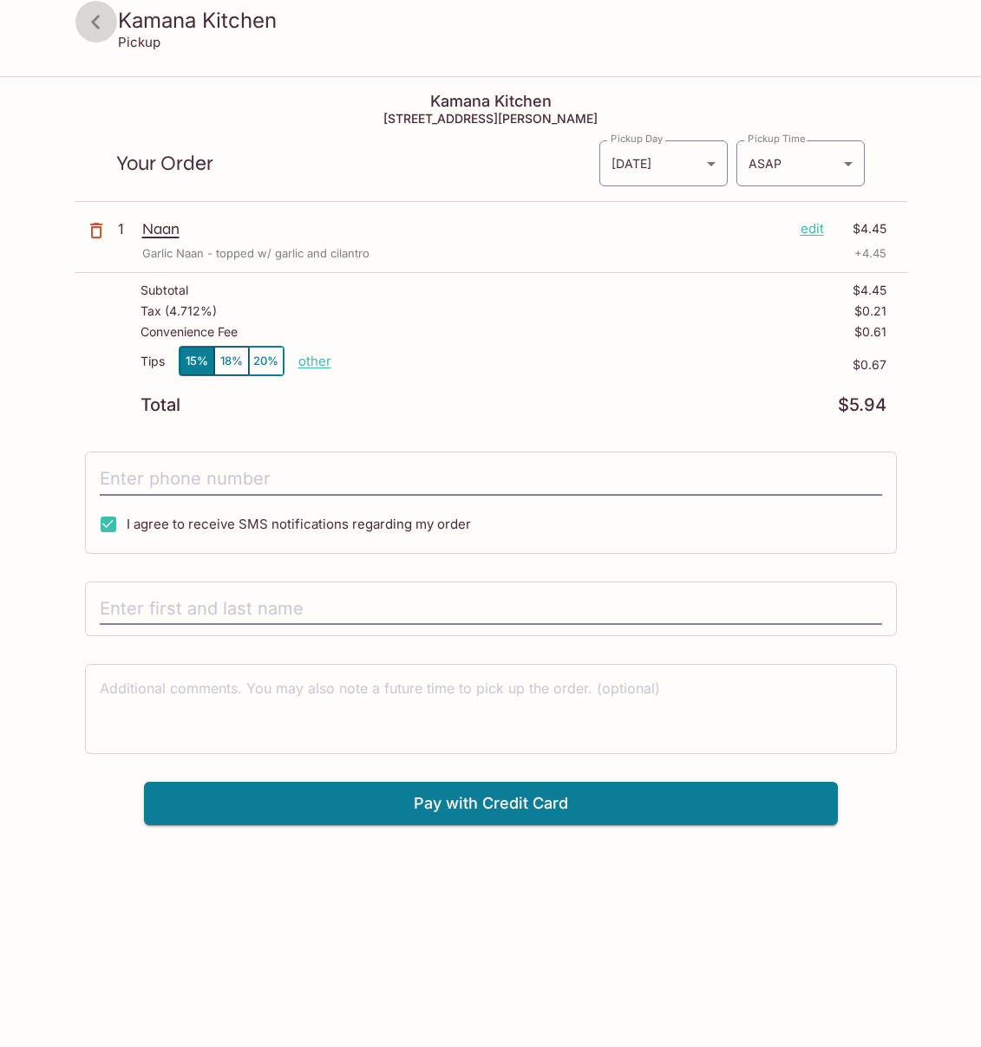
click at [103, 23] on icon at bounding box center [96, 22] width 30 height 30
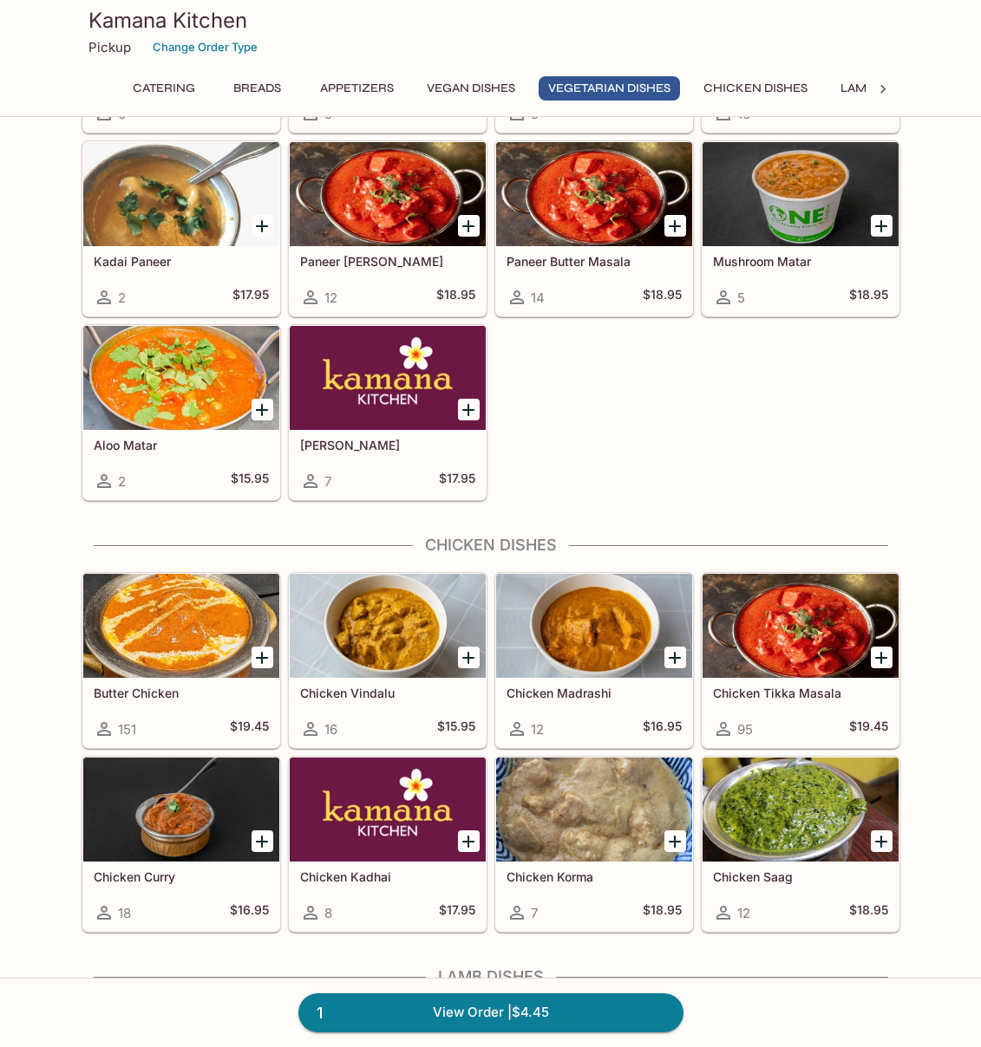
scroll to position [2707, 0]
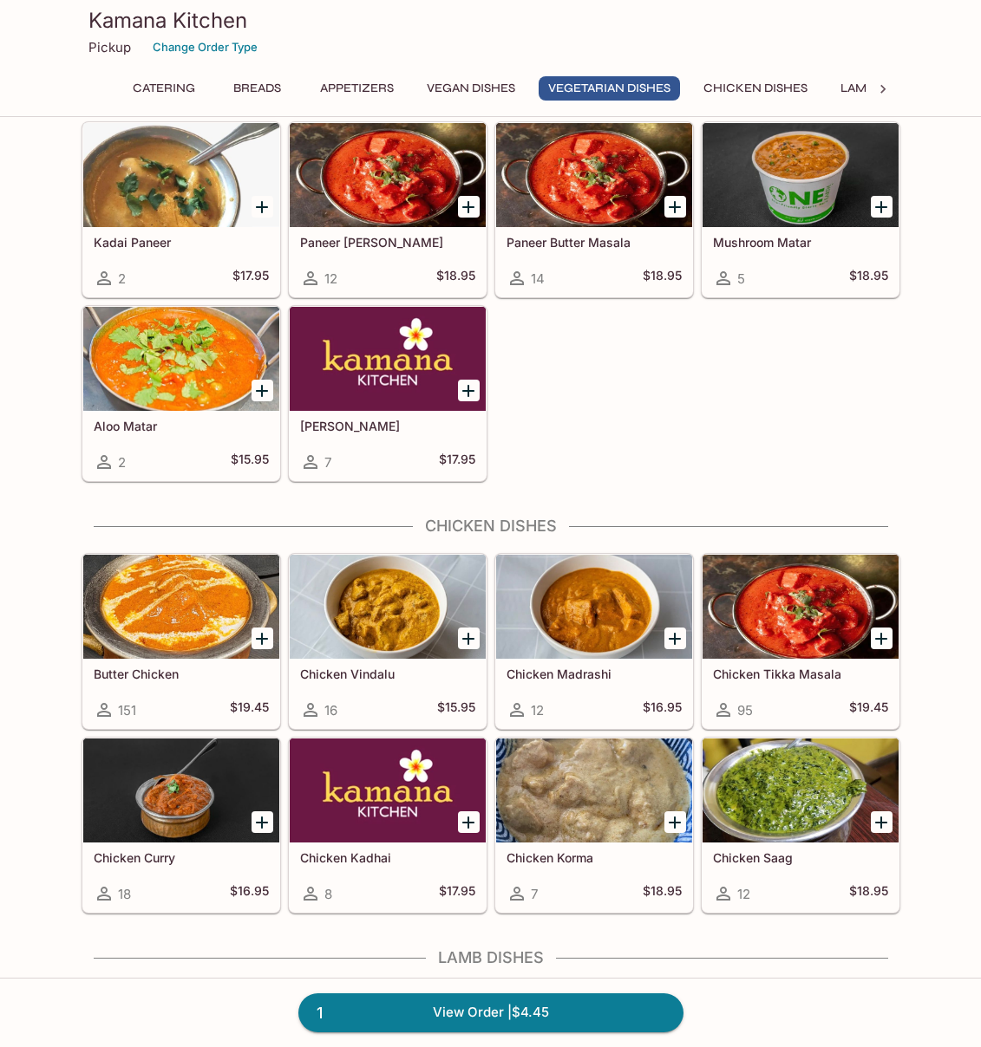
click at [838, 470] on div "Palak Paneer 48 $18.95 Plain Palak 2 $16.95 Aloo Palak 4 $16.95 Makai Palak 0 $…" at bounding box center [487, 114] width 825 height 735
click at [798, 473] on div "Palak Paneer 48 $18.95 Plain Palak 2 $16.95 Aloo Palak 4 $16.95 Makai Palak 0 $…" at bounding box center [487, 114] width 825 height 735
click at [814, 638] on div at bounding box center [800, 607] width 196 height 104
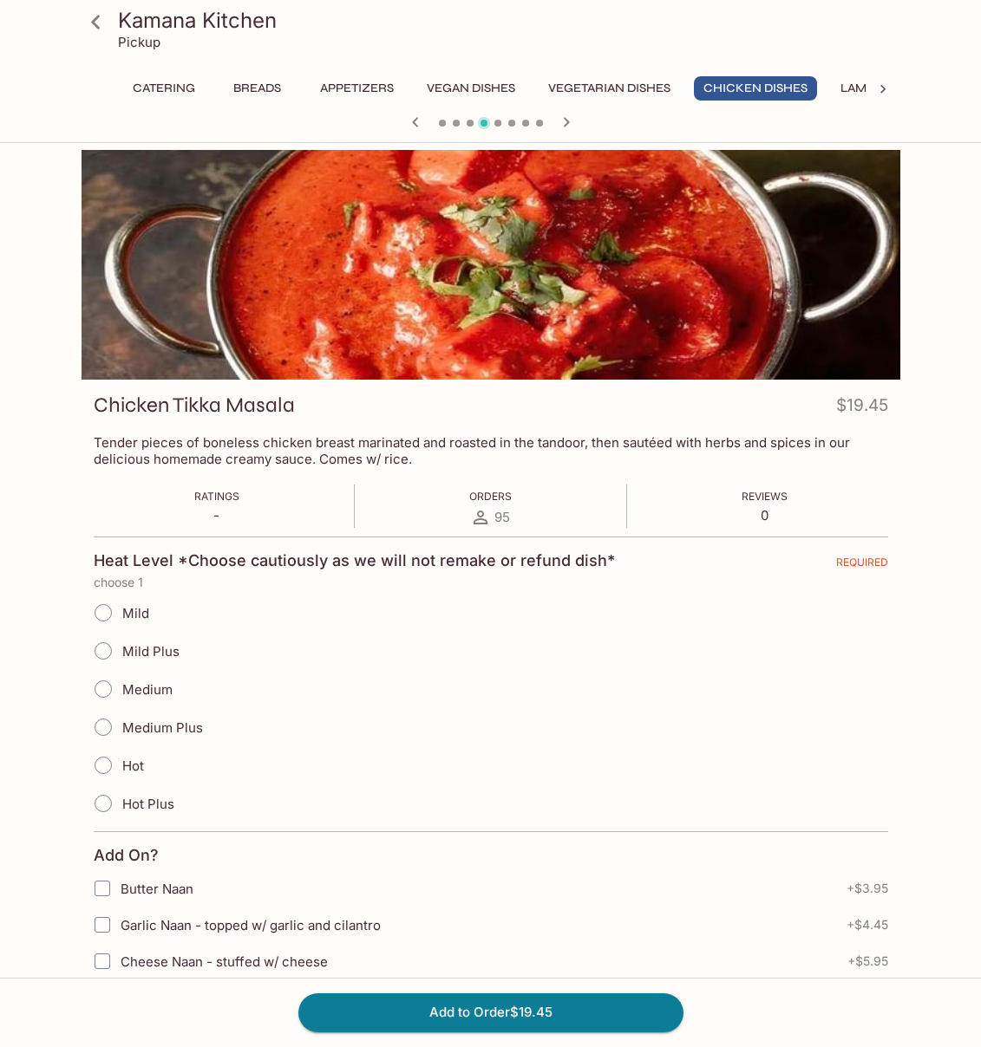
click at [134, 622] on label "Mild" at bounding box center [116, 613] width 65 height 38
click at [121, 622] on input "Mild" at bounding box center [103, 613] width 36 height 36
radio input "true"
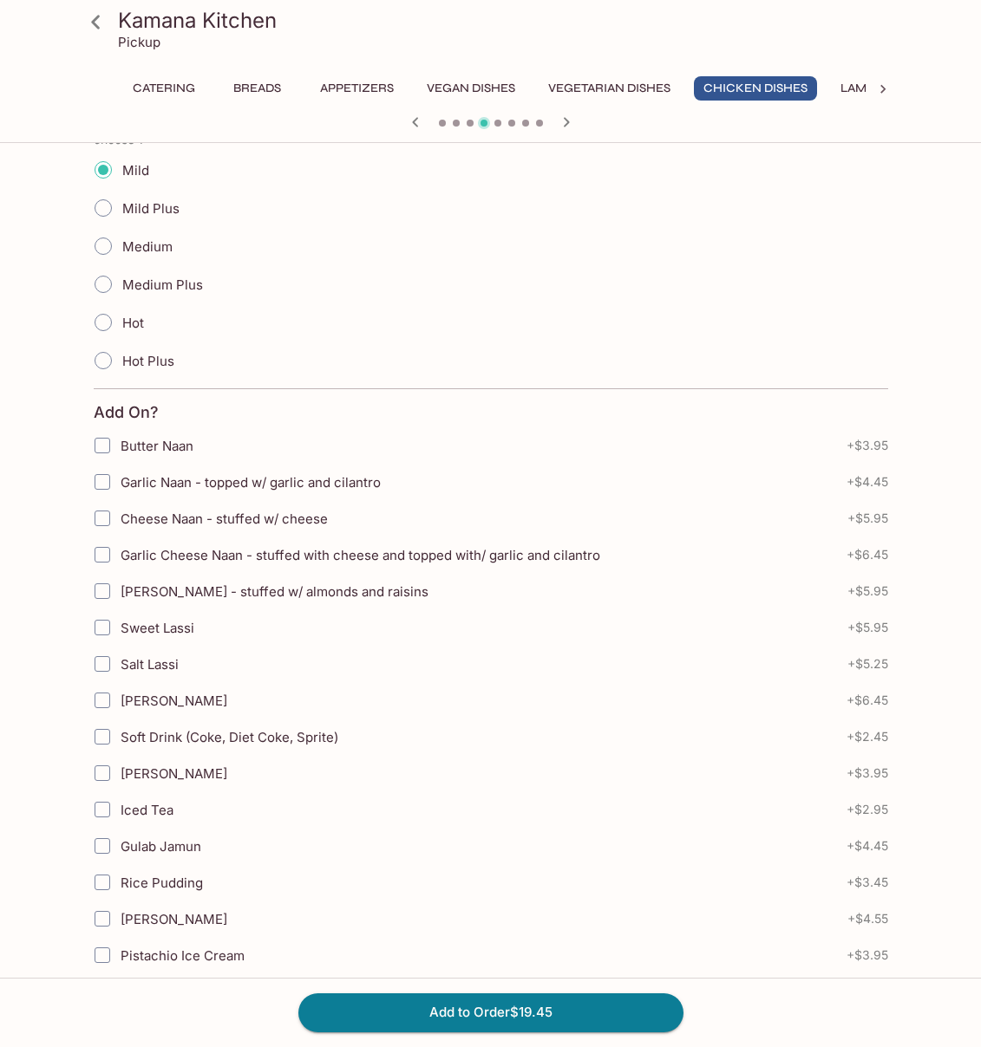
scroll to position [580, 0]
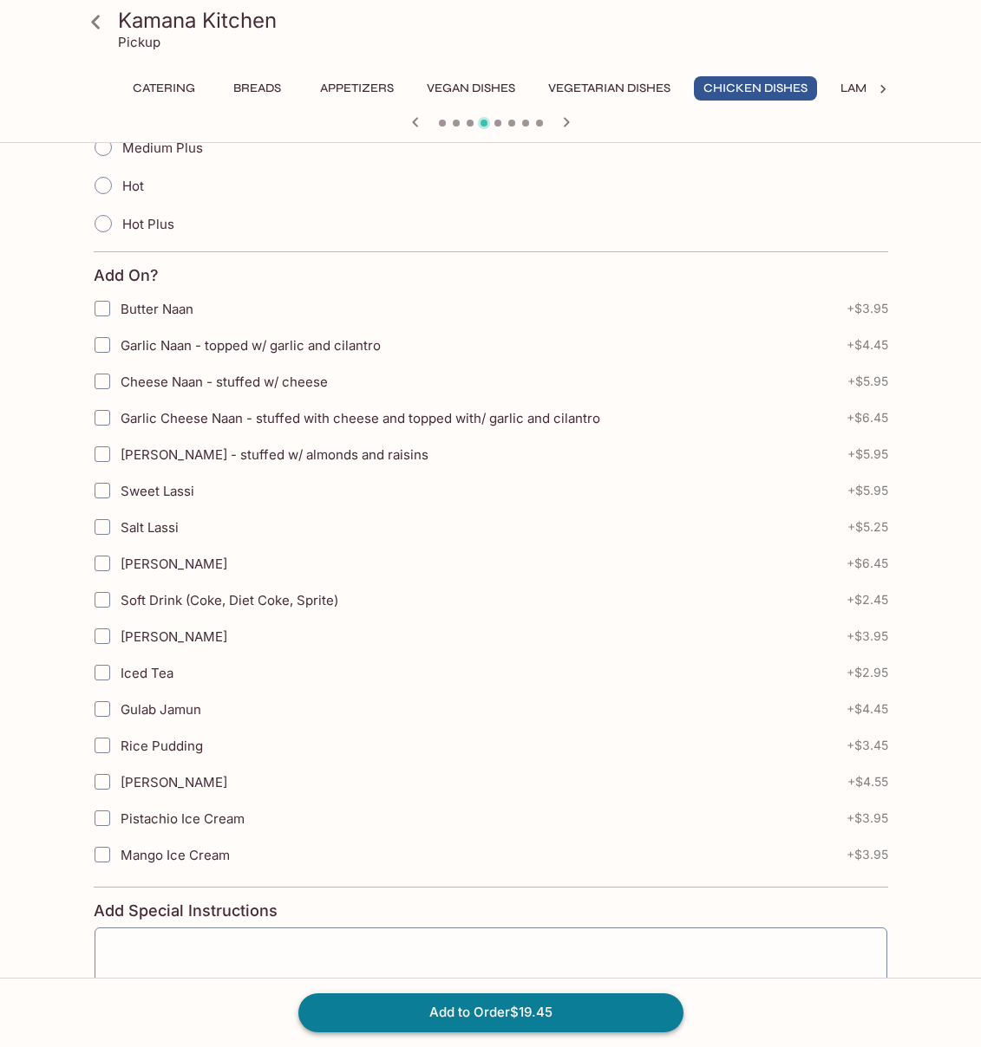
click at [531, 1019] on button "Add to Order $19.45" at bounding box center [490, 1013] width 385 height 38
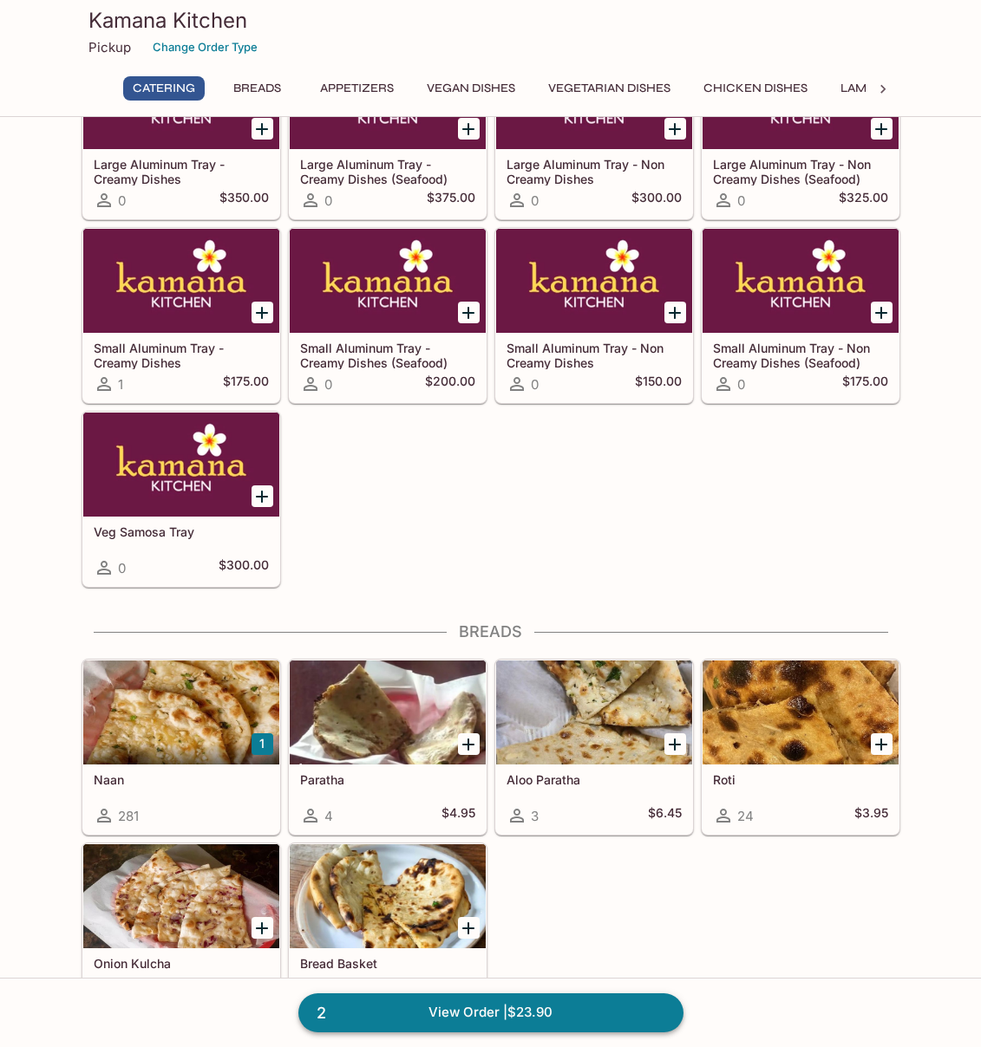
scroll to position [185, 0]
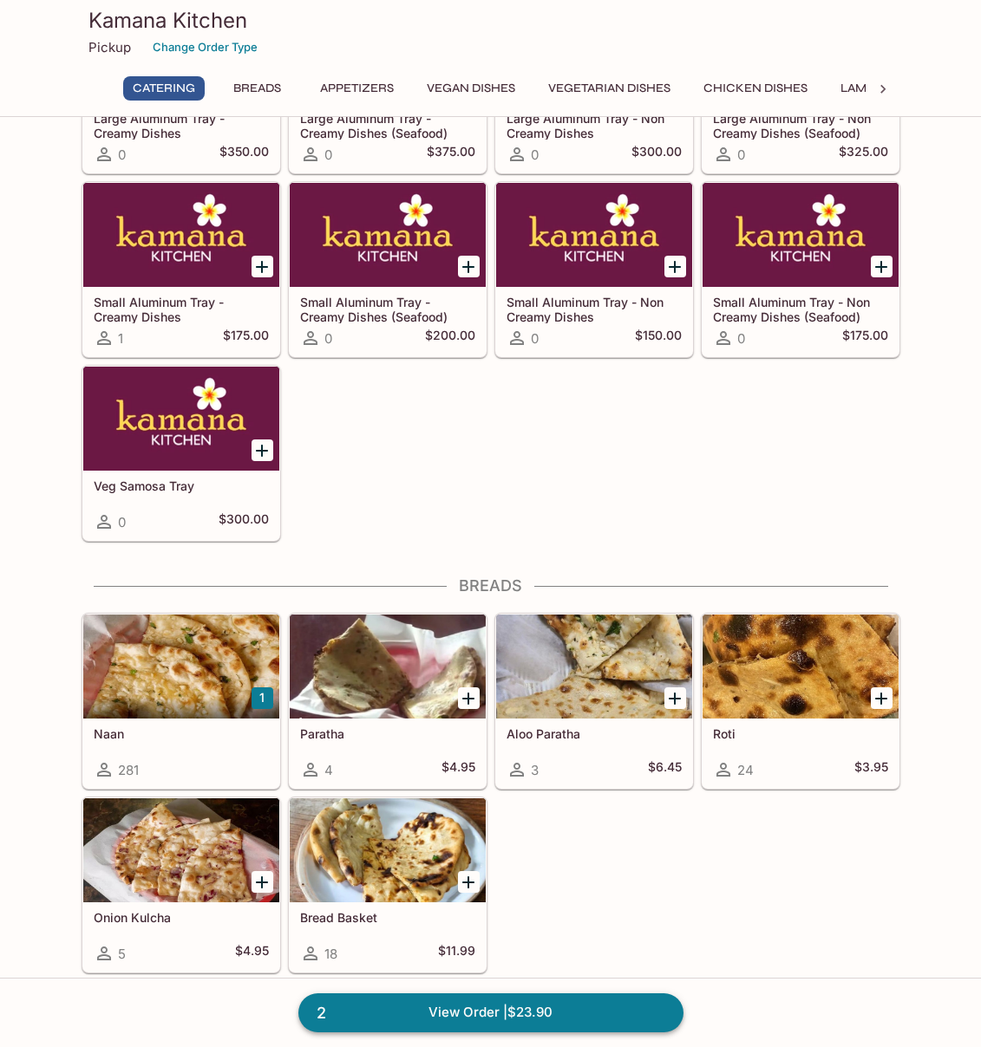
click at [544, 1018] on link "2 View Order | $23.90" at bounding box center [490, 1013] width 385 height 38
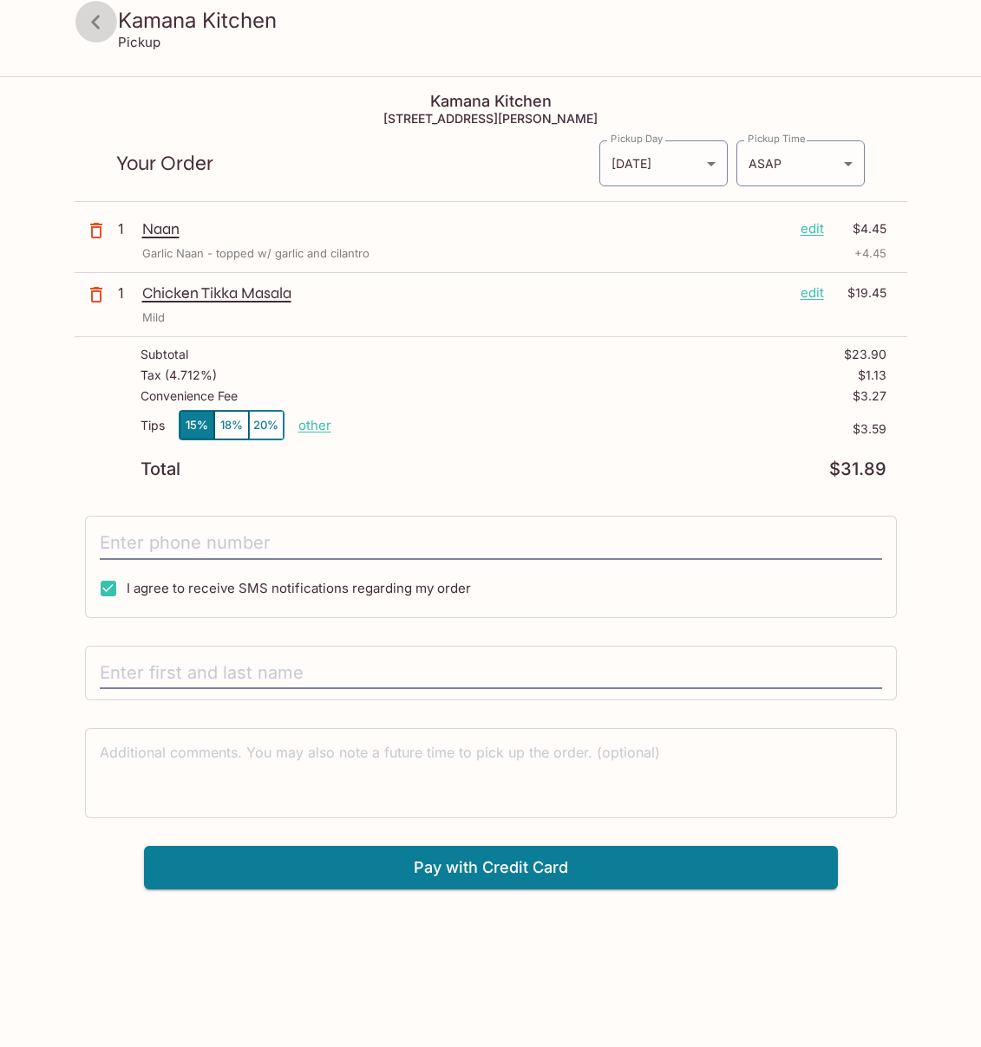
click at [98, 28] on icon at bounding box center [95, 22] width 9 height 14
